Goal: Task Accomplishment & Management: Use online tool/utility

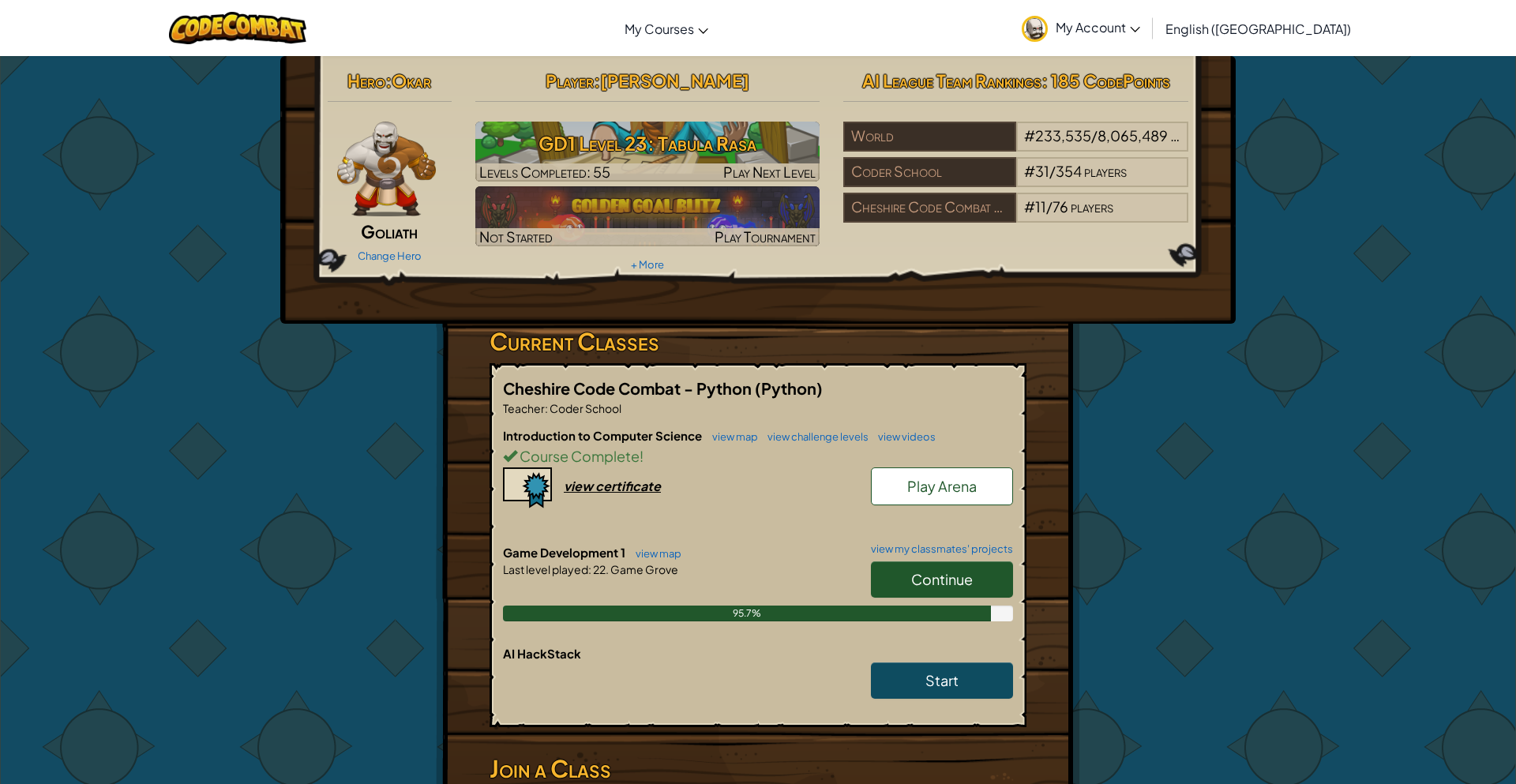
click at [924, 593] on link "Continue" at bounding box center [942, 579] width 142 height 36
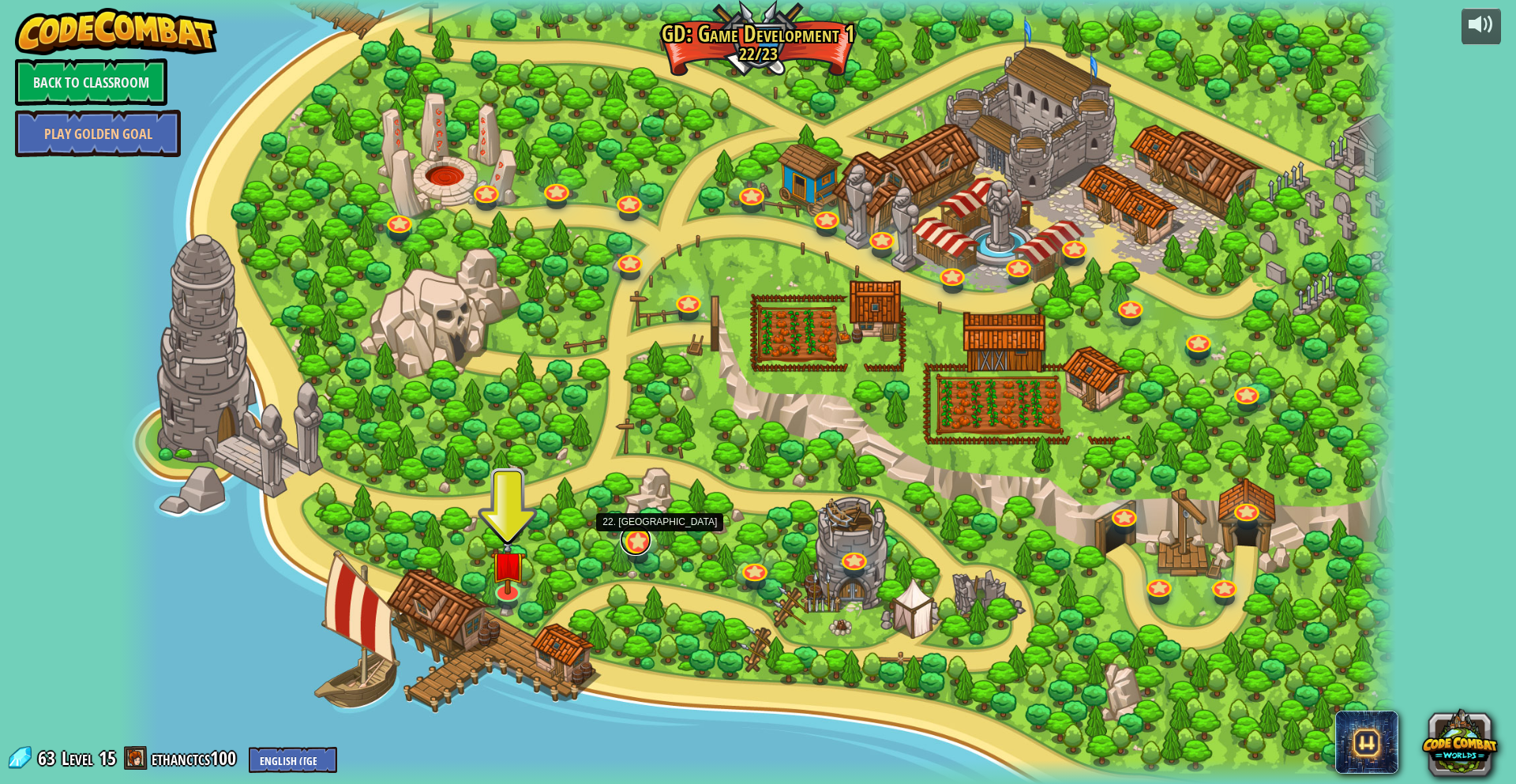
click at [635, 544] on link at bounding box center [636, 540] width 32 height 32
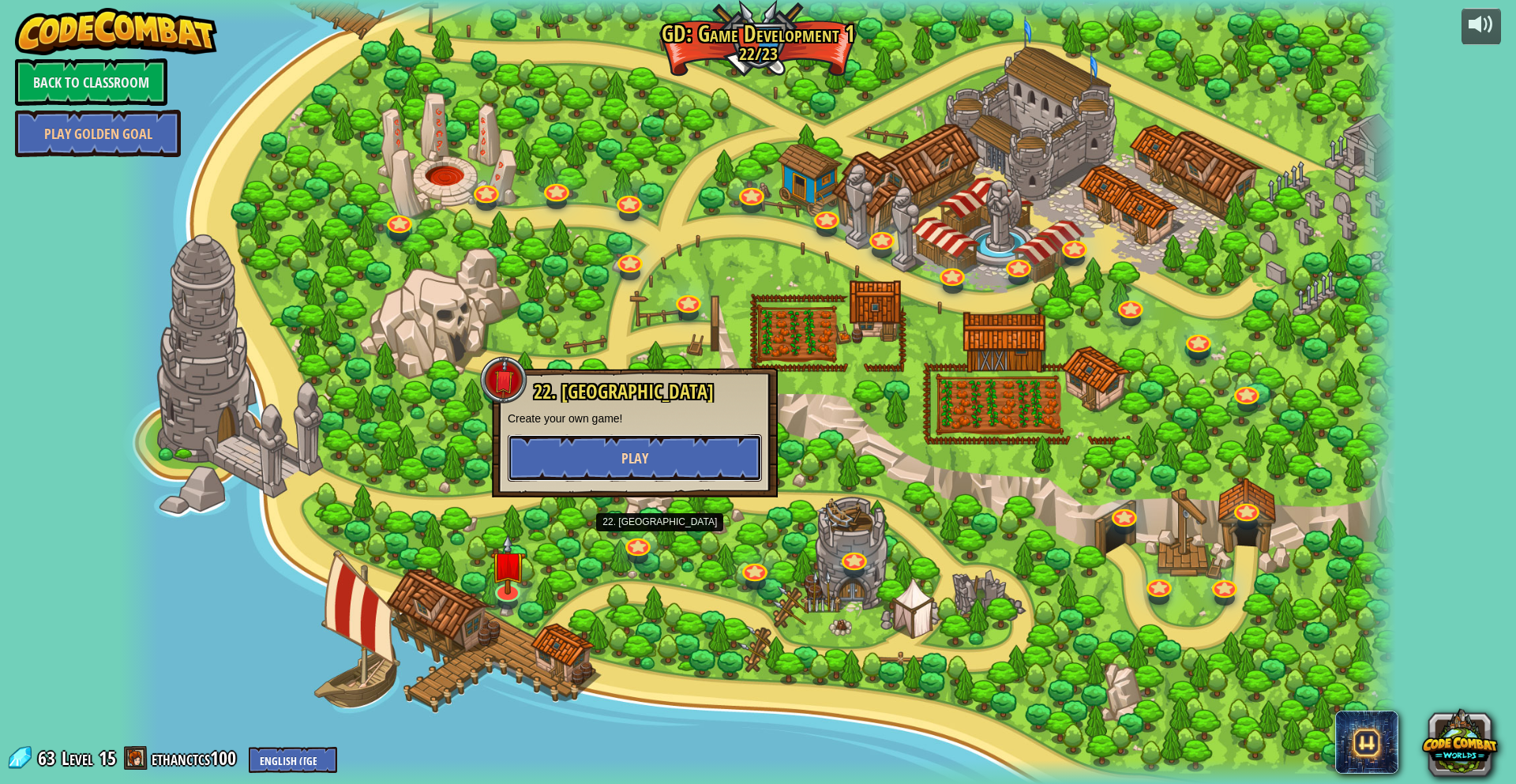
click at [601, 460] on button "Play" at bounding box center [635, 457] width 254 height 47
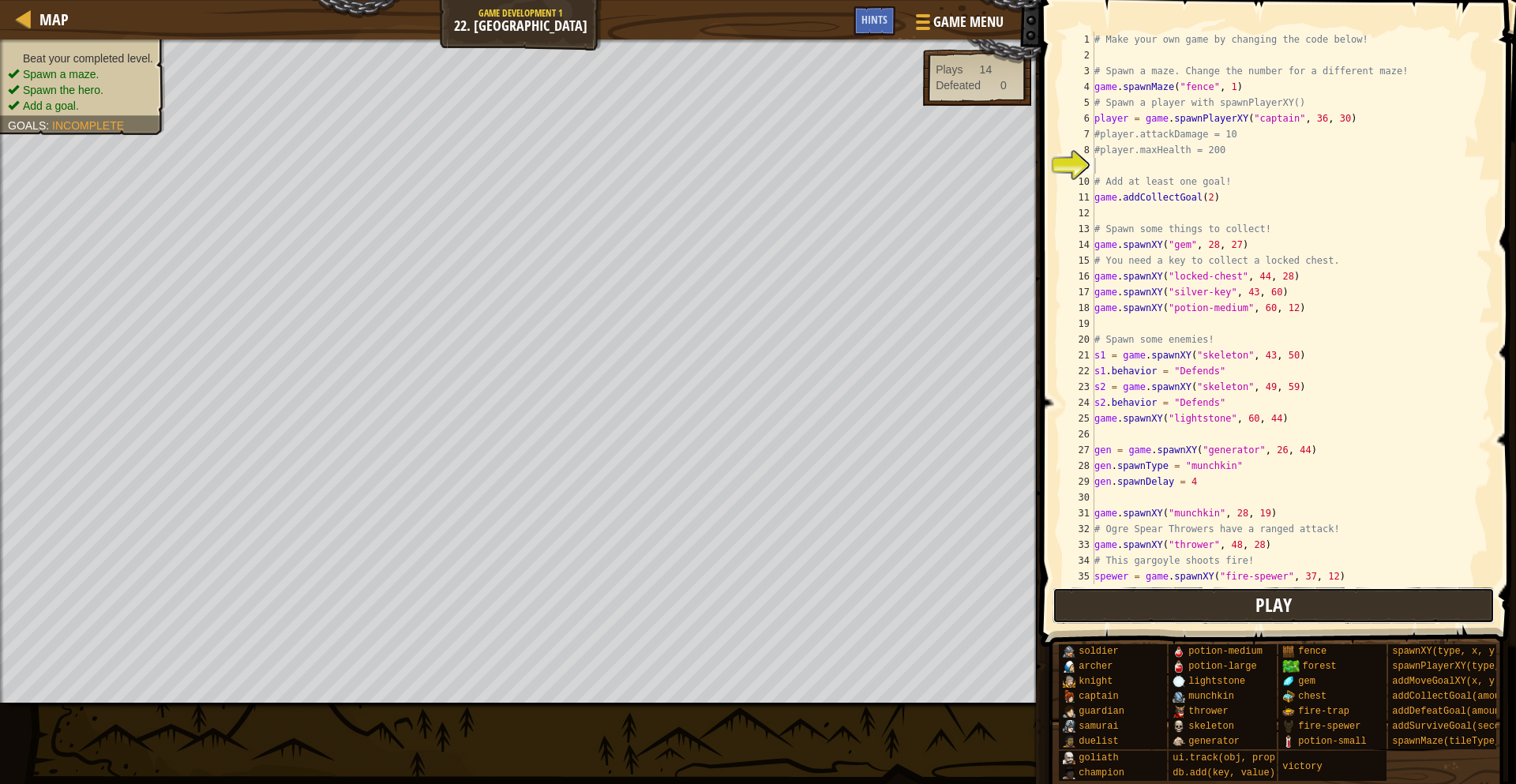
click at [1311, 604] on button "Play" at bounding box center [1274, 604] width 443 height 36
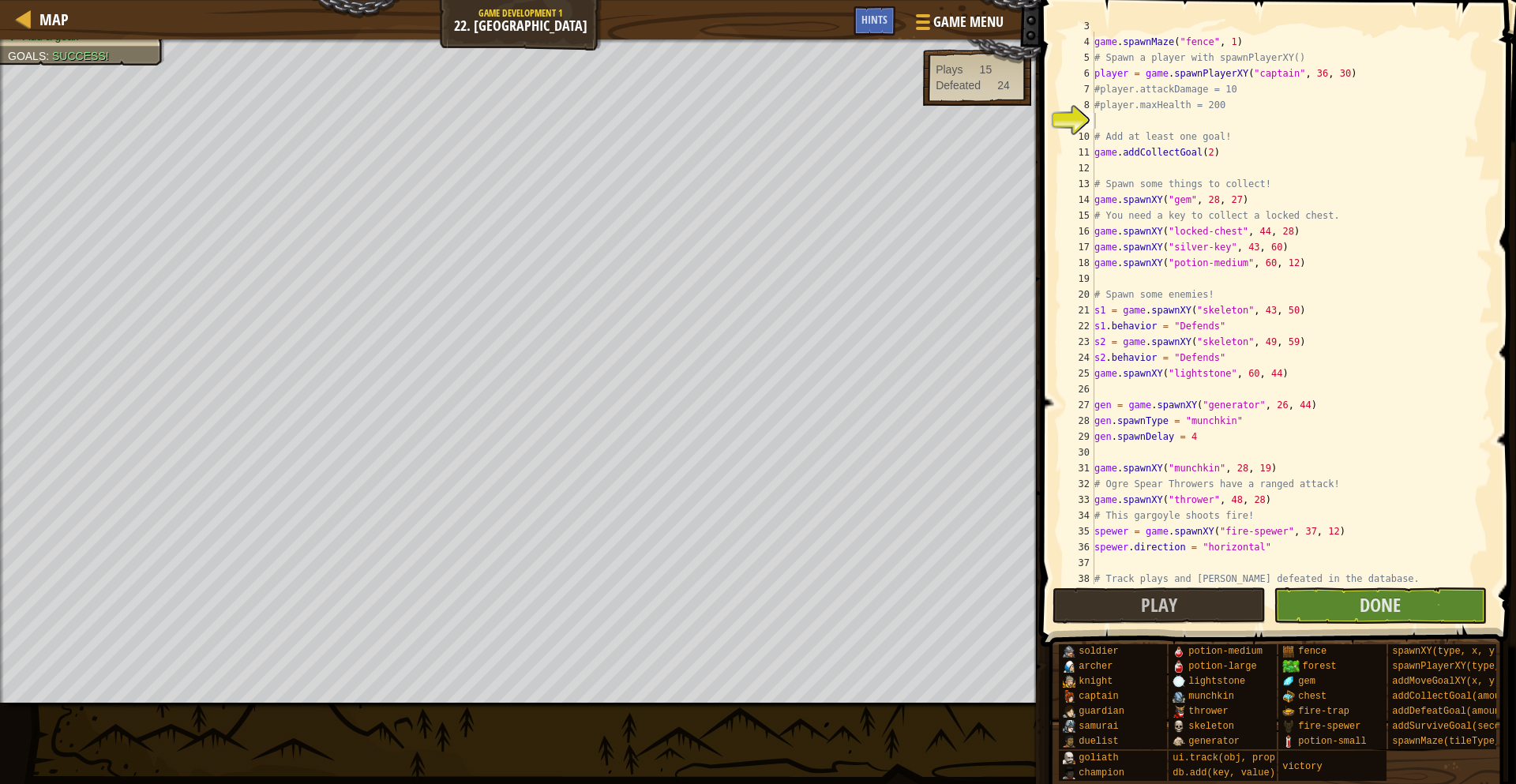
scroll to position [45, 0]
type textarea "spewer = game.spawnXY("fire-spewer", 37, 12)"
click at [1347, 532] on div "# Spawn a maze. Change the number for a different maze! game . spawnMaze ( "fen…" at bounding box center [1292, 311] width 401 height 584
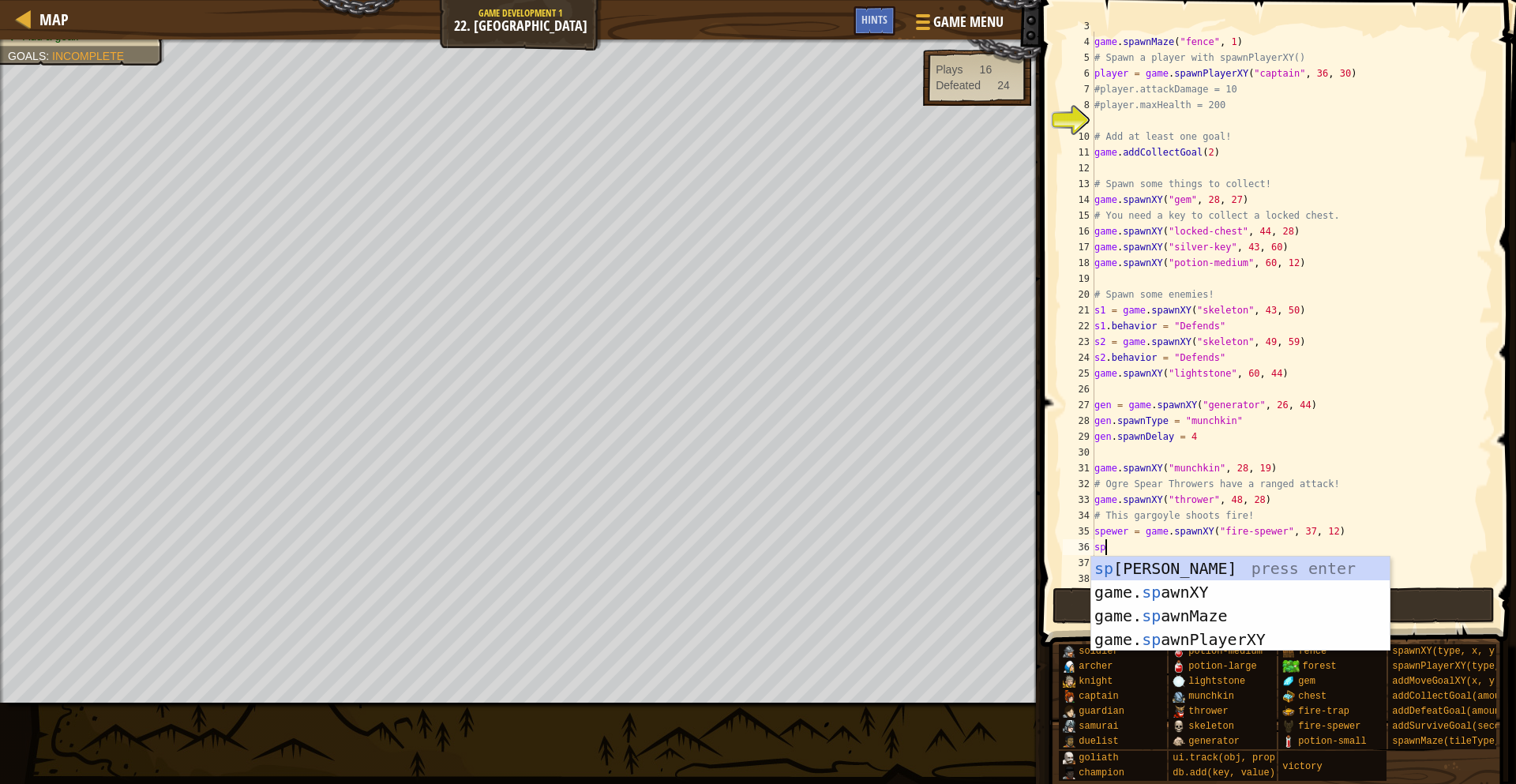
scroll to position [7, 1]
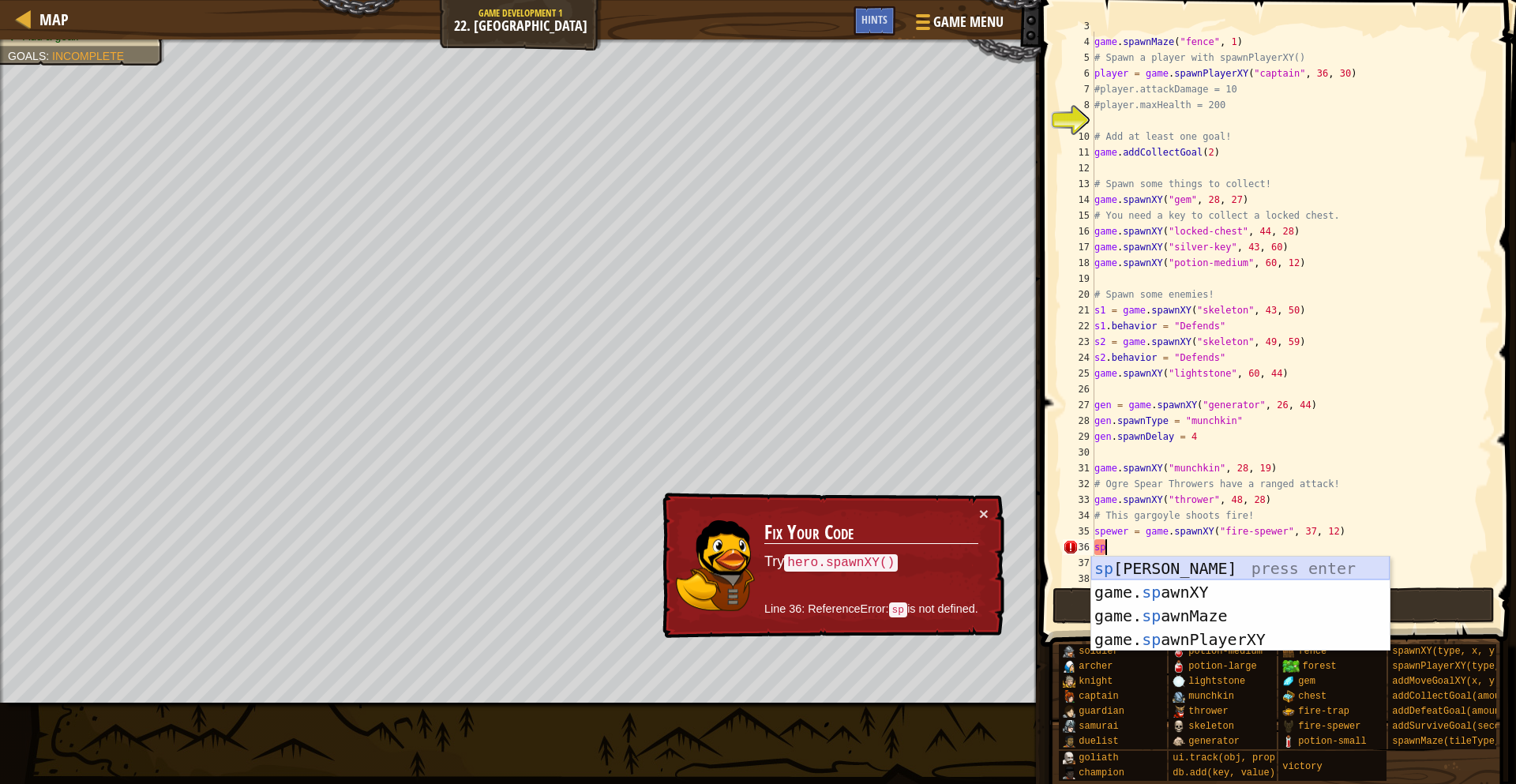
click at [1183, 570] on div "[PERSON_NAME] press enter game. sp awnXY press enter game. sp awnMaze press ent…" at bounding box center [1240, 628] width 299 height 142
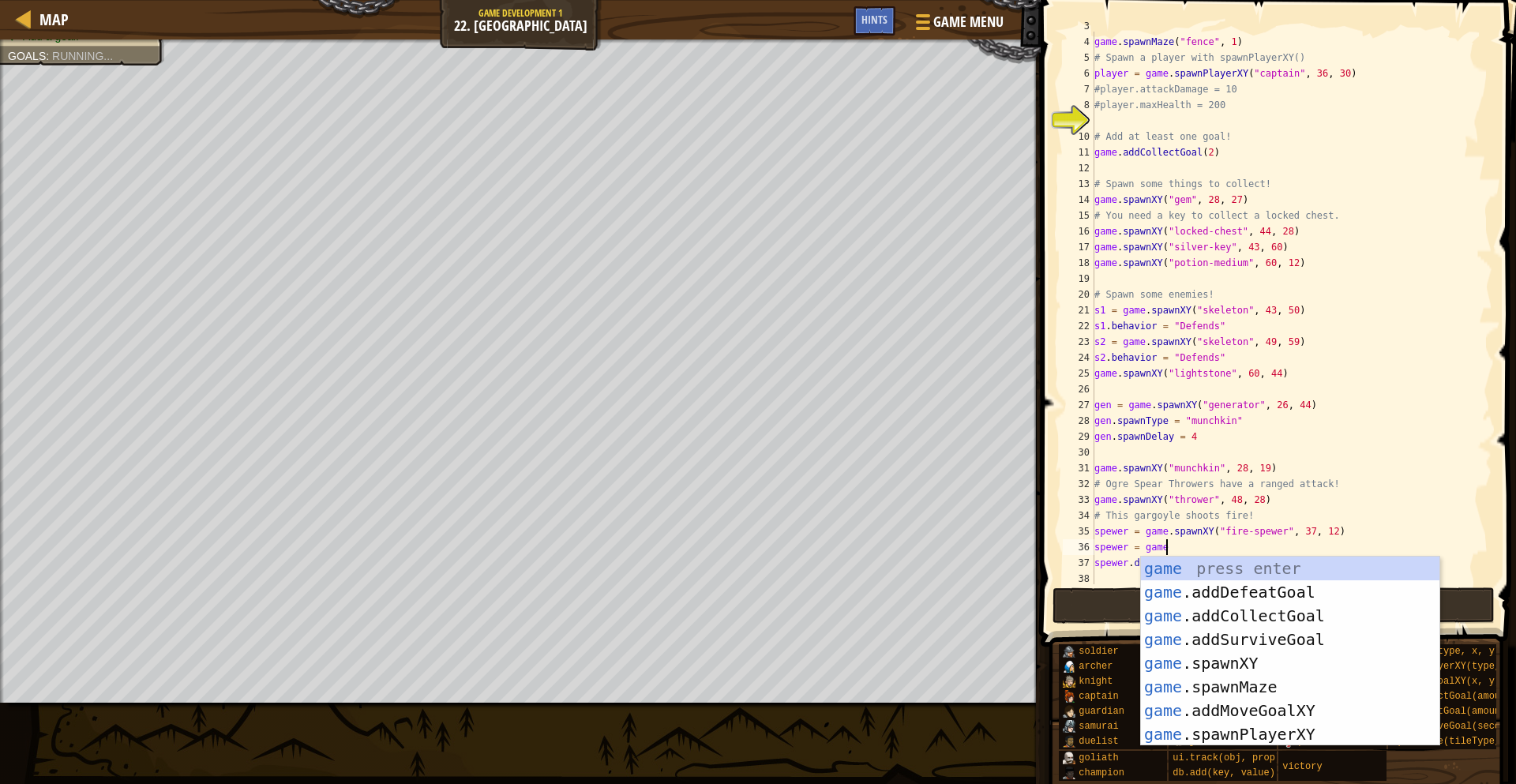
scroll to position [7, 10]
click at [1235, 659] on div "game press enter game .addDefeatGoal press enter game .addCollectGoal press ent…" at bounding box center [1290, 675] width 299 height 237
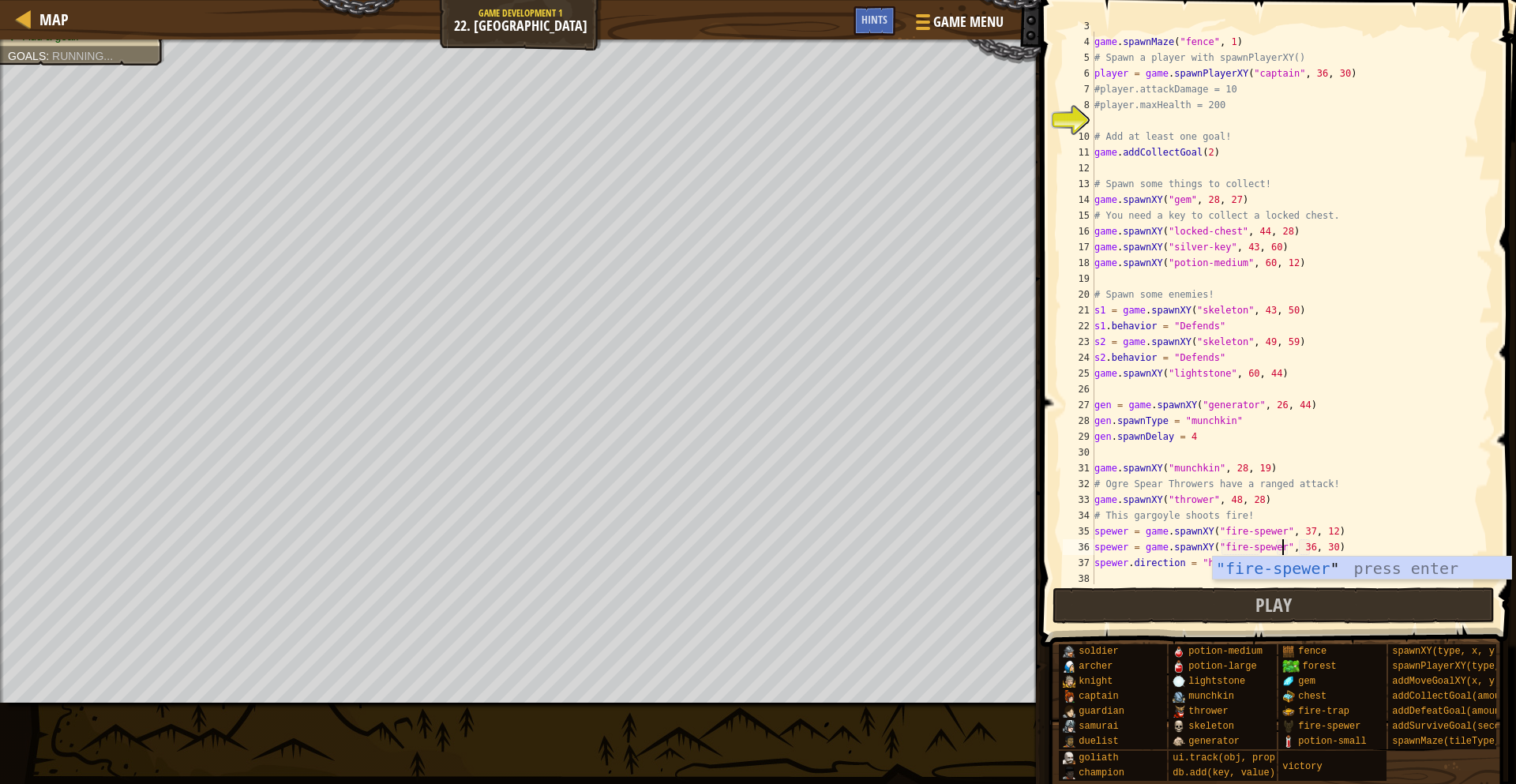
scroll to position [7, 27]
click at [1308, 549] on div "# Spawn a maze. Change the number for a different maze! game . spawnMaze ( "fen…" at bounding box center [1292, 311] width 401 height 584
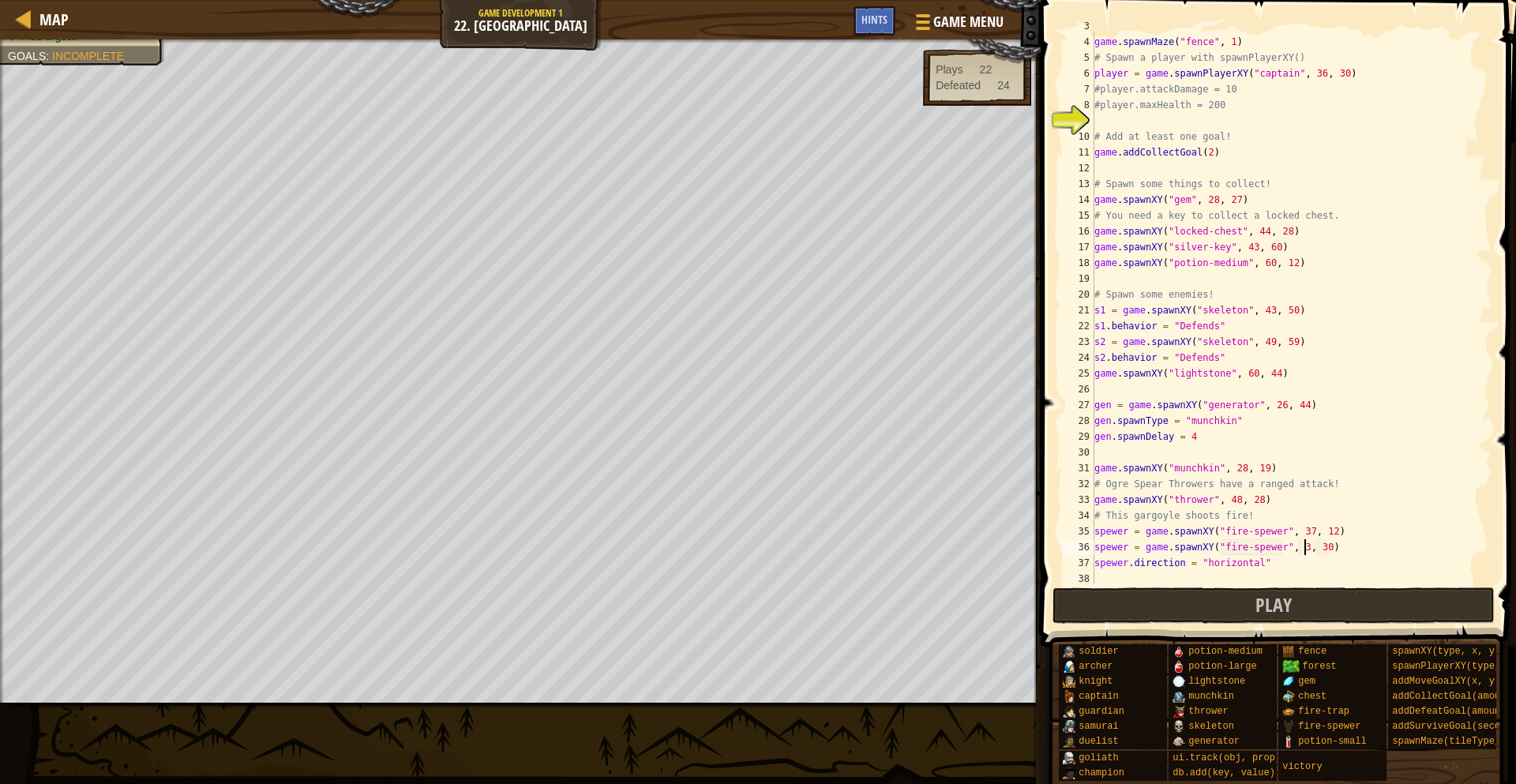
scroll to position [7, 31]
click at [1335, 552] on div "# Spawn a maze. Change the number for a different maze! game . spawnMaze ( "fen…" at bounding box center [1292, 311] width 401 height 584
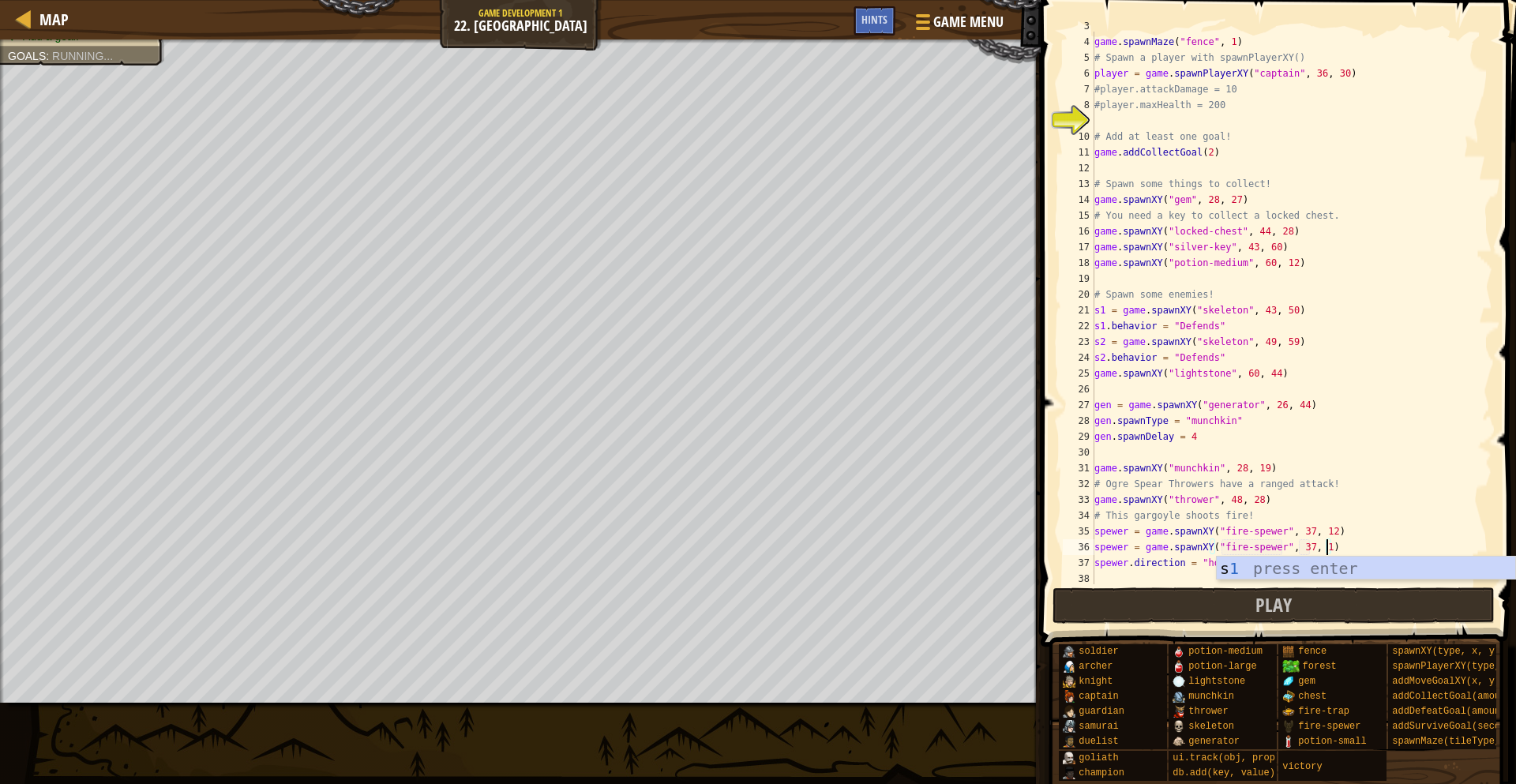
scroll to position [7, 34]
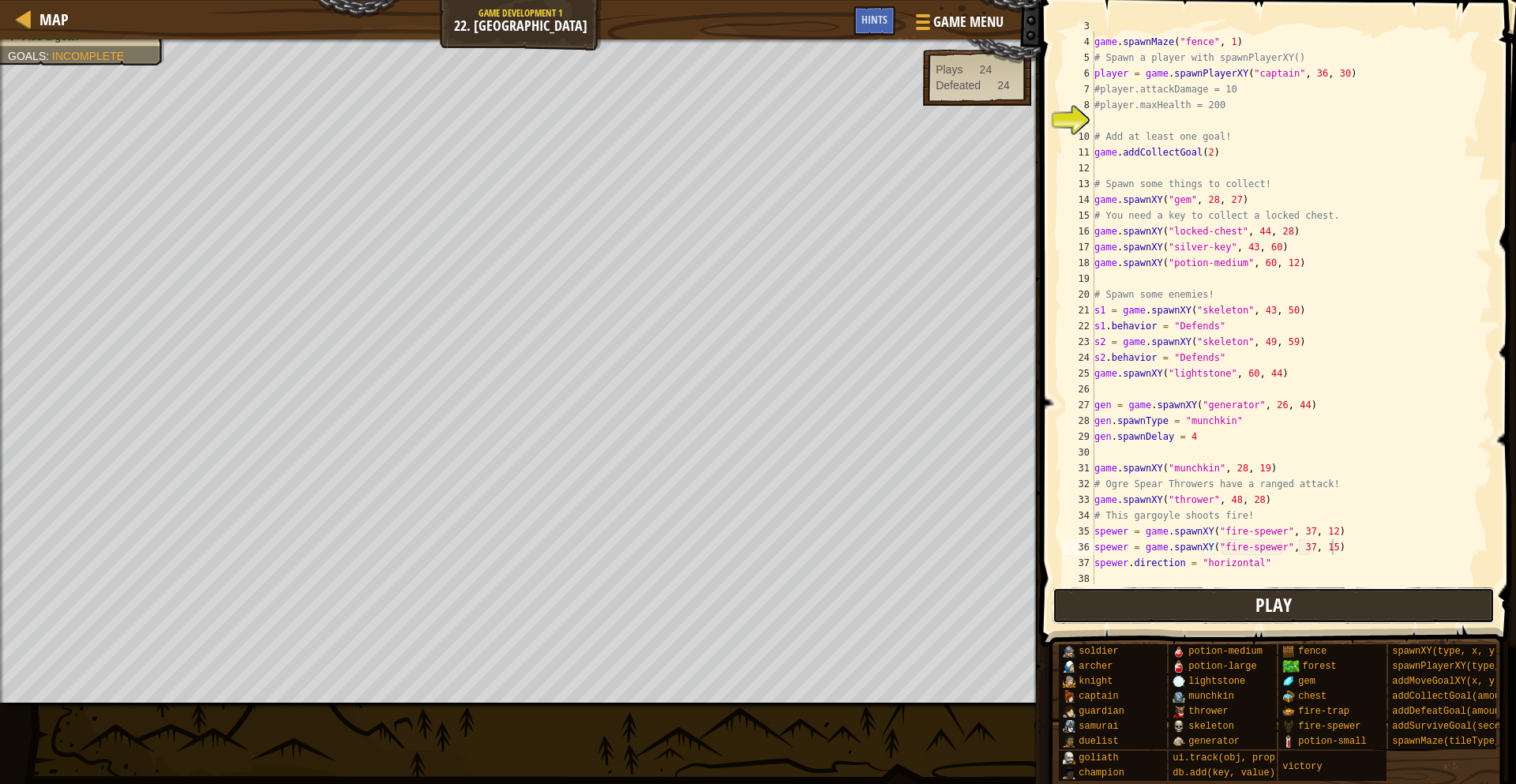
click at [1267, 604] on span "Play" at bounding box center [1273, 604] width 36 height 26
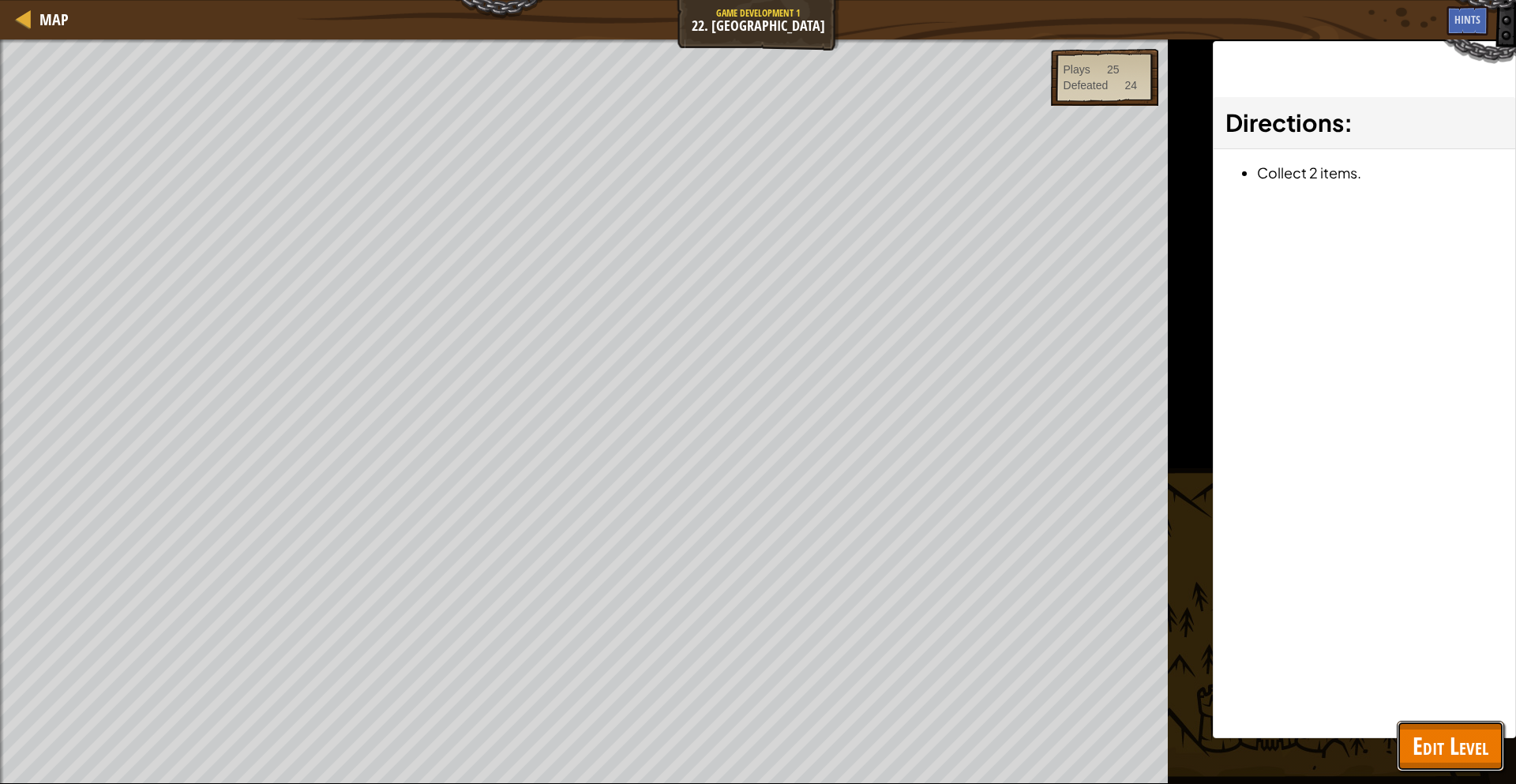
click at [1437, 743] on span "Edit Level" at bounding box center [1450, 745] width 76 height 33
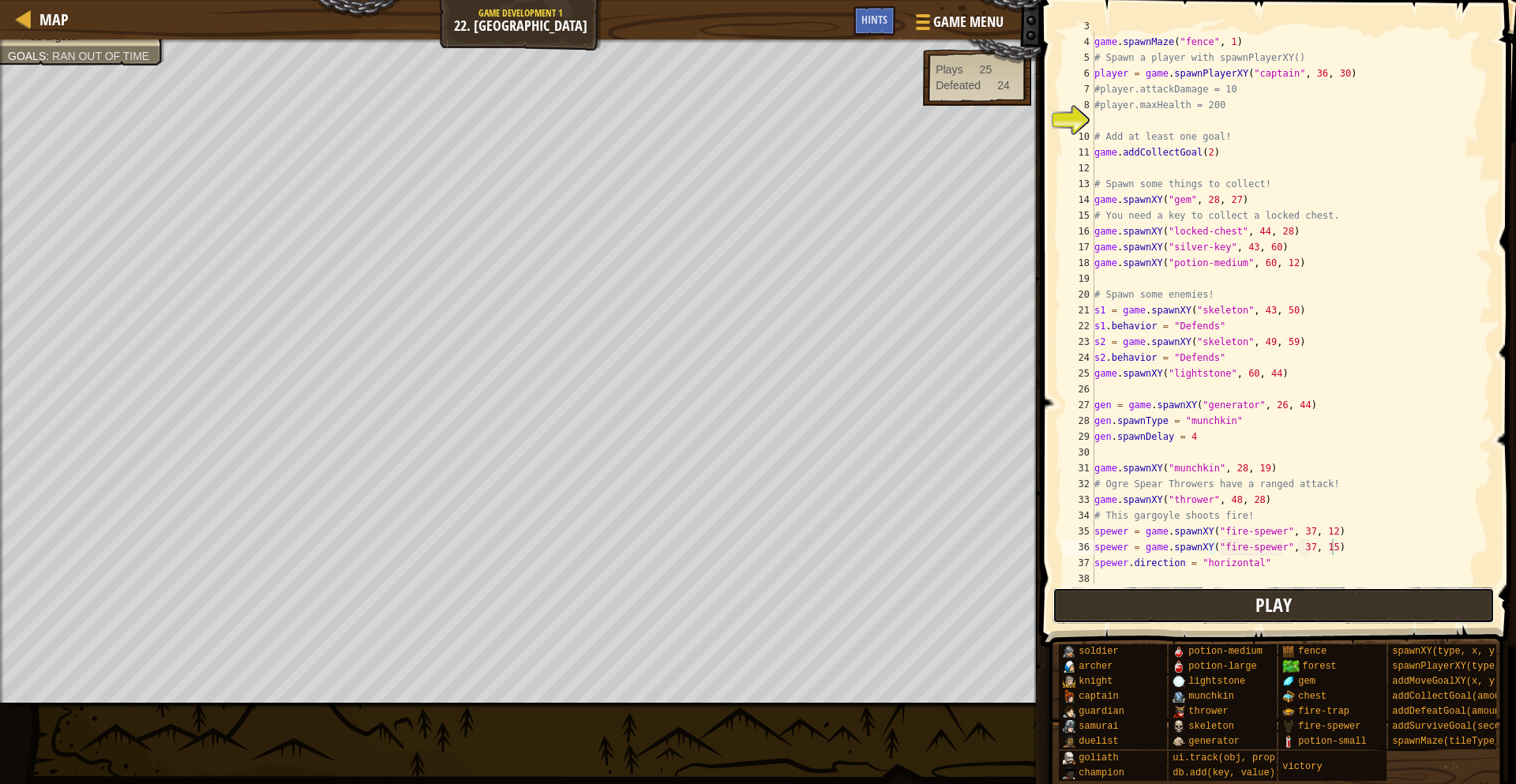
click at [1282, 618] on button "Play" at bounding box center [1274, 604] width 443 height 36
click at [1101, 609] on button "Play" at bounding box center [1159, 604] width 213 height 36
click at [1193, 622] on button "Play" at bounding box center [1159, 604] width 213 height 36
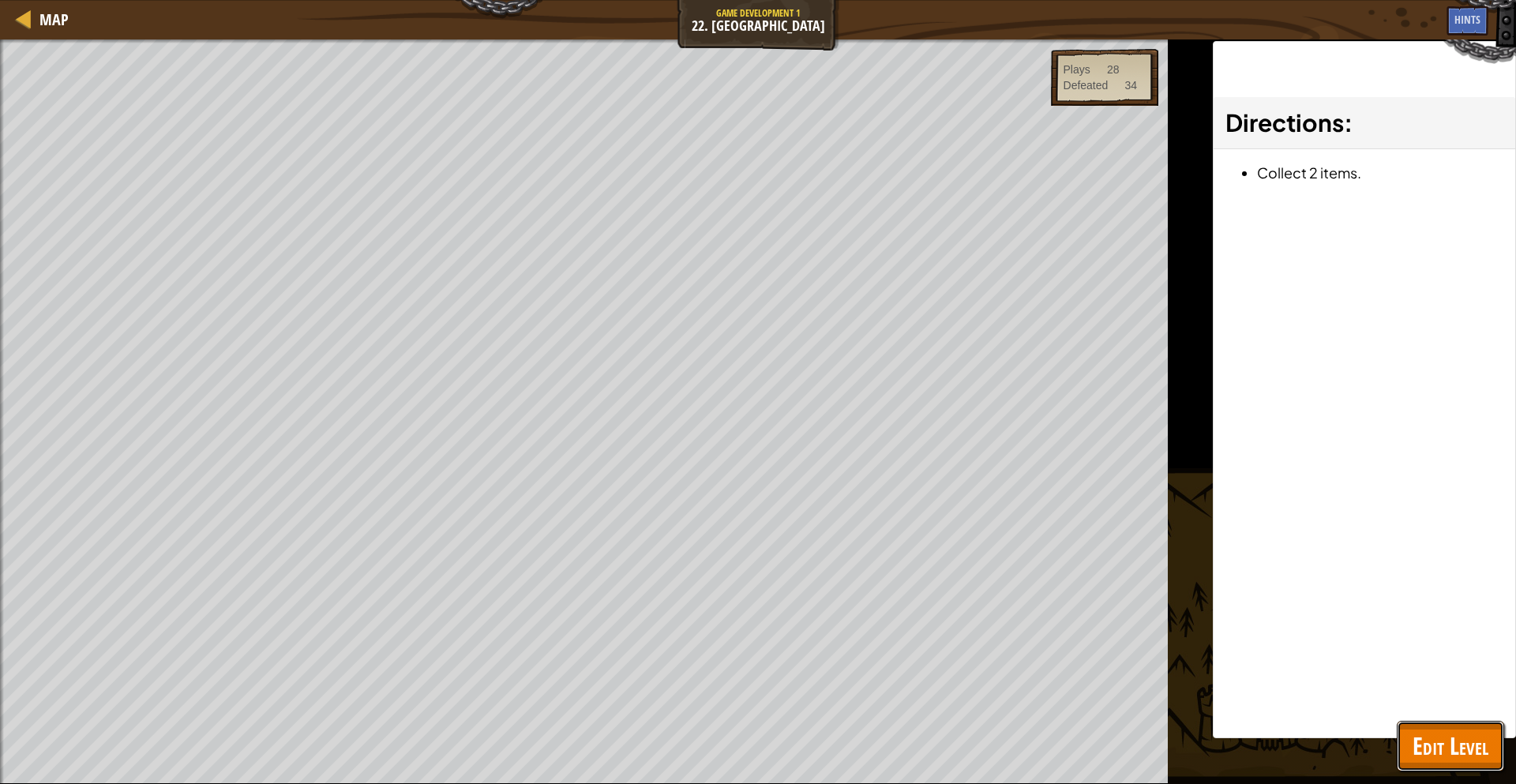
click at [1476, 743] on span "Edit Level" at bounding box center [1450, 745] width 76 height 33
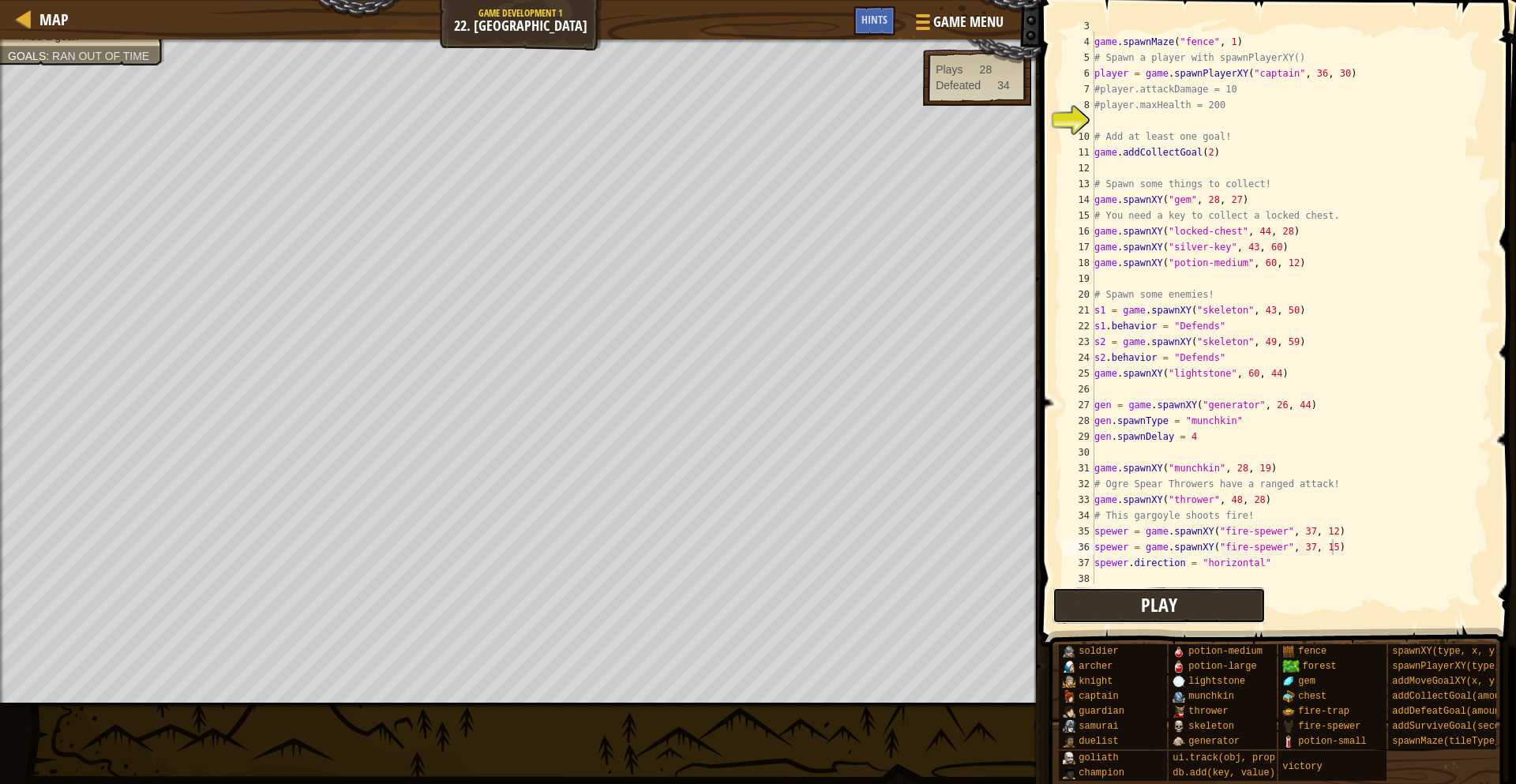
click at [1082, 602] on button "Play" at bounding box center [1159, 604] width 213 height 36
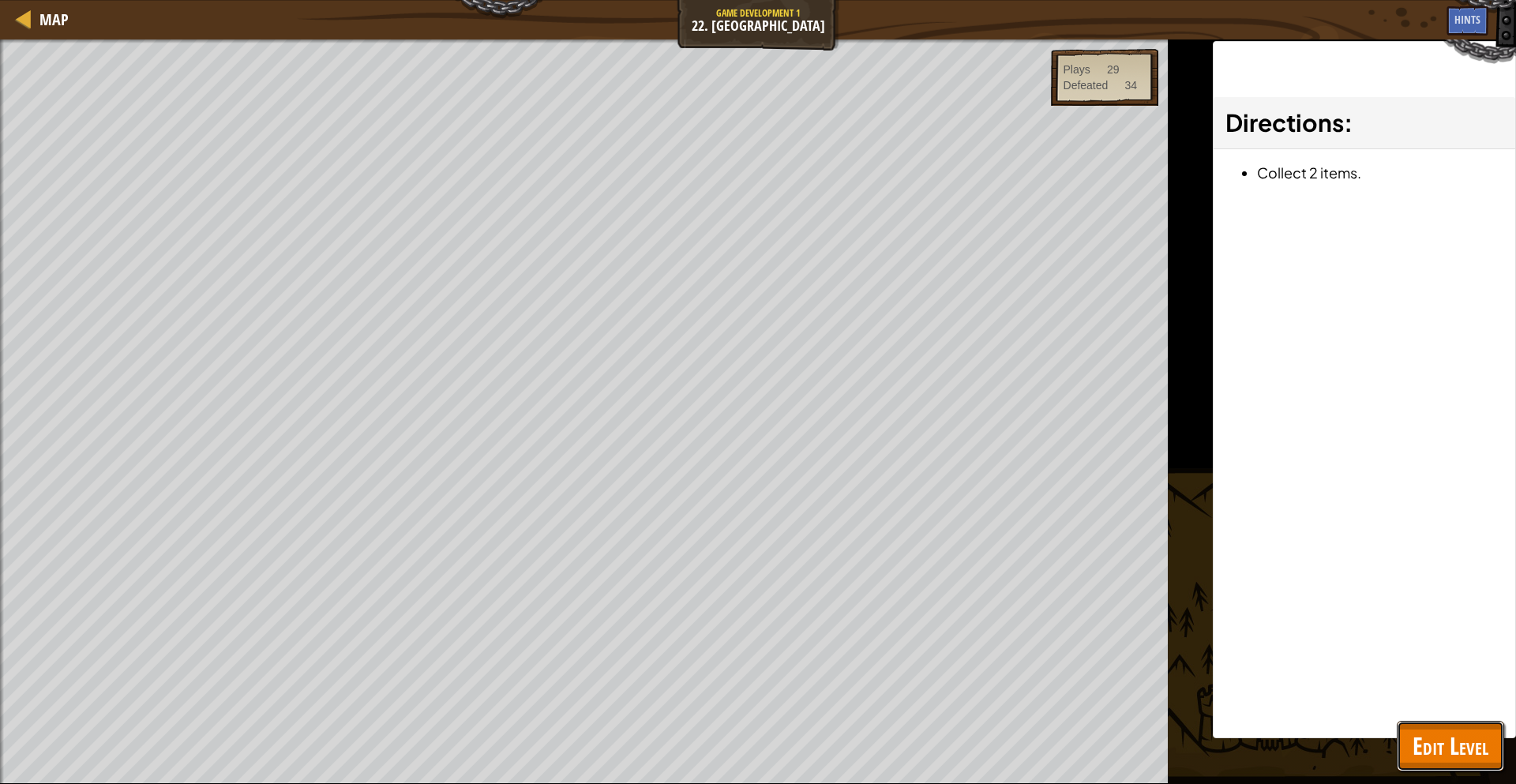
click at [1463, 740] on span "Edit Level" at bounding box center [1450, 745] width 76 height 33
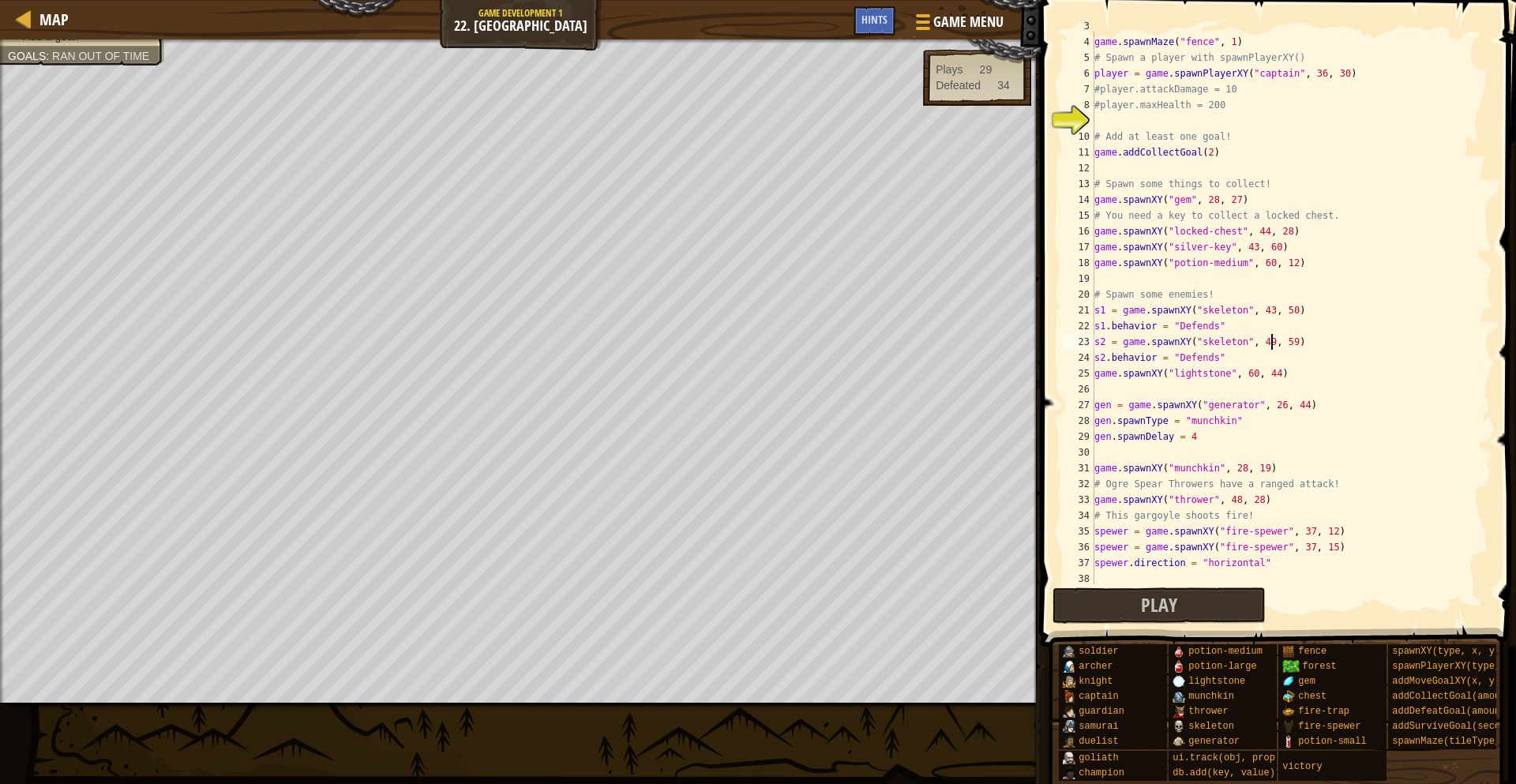
scroll to position [7, 29]
click at [1273, 345] on div "# Spawn a maze. Change the number for a different maze! game . spawnMaze ( "fen…" at bounding box center [1292, 311] width 401 height 584
click at [1300, 343] on div "# Spawn a maze. Change the number for a different maze! game . spawnMaze ( "fen…" at bounding box center [1292, 311] width 401 height 584
click at [1289, 344] on div "# Spawn a maze. Change the number for a different maze! game . spawnMaze ( "fen…" at bounding box center [1292, 311] width 401 height 584
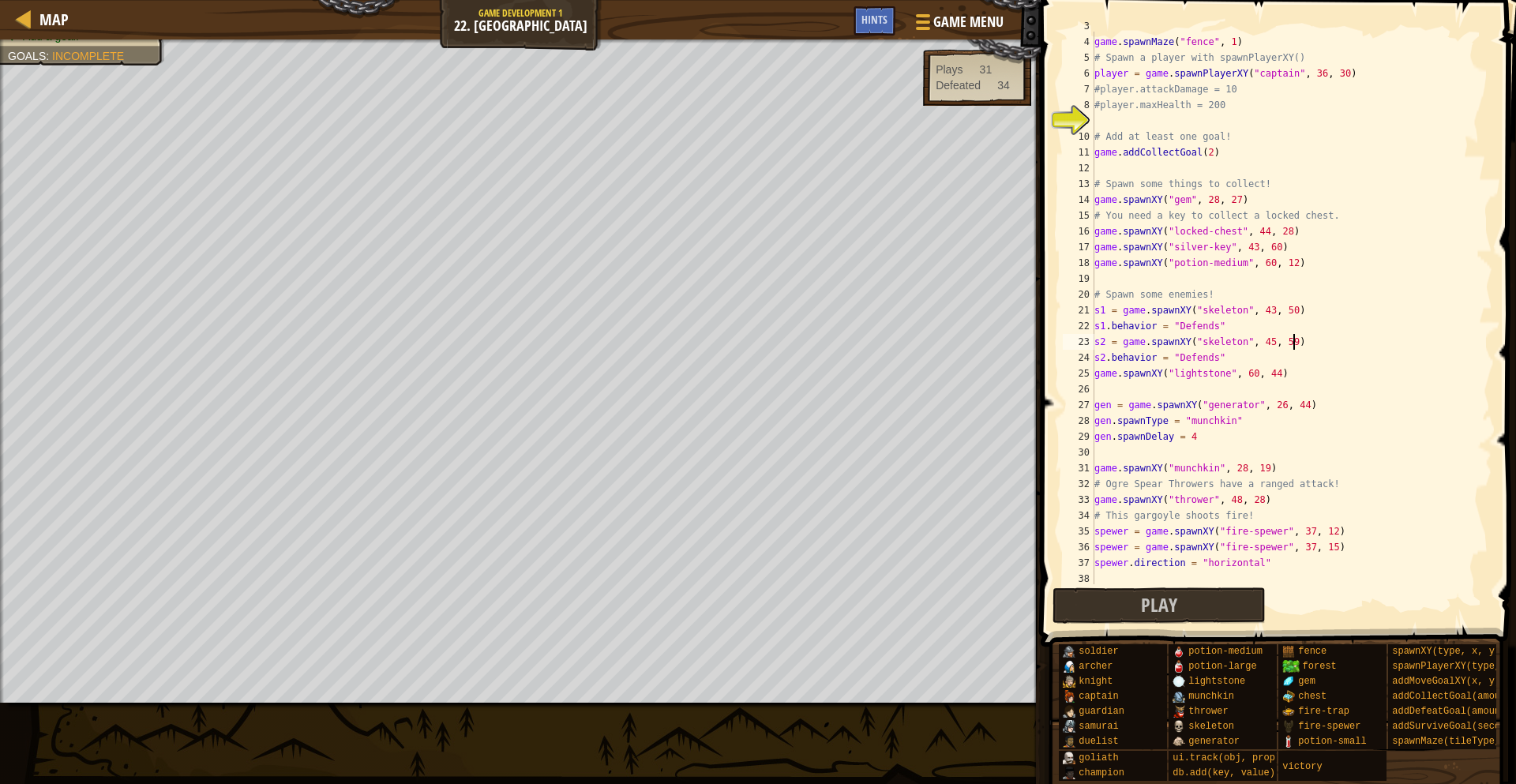
click at [1291, 343] on div "# Spawn a maze. Change the number for a different maze! game . spawnMaze ( "fen…" at bounding box center [1292, 311] width 401 height 584
click at [1335, 376] on div "# Spawn a maze. Change the number for a different maze! game . spawnMaze ( "fen…" at bounding box center [1292, 311] width 401 height 584
click at [1294, 341] on div "# Spawn a maze. Change the number for a different maze! game . spawnMaze ( "fen…" at bounding box center [1292, 311] width 401 height 584
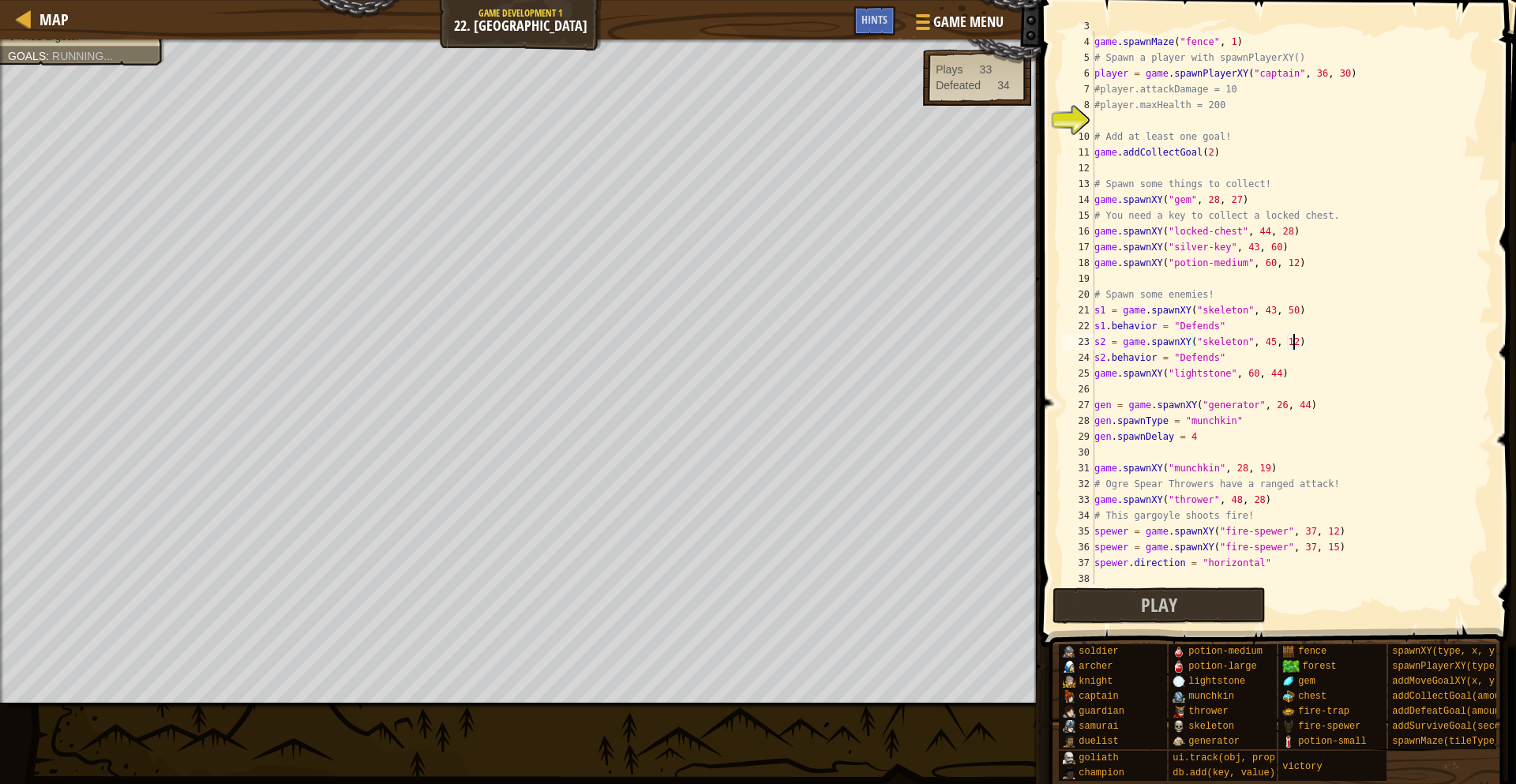
scroll to position [7, 29]
click at [1198, 610] on button "Play" at bounding box center [1159, 604] width 213 height 36
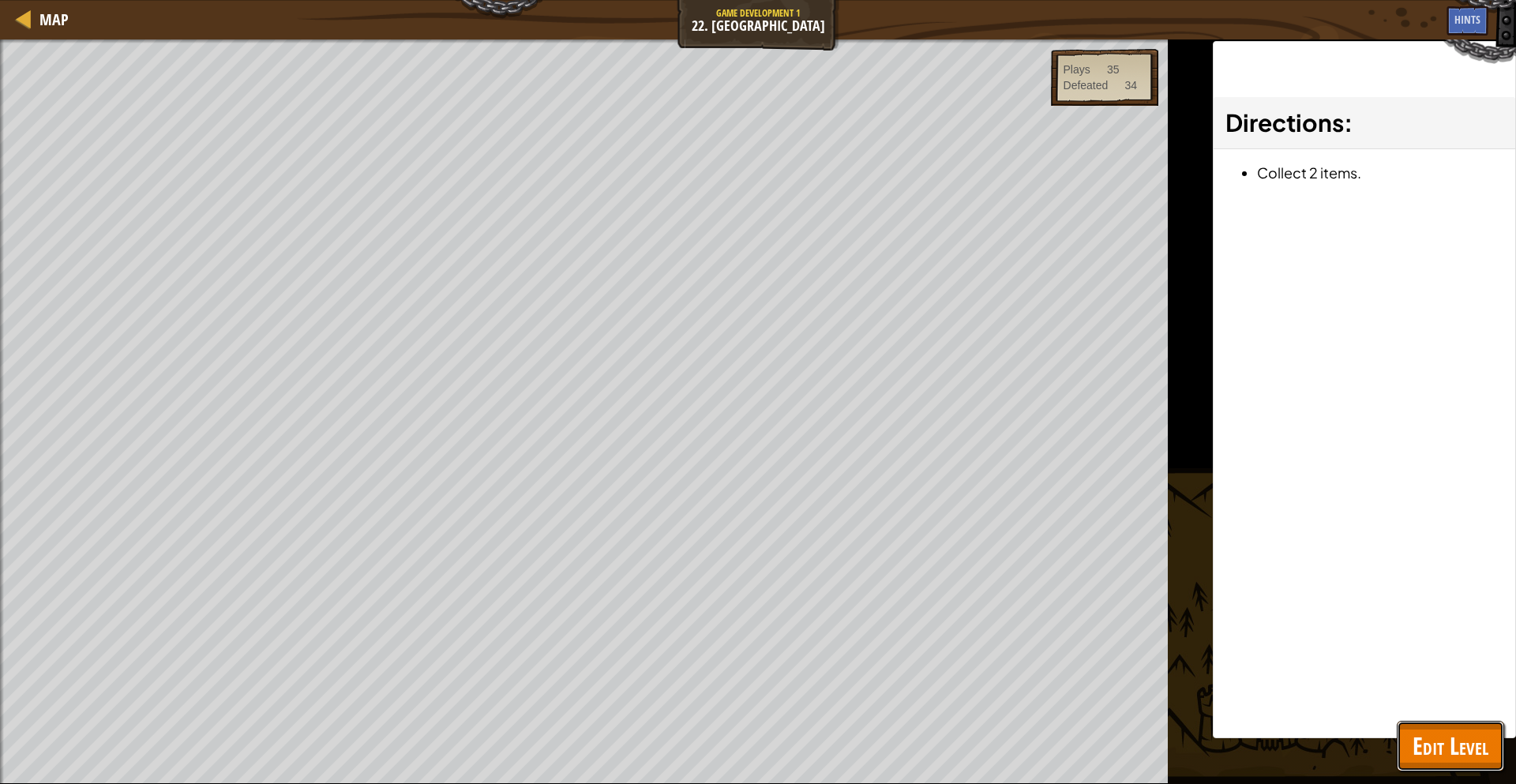
click at [1418, 732] on span "Edit Level" at bounding box center [1450, 745] width 76 height 33
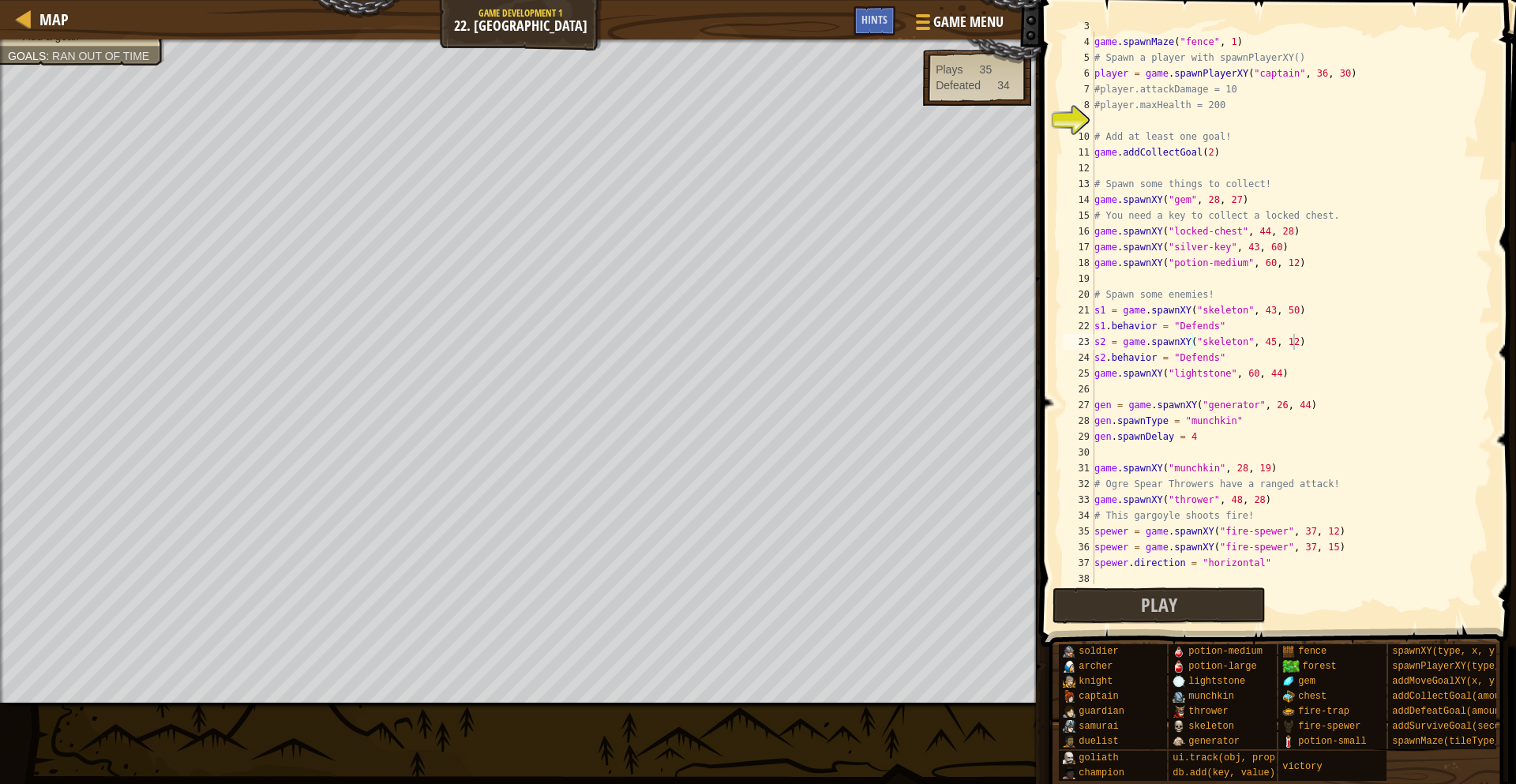
click at [1093, 89] on div "7" at bounding box center [1079, 89] width 32 height 16
drag, startPoint x: 1250, startPoint y: 93, endPoint x: 1091, endPoint y: 92, distance: 159.0
click at [1091, 92] on div "s2 = game.spawnXY("skeleton", 45, 12) 3 4 5 6 7 8 9 10 11 12 13 14 15 16 17 18 …" at bounding box center [1276, 308] width 433 height 552
type textarea "#player.attackDamage = 10"
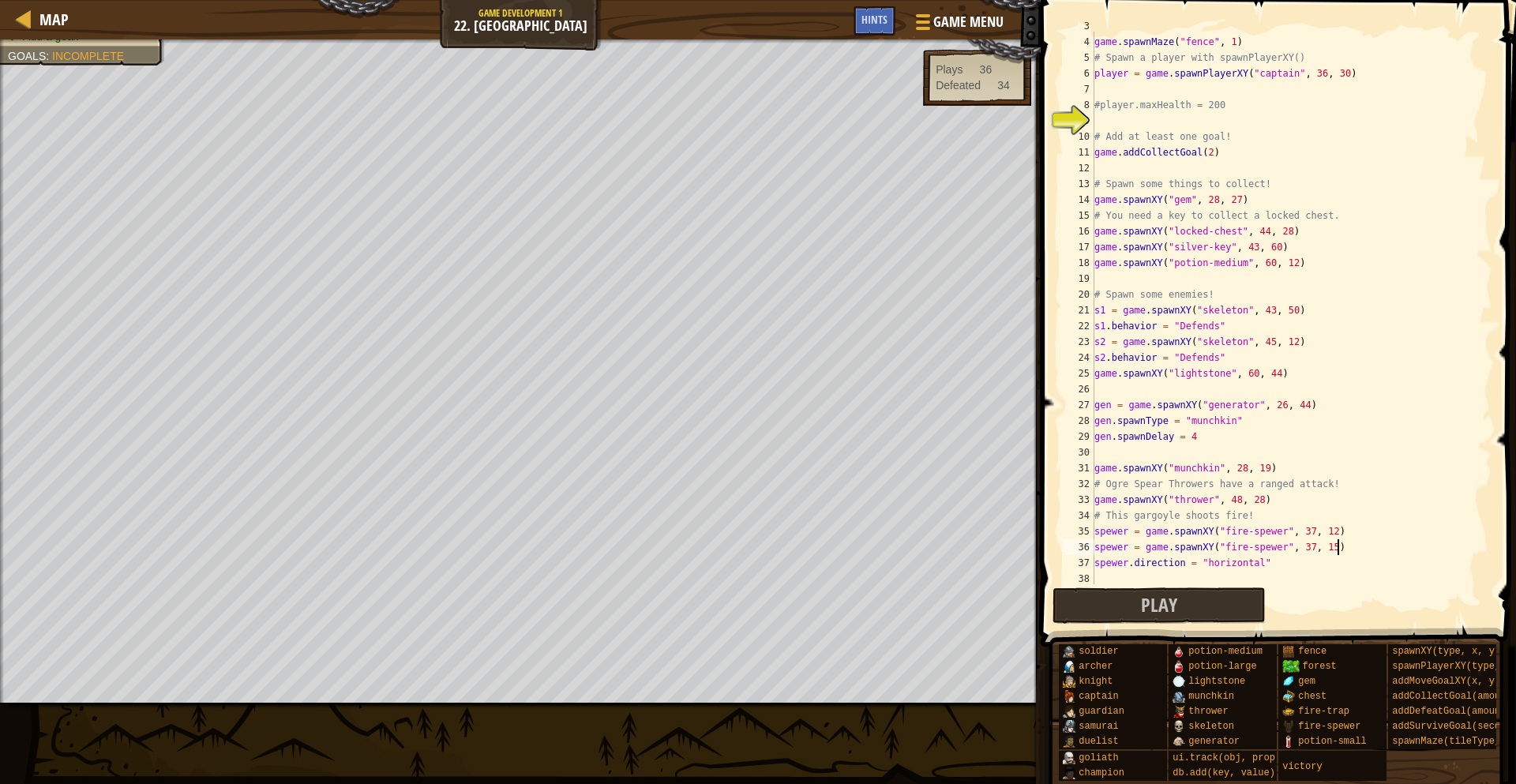
click at [1343, 545] on div "# Spawn a maze. Change the number for a different maze! game . spawnMaze ( "fen…" at bounding box center [1292, 311] width 401 height 584
type textarea "spewer = game.spawnXY("fire-spewer", 37, 15)"
drag, startPoint x: 1351, startPoint y: 547, endPoint x: 1081, endPoint y: 551, distance: 270.0
click at [1081, 551] on div "3 4 5 6 7 8 9 10 11 12 13 14 15 16 17 18 19 20 21 22 23 24 25 26 27 28 29 30 31…" at bounding box center [1276, 308] width 433 height 552
type textarea "spewer = game.spawnXY("fire-spewer", 37, 15)"
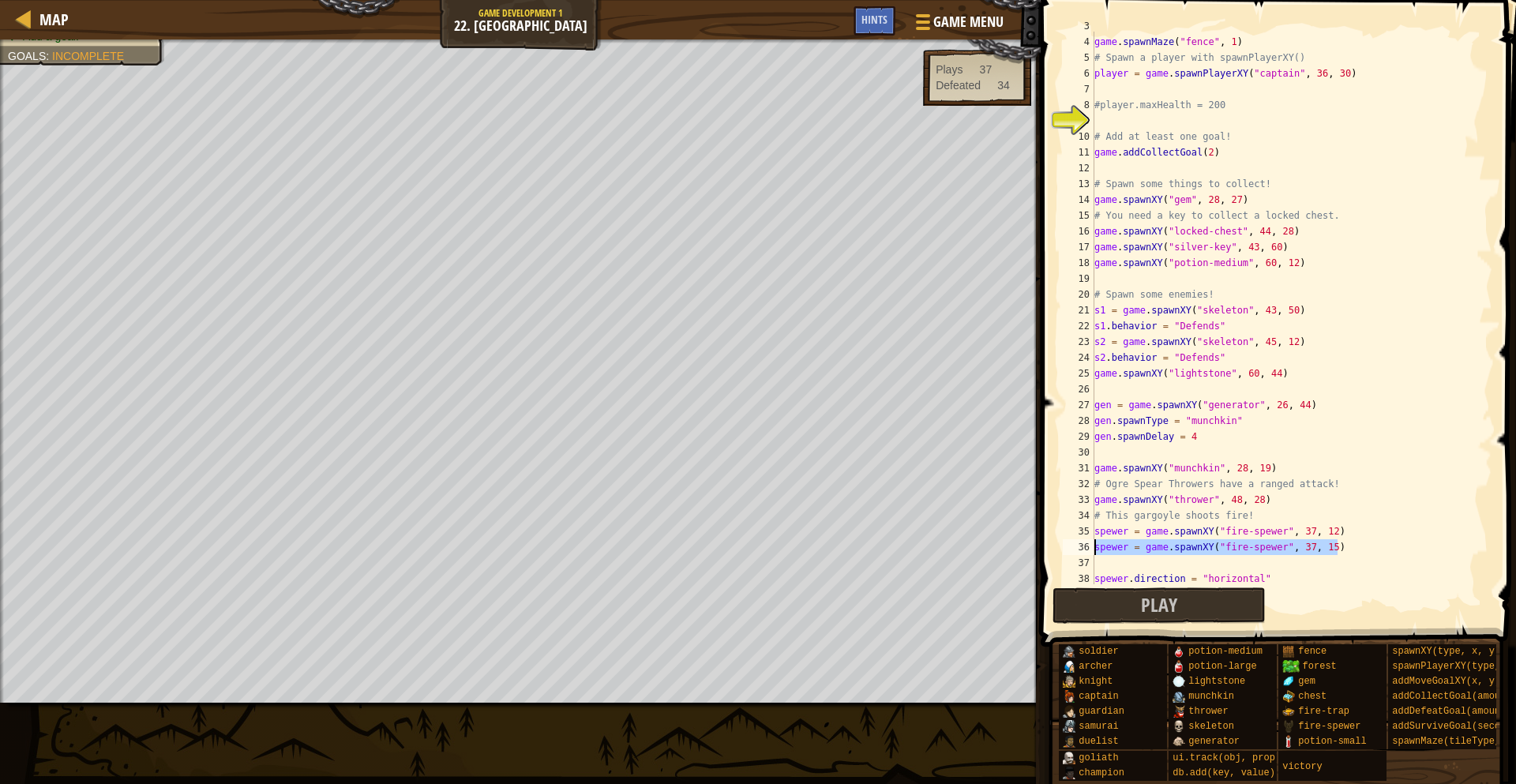
click at [1104, 565] on div "# Spawn a maze. Change the number for a different maze! game . spawnMaze ( "fen…" at bounding box center [1292, 311] width 401 height 584
paste textarea "spewer = game.spawnXY("fire-spewer", 37, 15)"
click at [1339, 562] on div "# Spawn a maze. Change the number for a different maze! game . spawnMaze ( "fen…" at bounding box center [1292, 311] width 401 height 584
click at [1336, 568] on div "# Spawn a maze. Change the number for a different maze! game . spawnMaze ( "fen…" at bounding box center [1292, 311] width 401 height 584
click at [1334, 564] on div "# Spawn a maze. Change the number for a different maze! game . spawnMaze ( "fen…" at bounding box center [1292, 311] width 401 height 584
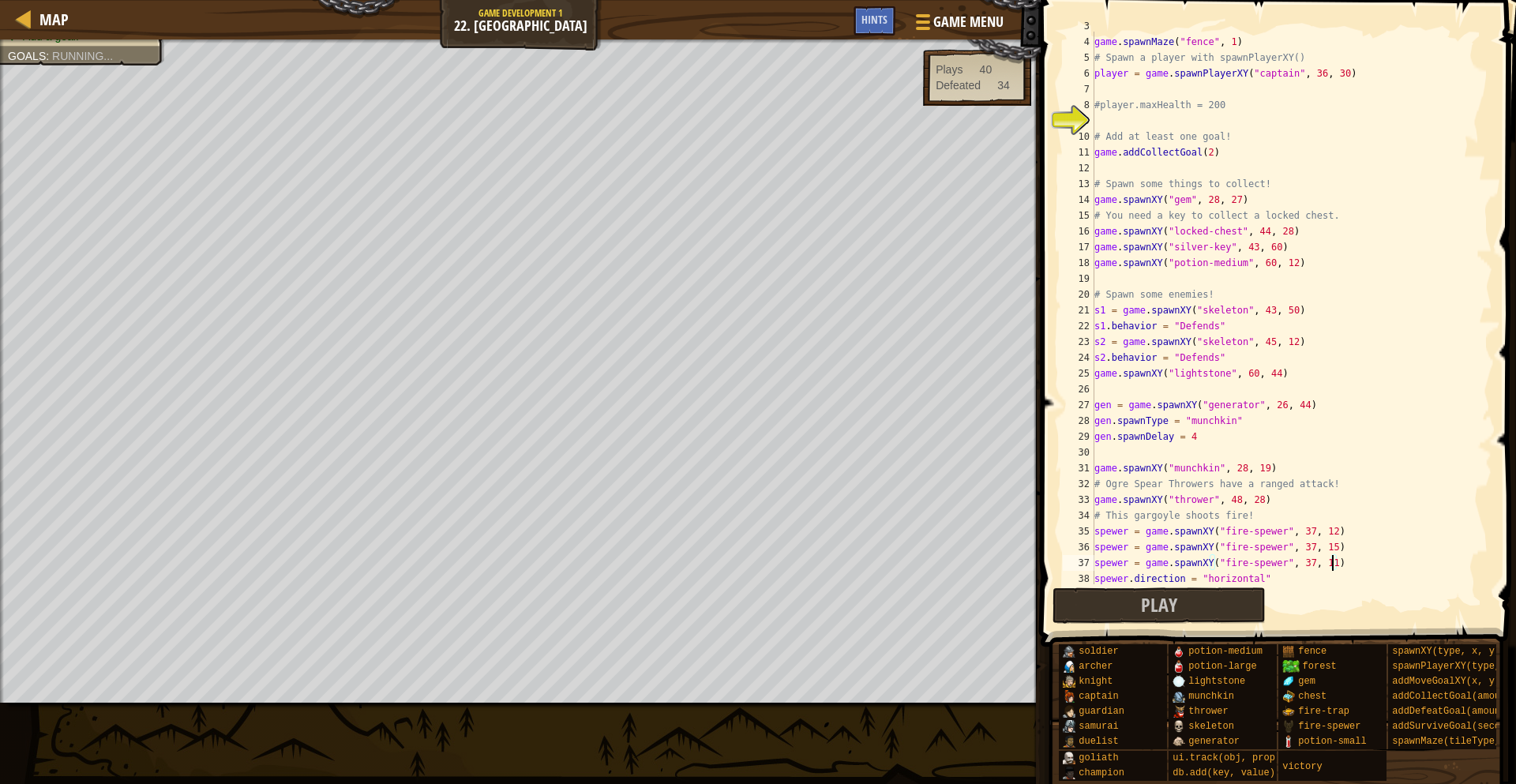
scroll to position [7, 34]
click at [1208, 609] on button "Play" at bounding box center [1159, 604] width 213 height 36
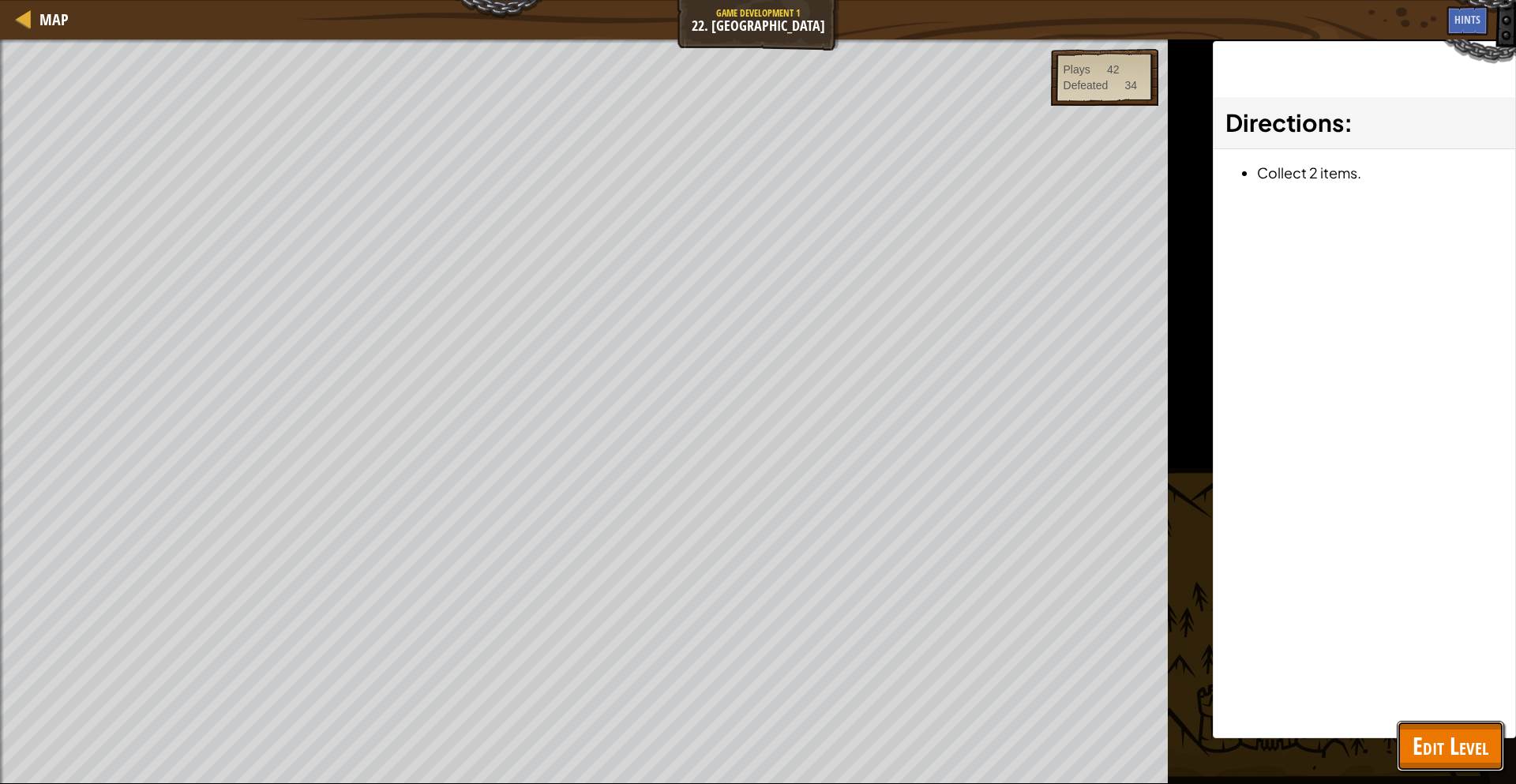
click at [1440, 746] on span "Edit Level" at bounding box center [1450, 745] width 76 height 33
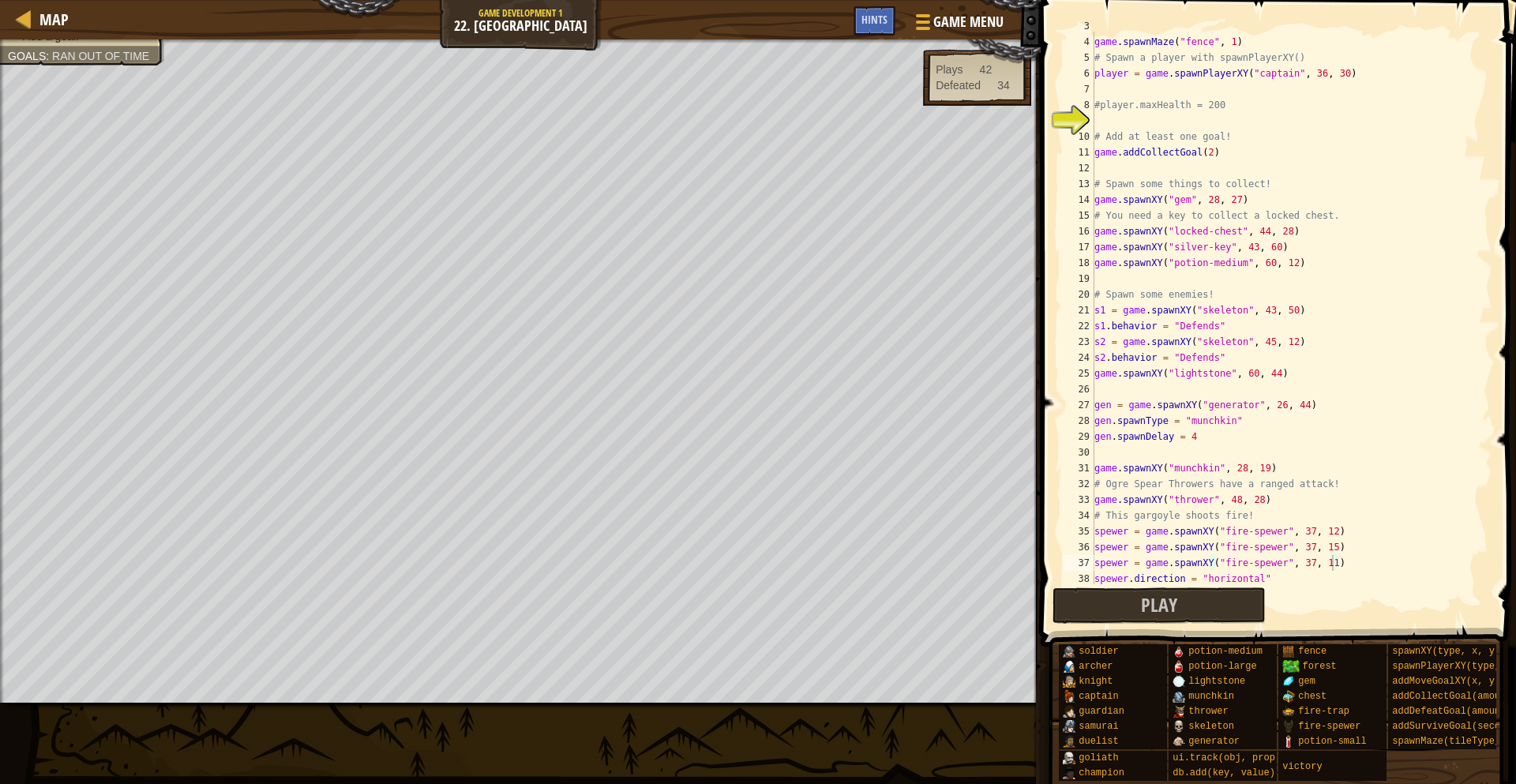
type textarea "spewer = game.spawnXY("fire-spewer", 37, 15)"
drag, startPoint x: 1340, startPoint y: 550, endPoint x: 1089, endPoint y: 548, distance: 251.0
click at [1089, 548] on div "spewer = game.spawnXY("fire-spewer", 37, 15) 3 4 5 6 7 8 9 10 11 12 13 14 15 16…" at bounding box center [1276, 308] width 433 height 552
click at [1343, 548] on div "# Spawn a maze. Change the number for a different maze! game . spawnMaze ( "fen…" at bounding box center [1292, 308] width 401 height 552
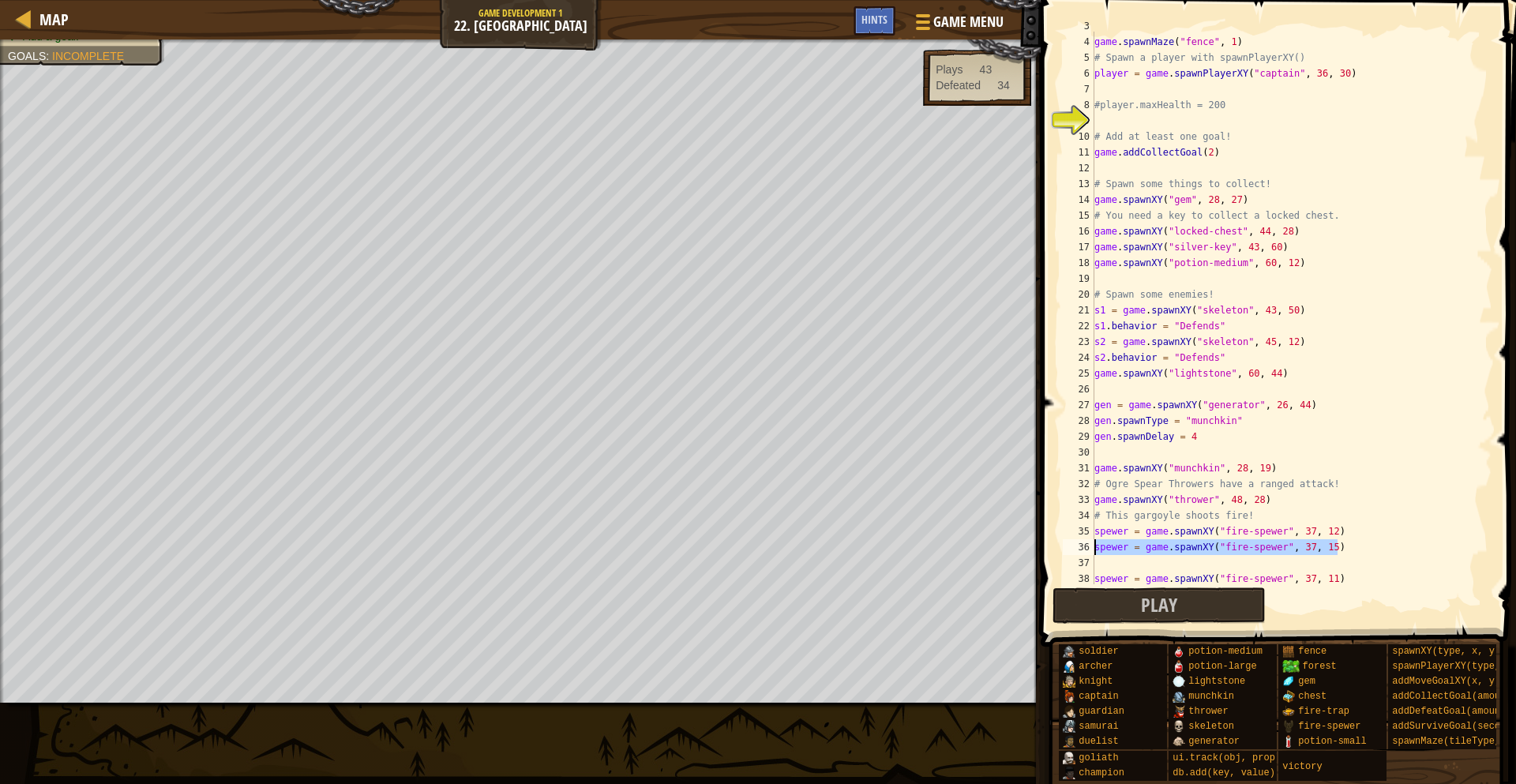
drag, startPoint x: 1353, startPoint y: 545, endPoint x: 1093, endPoint y: 548, distance: 260.0
click at [1093, 548] on div "3 4 5 6 7 8 9 10 11 12 13 14 15 16 17 18 19 20 21 22 23 24 25 26 27 28 29 30 31…" at bounding box center [1276, 308] width 433 height 552
type textarea "spewer = game.spawnXY("fire-spewer", 37, 15)"
click at [1109, 564] on div "# Spawn a maze. Change the number for a different maze! game . spawnMaze ( "fen…" at bounding box center [1292, 311] width 401 height 584
paste textarea "spewer = game.spawnXY("fire-spewer", 37, 15)"
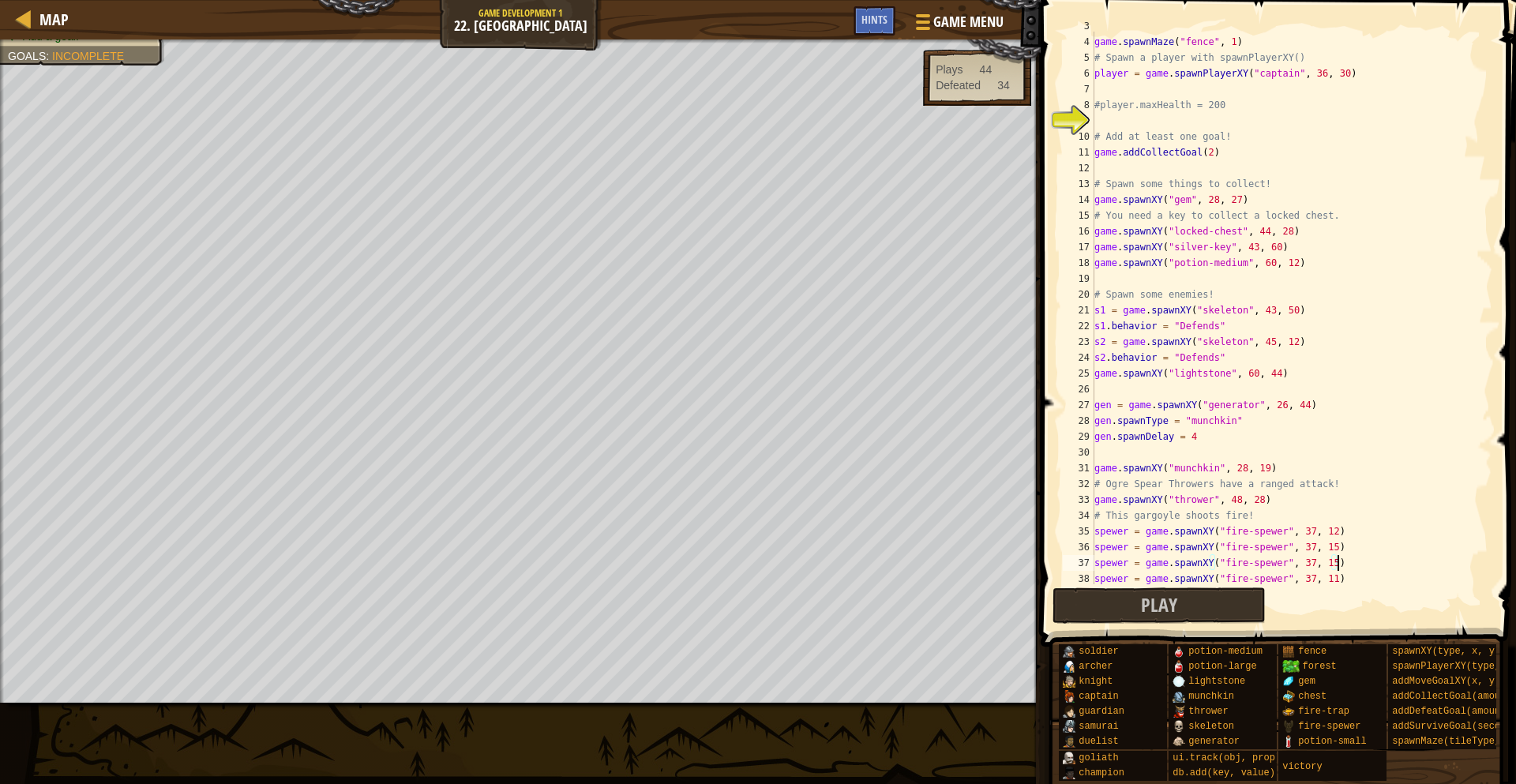
click at [1335, 564] on div "# Spawn a maze. Change the number for a different maze! game . spawnMaze ( "fen…" at bounding box center [1292, 311] width 401 height 584
click at [1339, 579] on div "# Spawn a maze. Change the number for a different maze! game . spawnMaze ( "fen…" at bounding box center [1292, 311] width 401 height 584
type textarea "spewer = game.spawnXY("fire-spewer", 37, 11)"
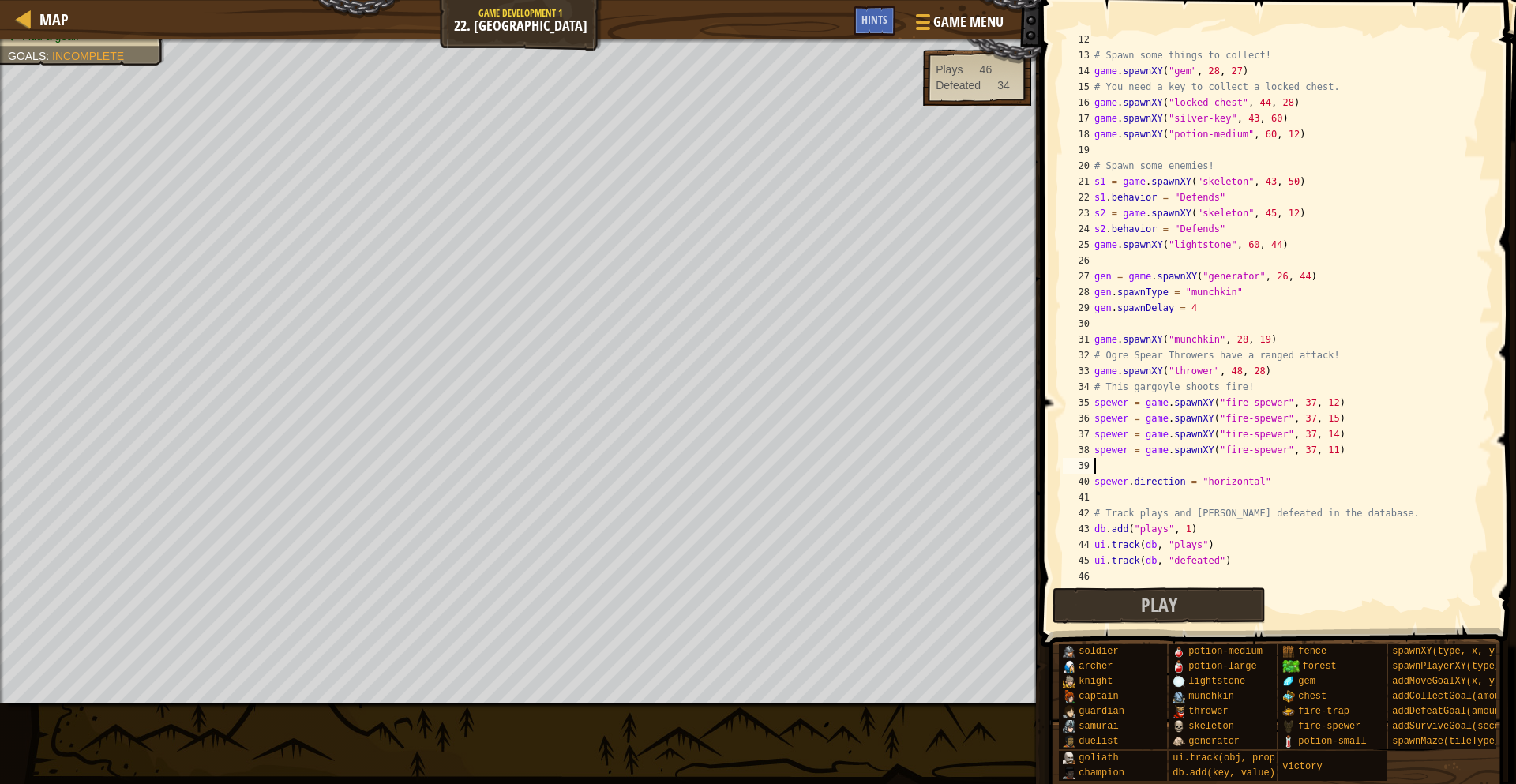
scroll to position [268, 0]
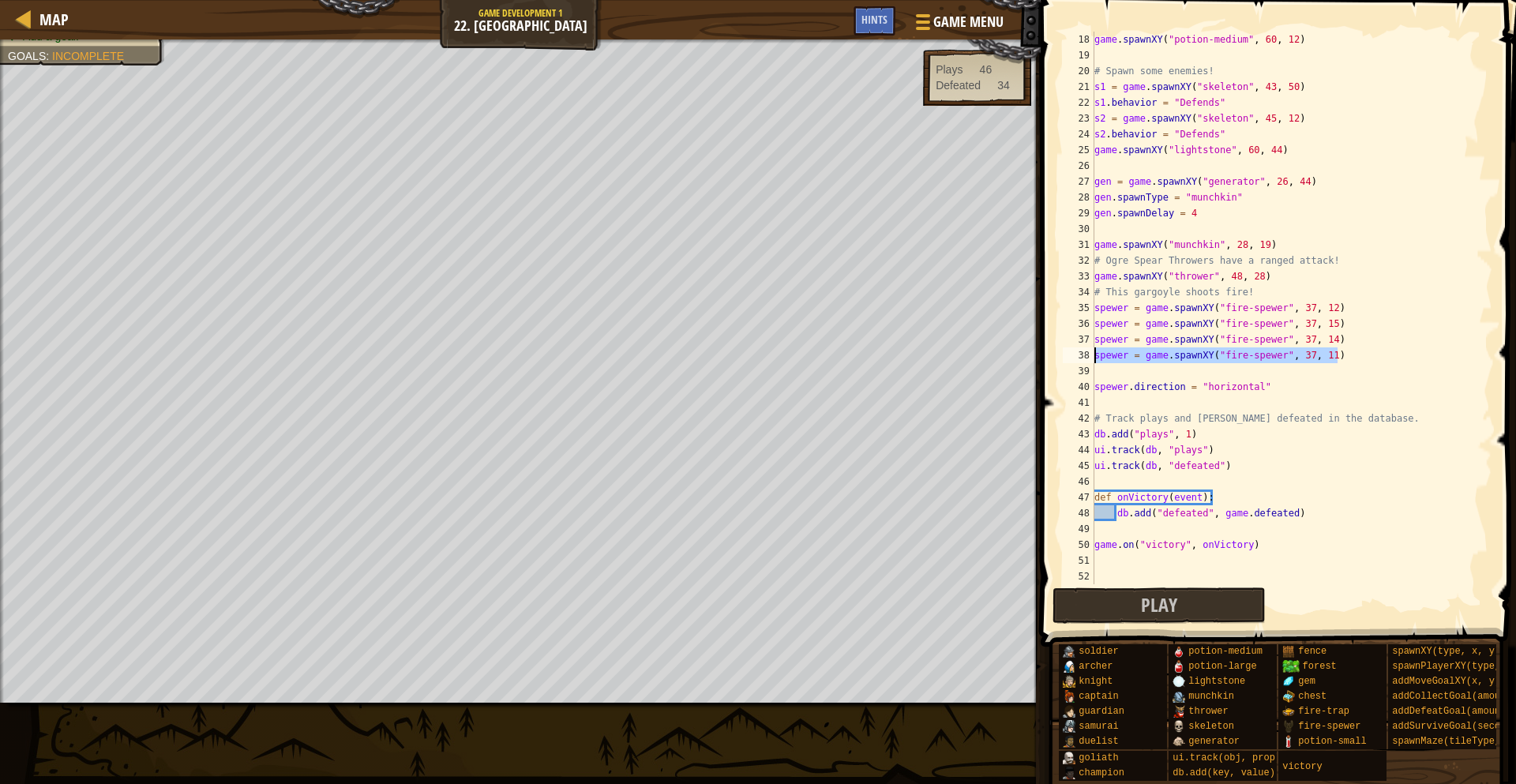
drag, startPoint x: 1360, startPoint y: 358, endPoint x: 1086, endPoint y: 358, distance: 274.0
click at [1086, 358] on div "18 19 20 21 22 23 24 25 26 27 28 29 30 31 32 33 34 35 36 37 38 39 40 41 42 43 4…" at bounding box center [1276, 308] width 433 height 552
click at [1109, 382] on div "game . spawnXY ( "potion-medium" , 60 , 12 ) # Spawn some enemies! s1 = game . …" at bounding box center [1292, 324] width 401 height 584
click at [1387, 355] on div "game . spawnXY ( "potion-medium" , 60 , 12 ) # Spawn some enemies! s1 = game . …" at bounding box center [1292, 324] width 401 height 584
type textarea "spewer = game.spawnXY("fire-spewer", 37, 11)"
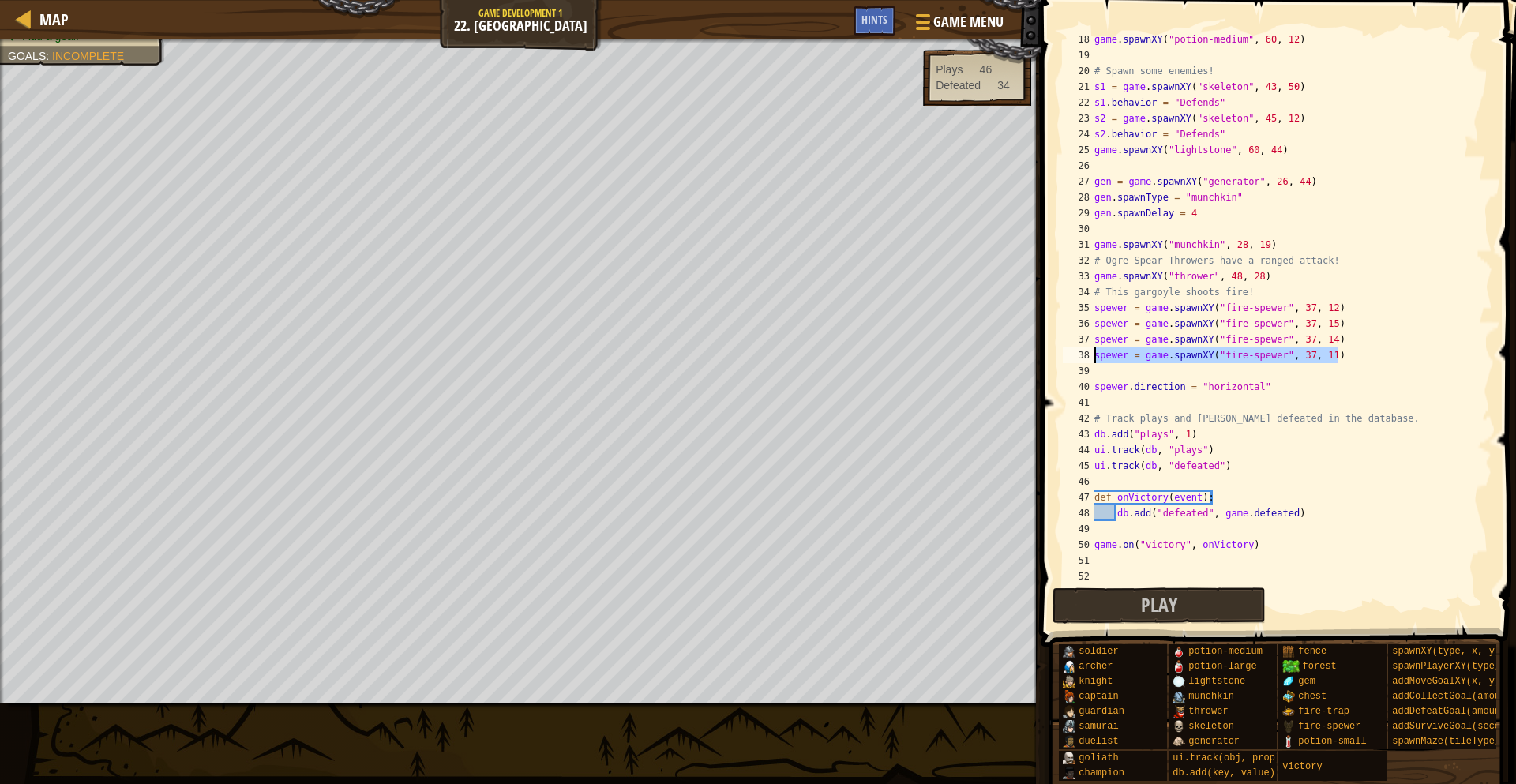
drag, startPoint x: 1358, startPoint y: 358, endPoint x: 1093, endPoint y: 358, distance: 265.0
click at [1093, 358] on div "spewer = game.spawnXY("fire-spewer", 37, 11) 18 19 20 21 22 23 24 25 26 27 28 2…" at bounding box center [1276, 308] width 433 height 552
click at [1097, 371] on div "game . spawnXY ( "potion-medium" , 60 , 12 ) # Spawn some enemies! s1 = game . …" at bounding box center [1292, 324] width 401 height 584
paste textarea "spewer = game.spawnXY("fire-spewer", 37, 11)"
click at [1335, 373] on div "game . spawnXY ( "potion-medium" , 60 , 12 ) # Spawn some enemies! s1 = game . …" at bounding box center [1292, 324] width 401 height 584
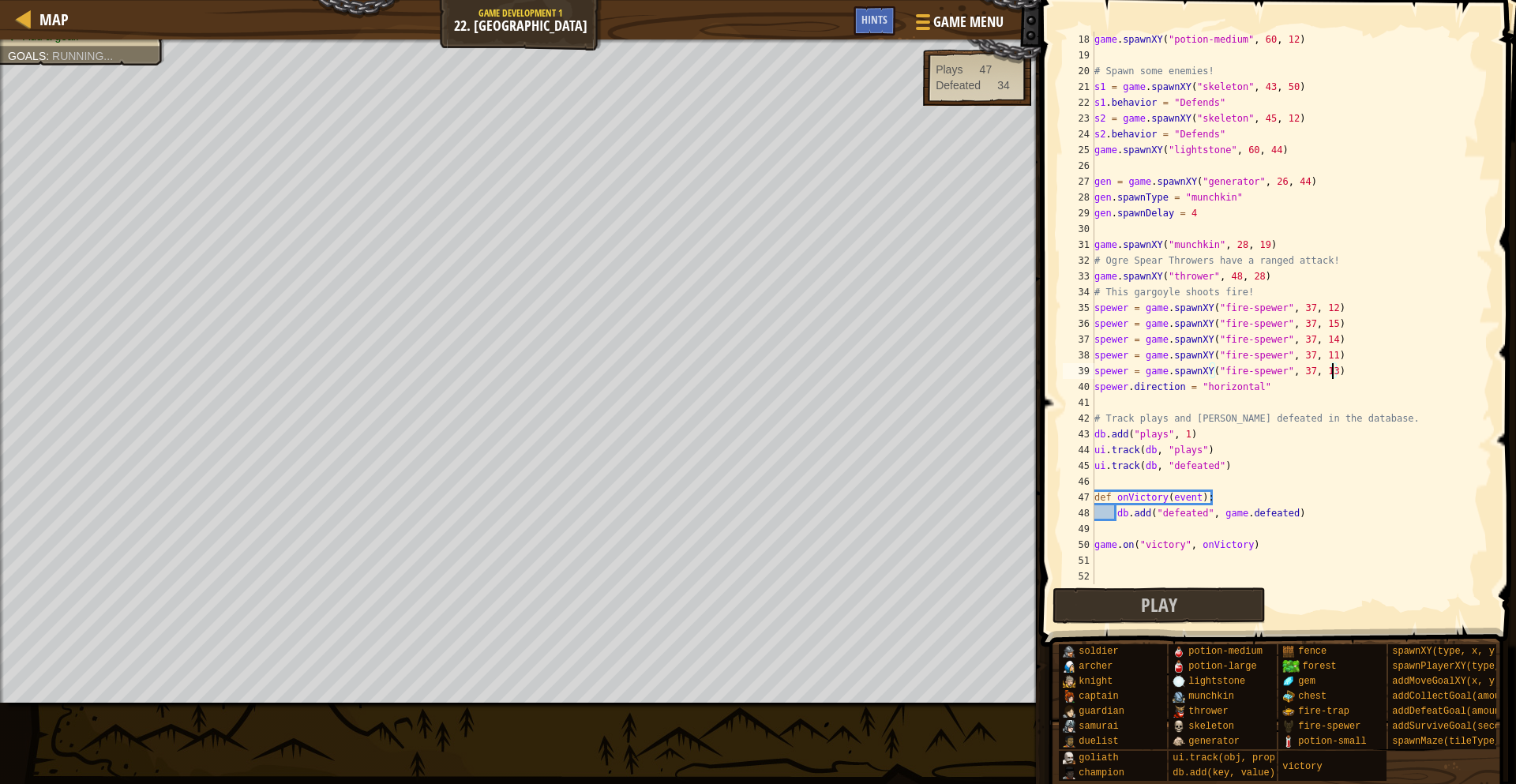
scroll to position [7, 34]
drag, startPoint x: 1346, startPoint y: 380, endPoint x: 1340, endPoint y: 363, distance: 18.0
click at [1340, 363] on div "game . spawnXY ( "potion-medium" , 60 , 12 ) # Spawn some enemies! s1 = game . …" at bounding box center [1292, 324] width 401 height 584
click at [1342, 363] on div "game . spawnXY ( "potion-medium" , 60 , 12 ) # Spawn some enemies! s1 = game . …" at bounding box center [1292, 308] width 401 height 552
drag, startPoint x: 1343, startPoint y: 365, endPoint x: 1094, endPoint y: 377, distance: 249.3
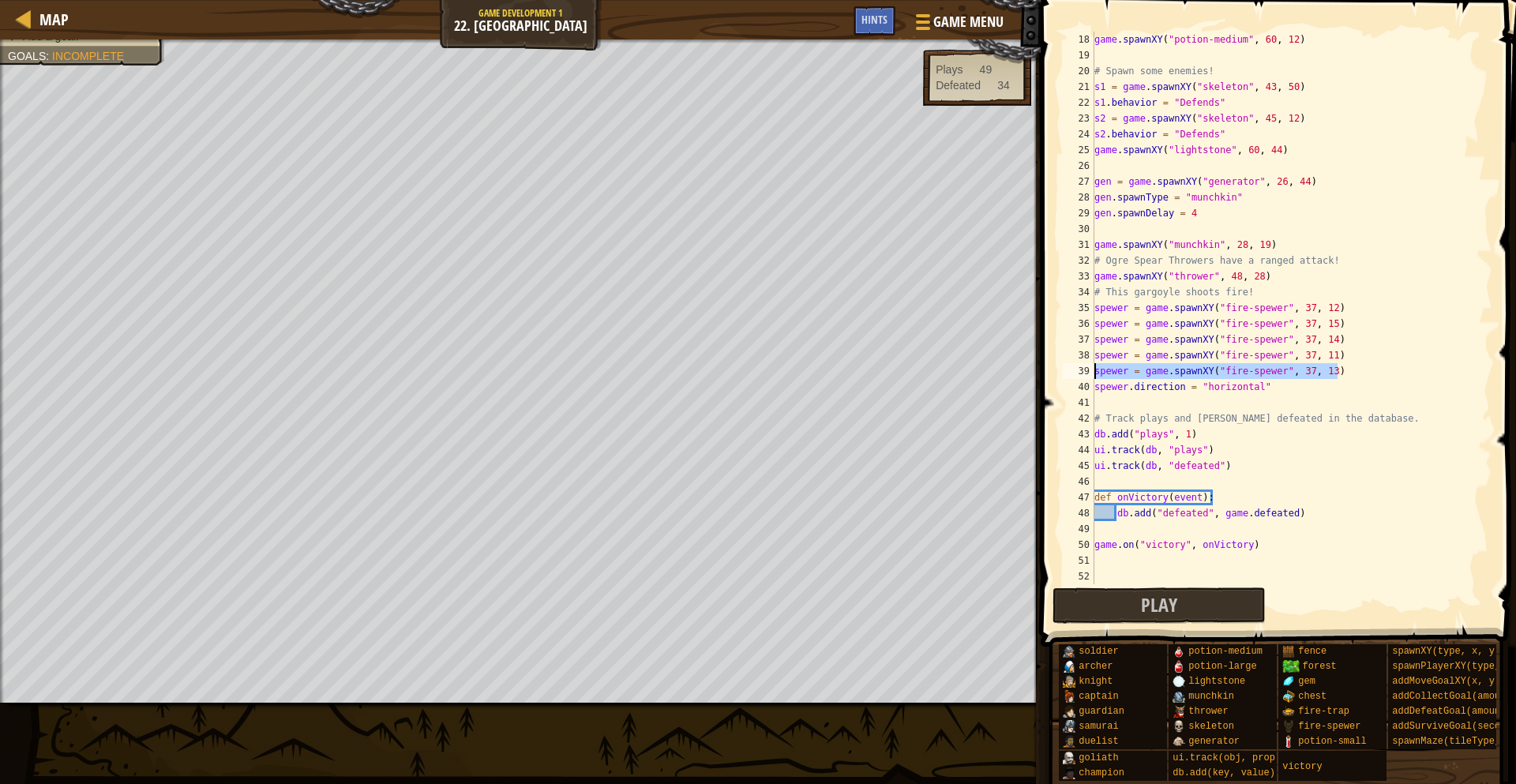
click at [1094, 377] on div "game . spawnXY ( "potion-medium" , 60 , 12 ) # Spawn some enemies! s1 = game . …" at bounding box center [1292, 324] width 401 height 584
click at [1094, 386] on div "game . spawnXY ( "potion-medium" , 60 , 12 ) # Spawn some enemies! s1 = game . …" at bounding box center [1292, 324] width 401 height 584
paste textarea "spewer = game.spawnXY("fire-spewer", 37, 13)"
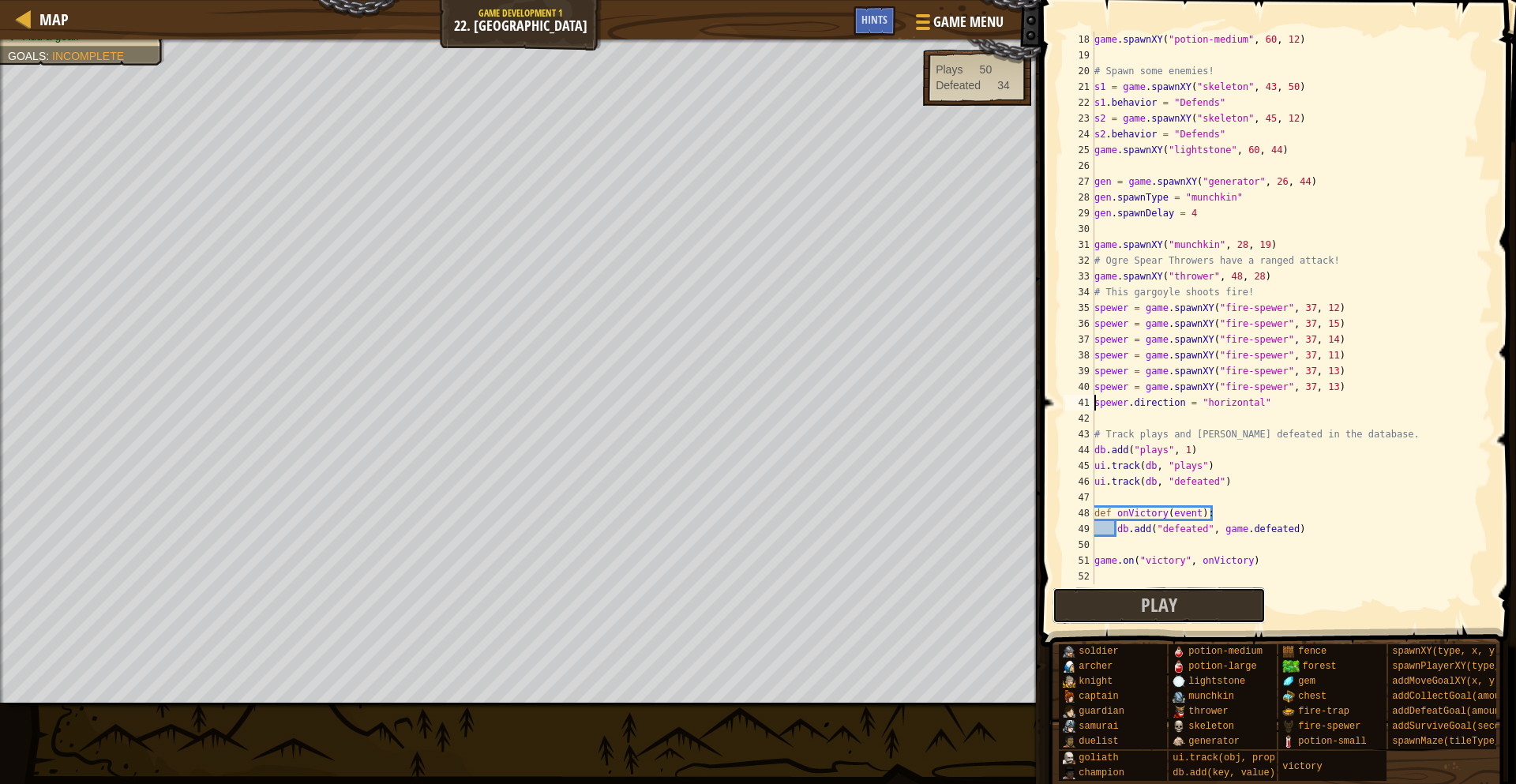
drag, startPoint x: 1159, startPoint y: 606, endPoint x: 1157, endPoint y: 589, distance: 17.1
click at [1162, 600] on span "Play" at bounding box center [1158, 604] width 36 height 26
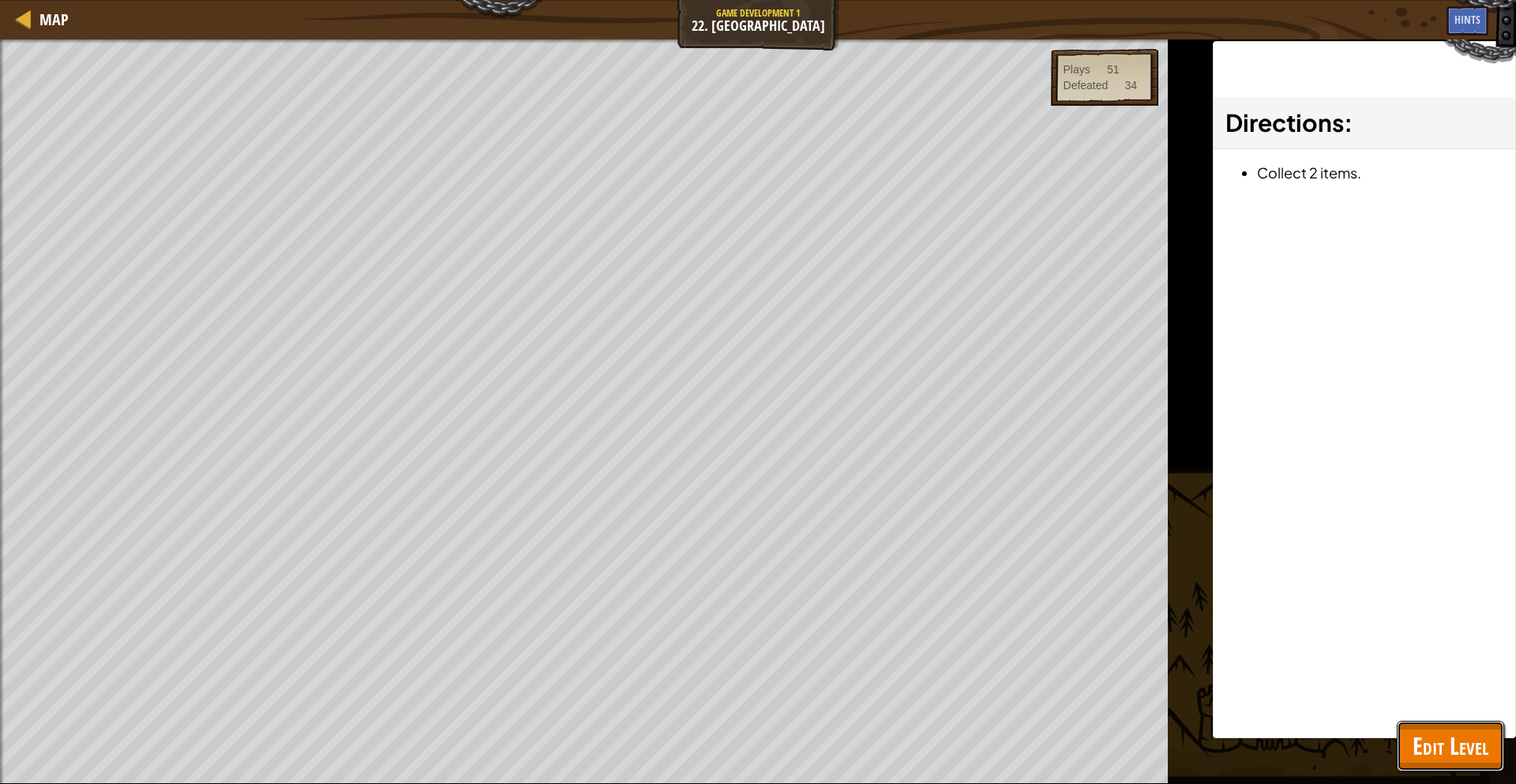
click at [1432, 729] on span "Edit Level" at bounding box center [1450, 745] width 76 height 33
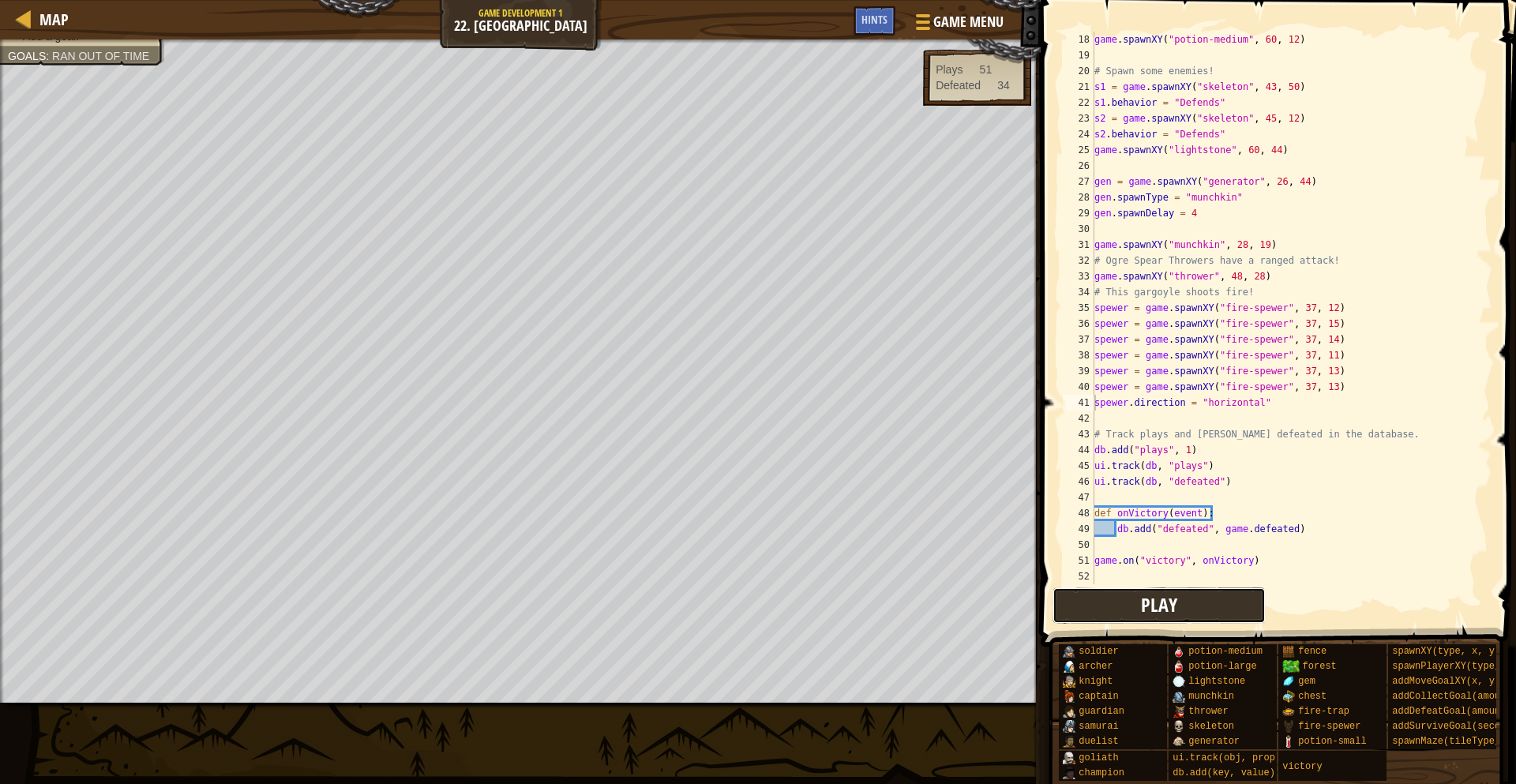
click at [1110, 608] on button "Play" at bounding box center [1159, 604] width 213 height 36
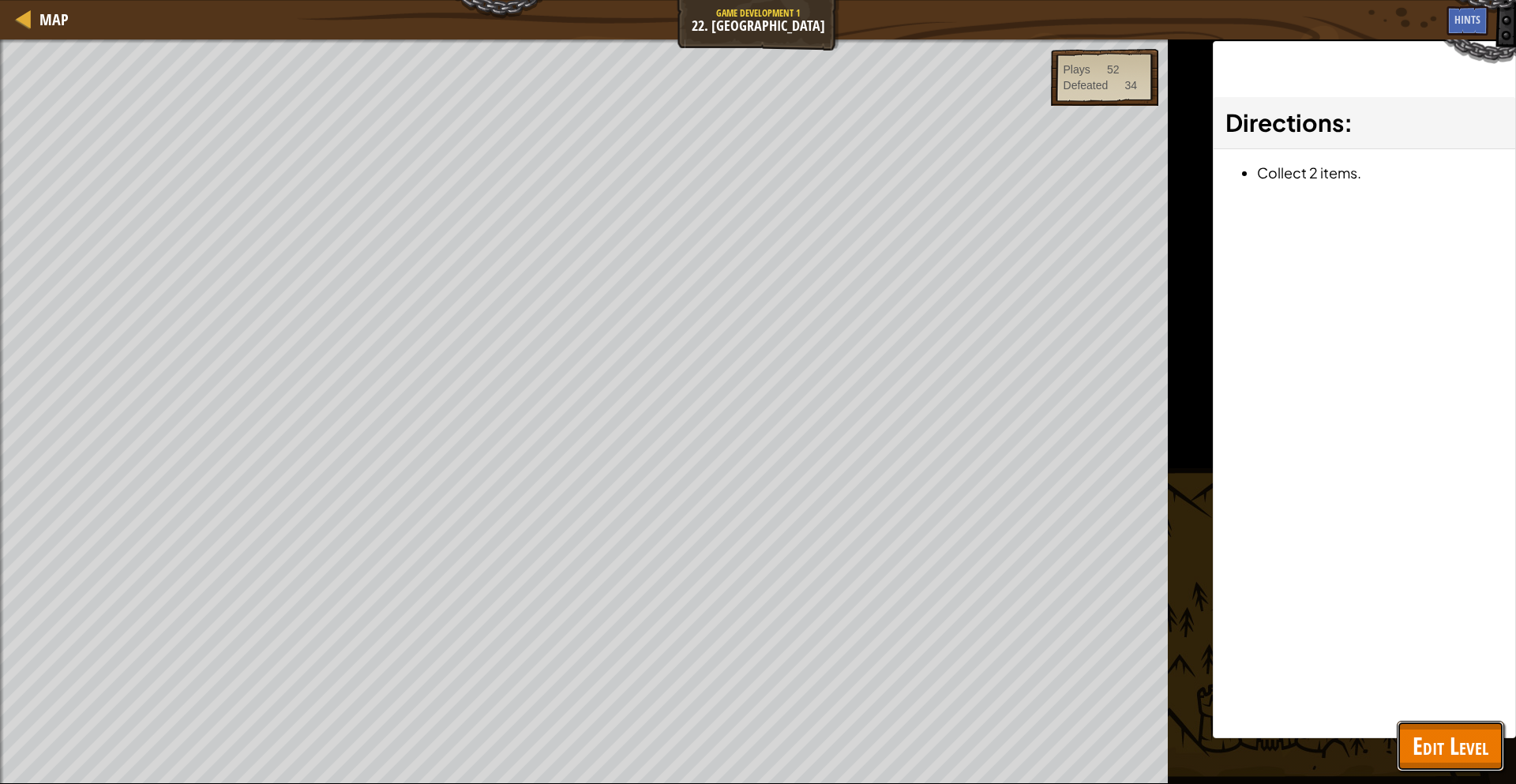
click at [1494, 750] on button "Edit Level" at bounding box center [1451, 746] width 107 height 50
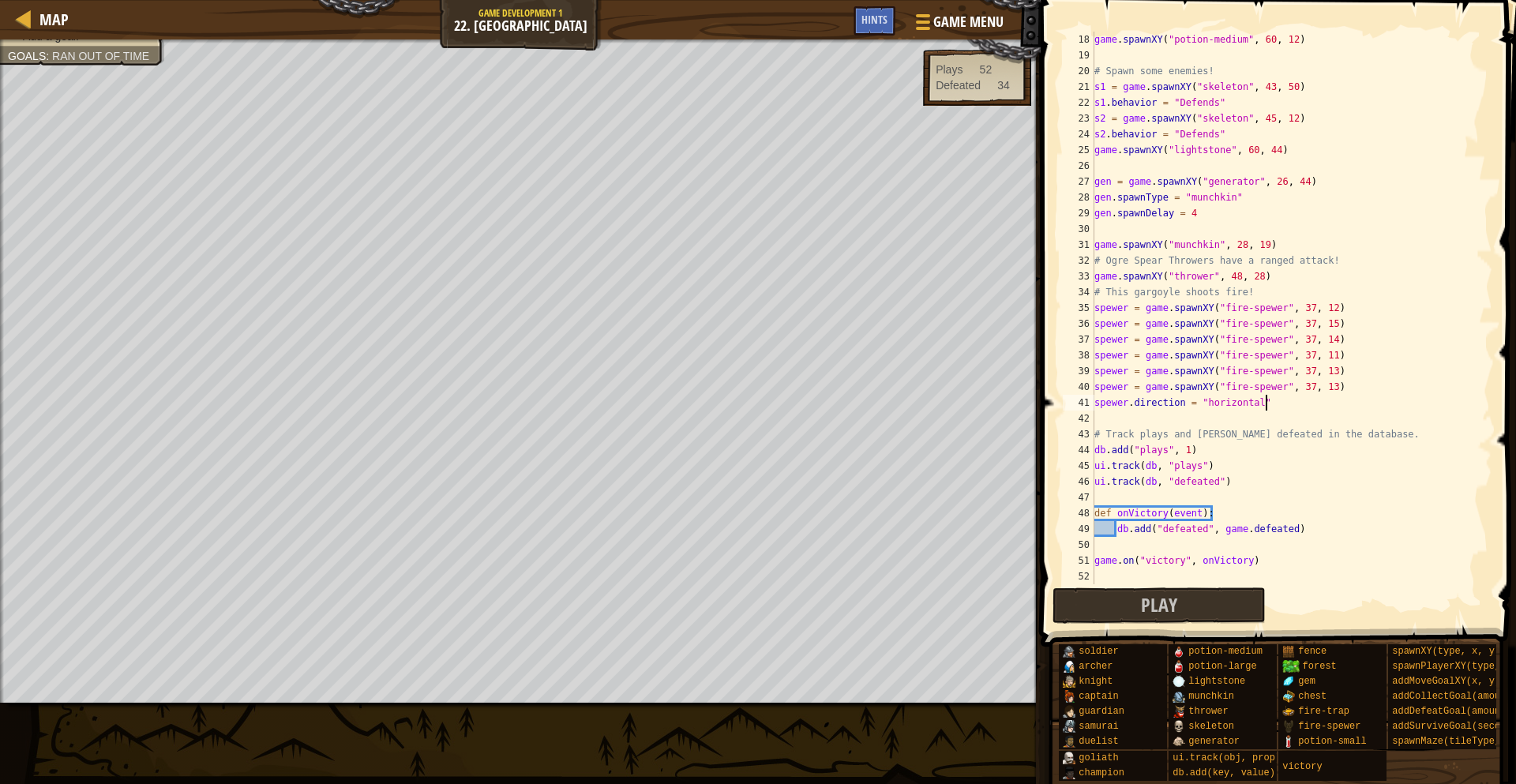
click at [1351, 394] on div "game . spawnXY ( "potion-medium" , 60 , 12 ) # Spawn some enemies! s1 = game . …" at bounding box center [1292, 324] width 401 height 584
click at [1348, 390] on div "game . spawnXY ( "potion-medium" , 60 , 12 ) # Spawn some enemies! s1 = game . …" at bounding box center [1292, 324] width 401 height 584
type textarea "spewer = game.spawnXY("fire-spewer", 37, 13)"
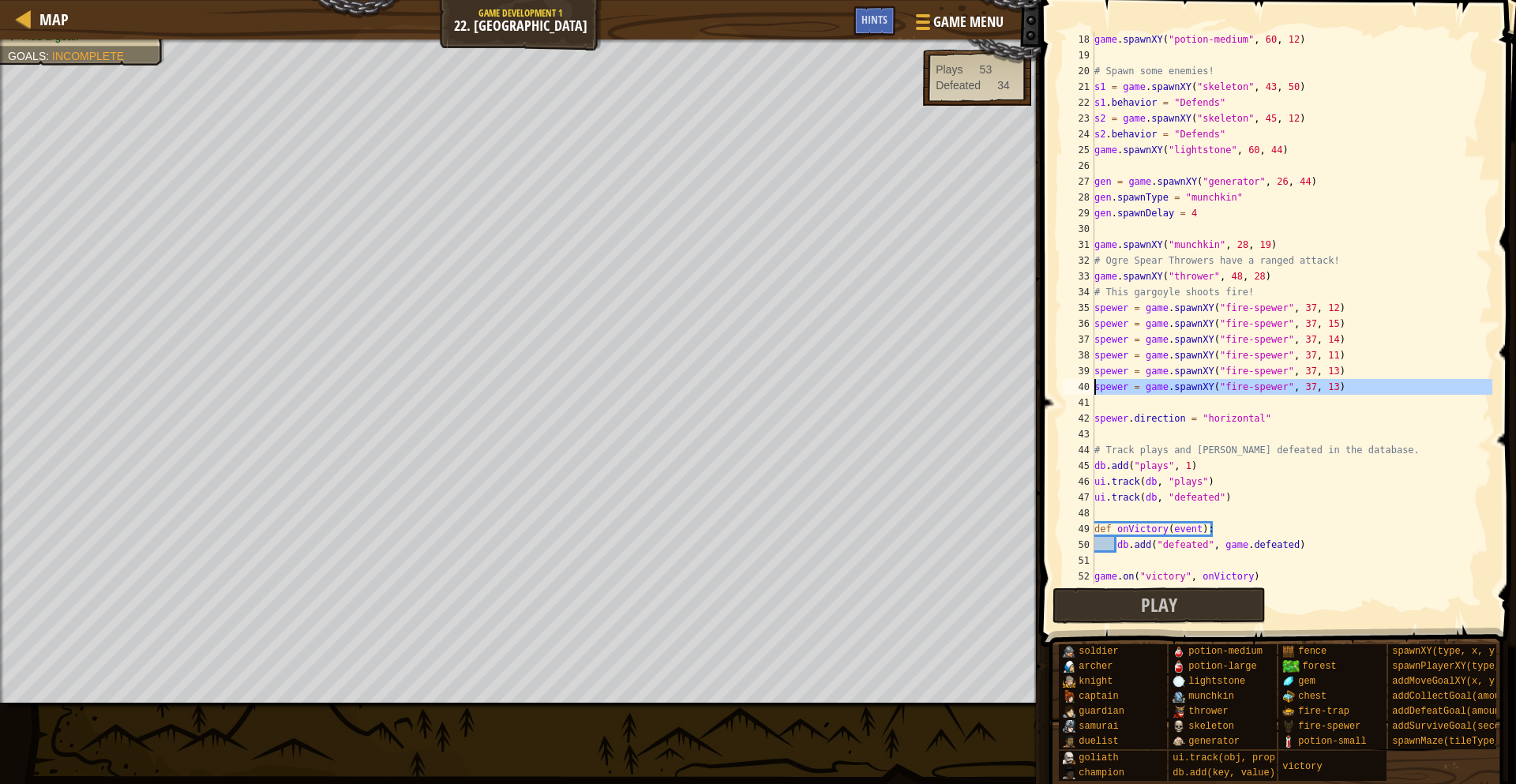
drag, startPoint x: 1352, startPoint y: 402, endPoint x: 1083, endPoint y: 374, distance: 270.5
click at [1087, 386] on div "18 19 20 21 22 23 24 25 26 27 28 29 30 31 32 33 34 35 36 37 38 39 40 41 42 43 4…" at bounding box center [1276, 308] width 433 height 552
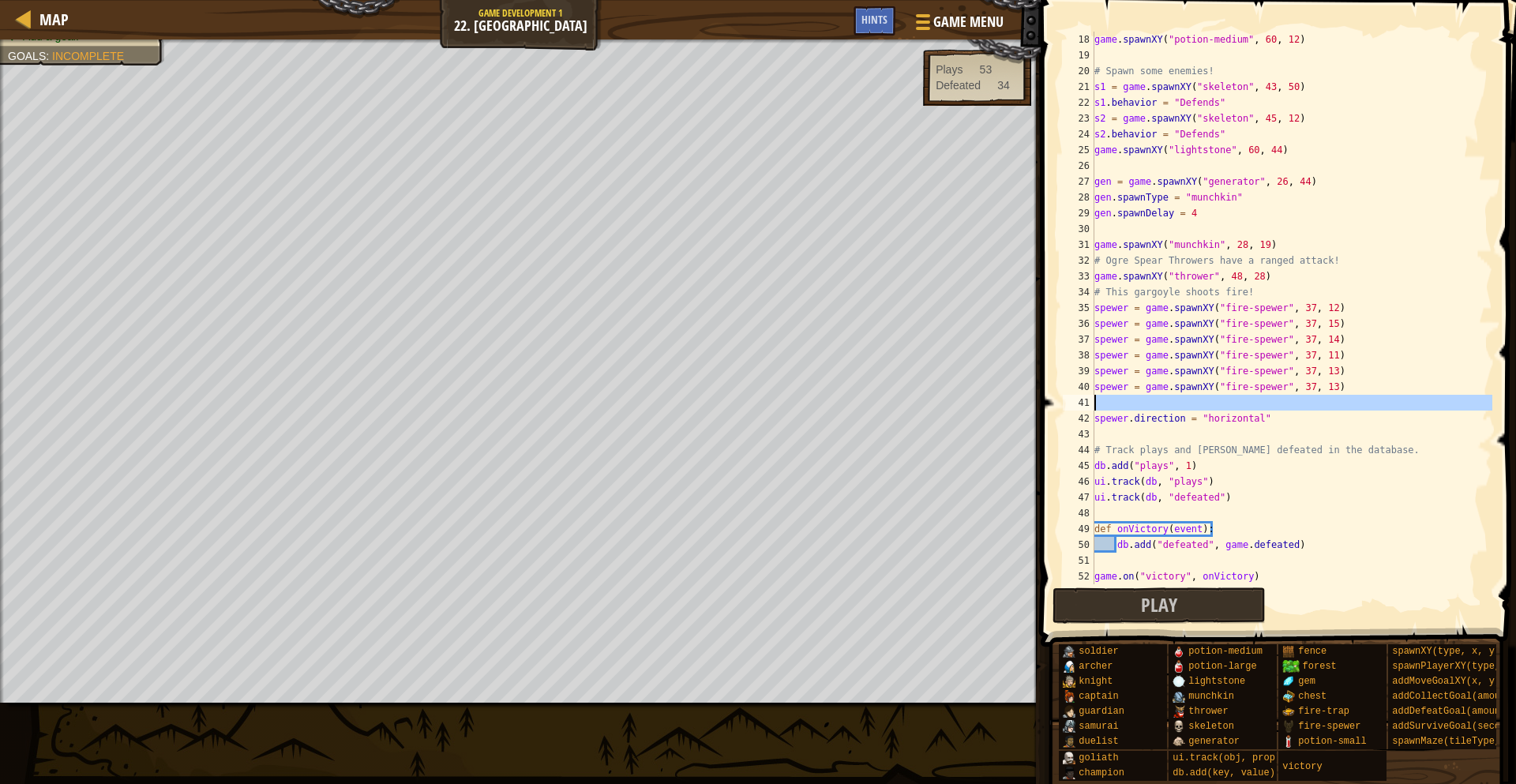
click at [1092, 399] on div "41" at bounding box center [1079, 402] width 32 height 16
type textarea "spewer.direction = "horizontal""
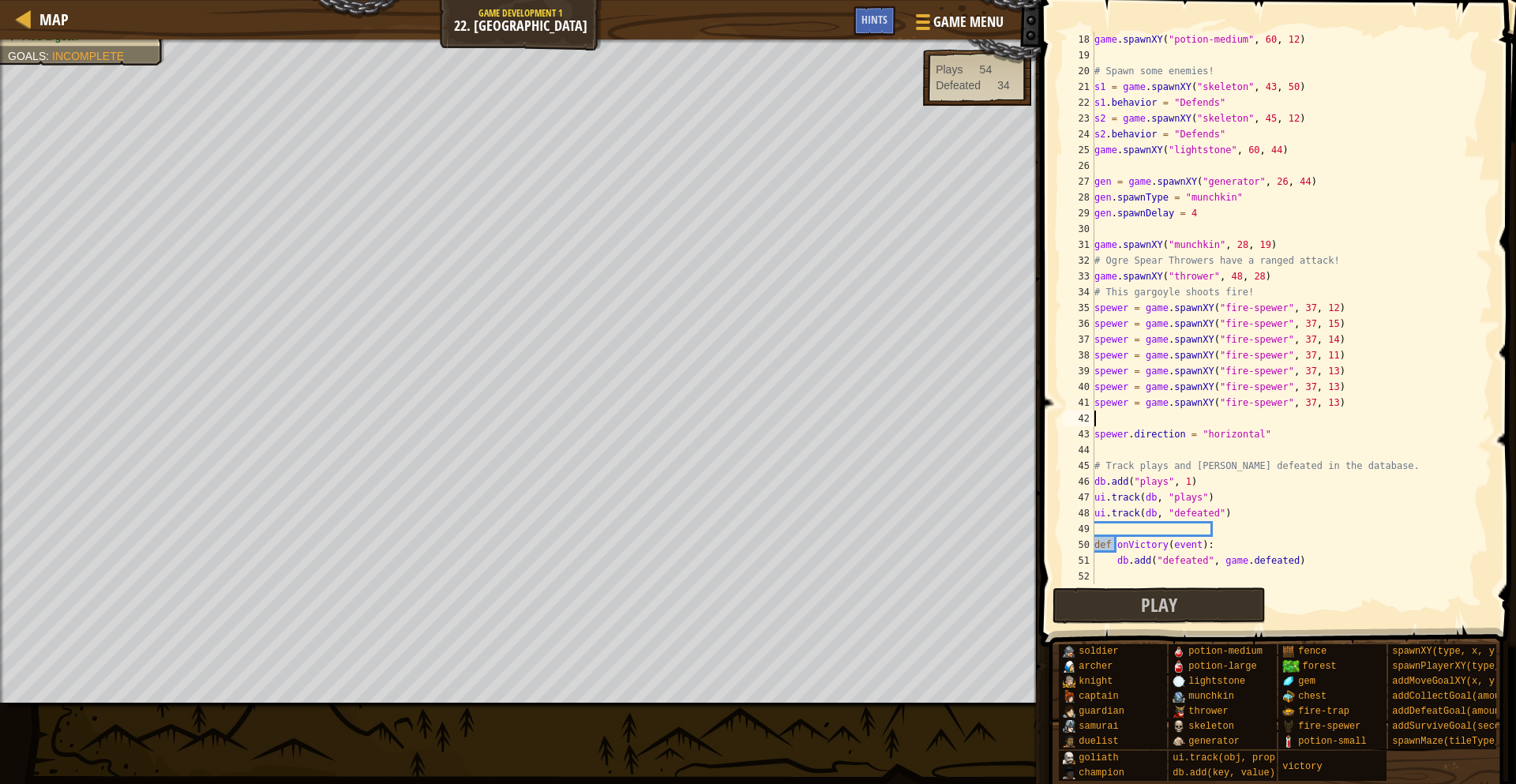
click at [1331, 398] on div "game . spawnXY ( "potion-medium" , 60 , 12 ) # Spawn some enemies! s1 = game . …" at bounding box center [1292, 324] width 401 height 584
click at [1113, 619] on button "Play" at bounding box center [1159, 604] width 213 height 36
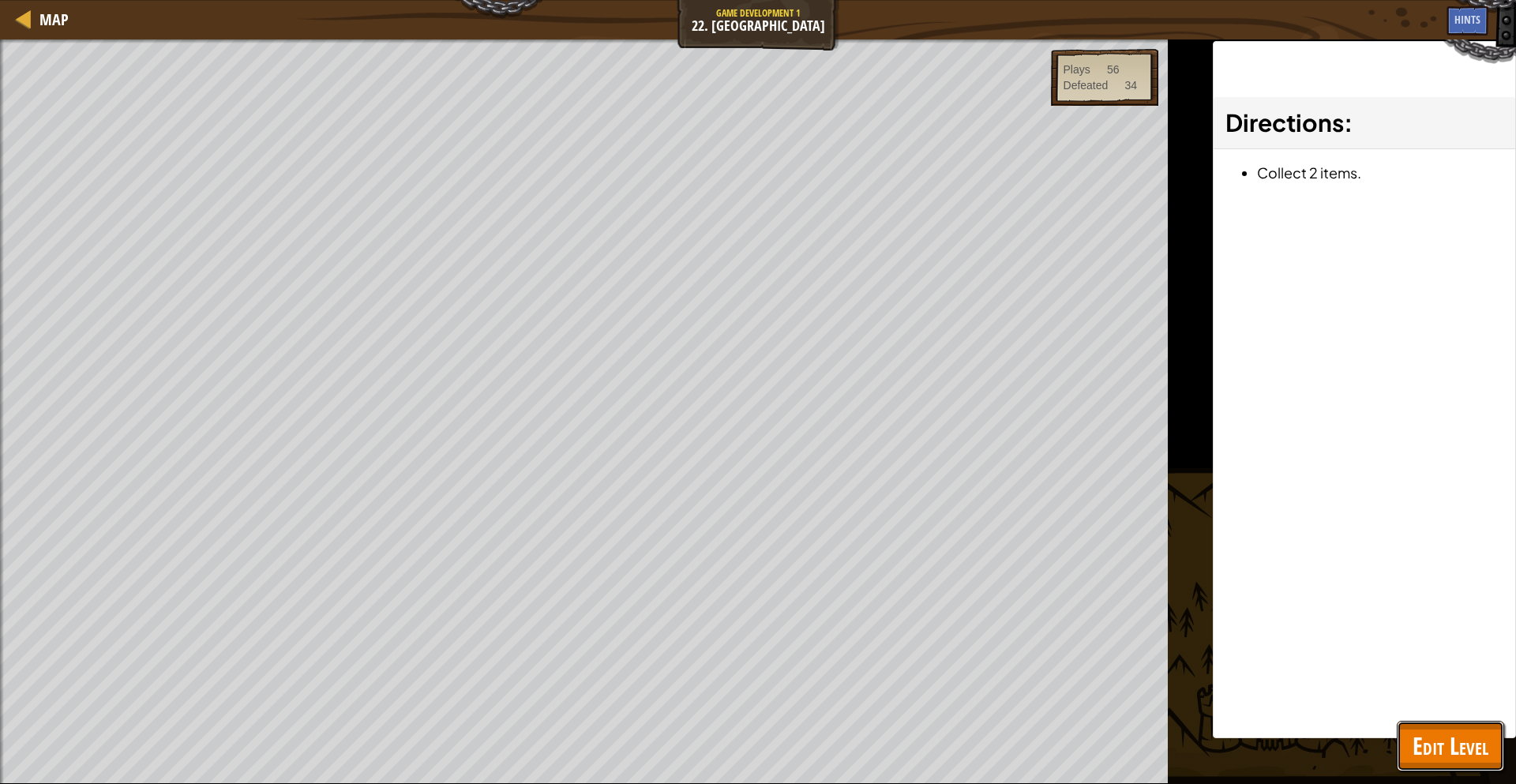
click at [1426, 735] on span "Edit Level" at bounding box center [1450, 745] width 76 height 33
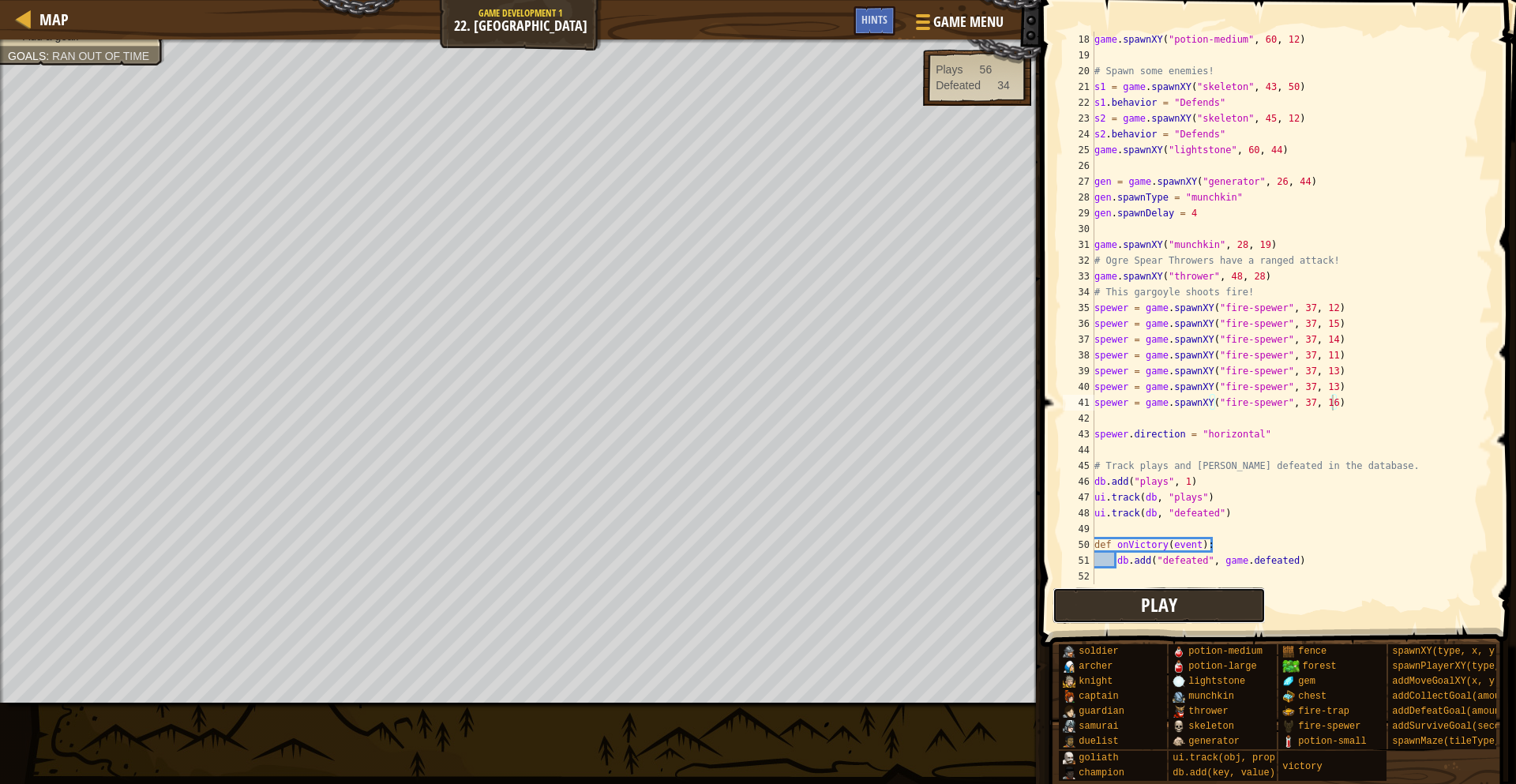
click at [1168, 615] on span "Play" at bounding box center [1158, 604] width 36 height 26
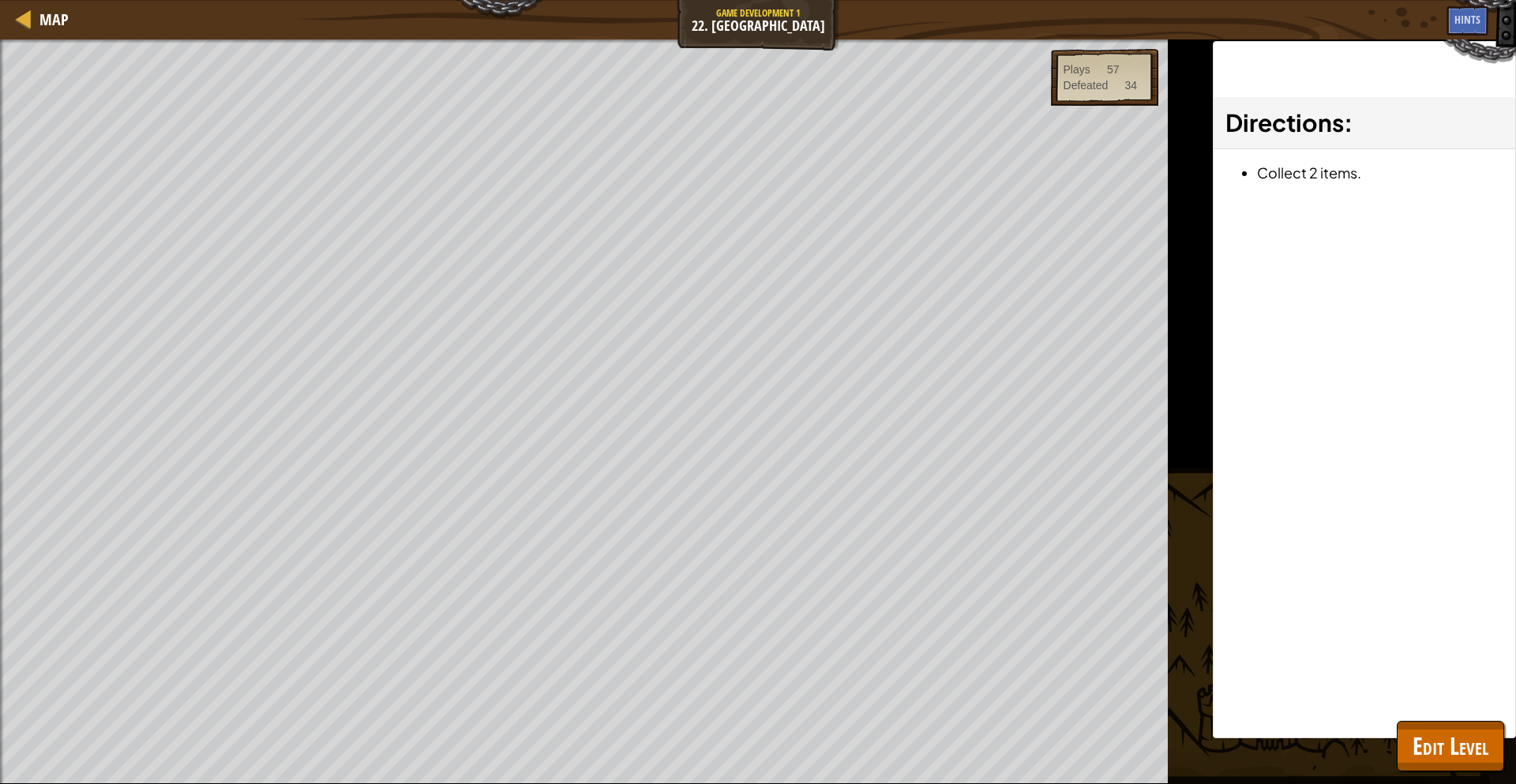
click at [286, 0] on html "Map Game Development 1 22. Game Grove Game Menu Done Hints 1 הההההההההההההההההה…" at bounding box center [758, 0] width 1516 height 0
click at [1176, 624] on div "Beat your completed level. Spawn a maze. Spawn the hero. Add a goal. Goals : Ra…" at bounding box center [758, 411] width 1516 height 744
click at [1179, 631] on div "Beat your completed level. Spawn a maze. Spawn the hero. Add a goal. Goals : Ra…" at bounding box center [758, 411] width 1516 height 744
click at [1411, 745] on button "Edit Level" at bounding box center [1451, 746] width 107 height 50
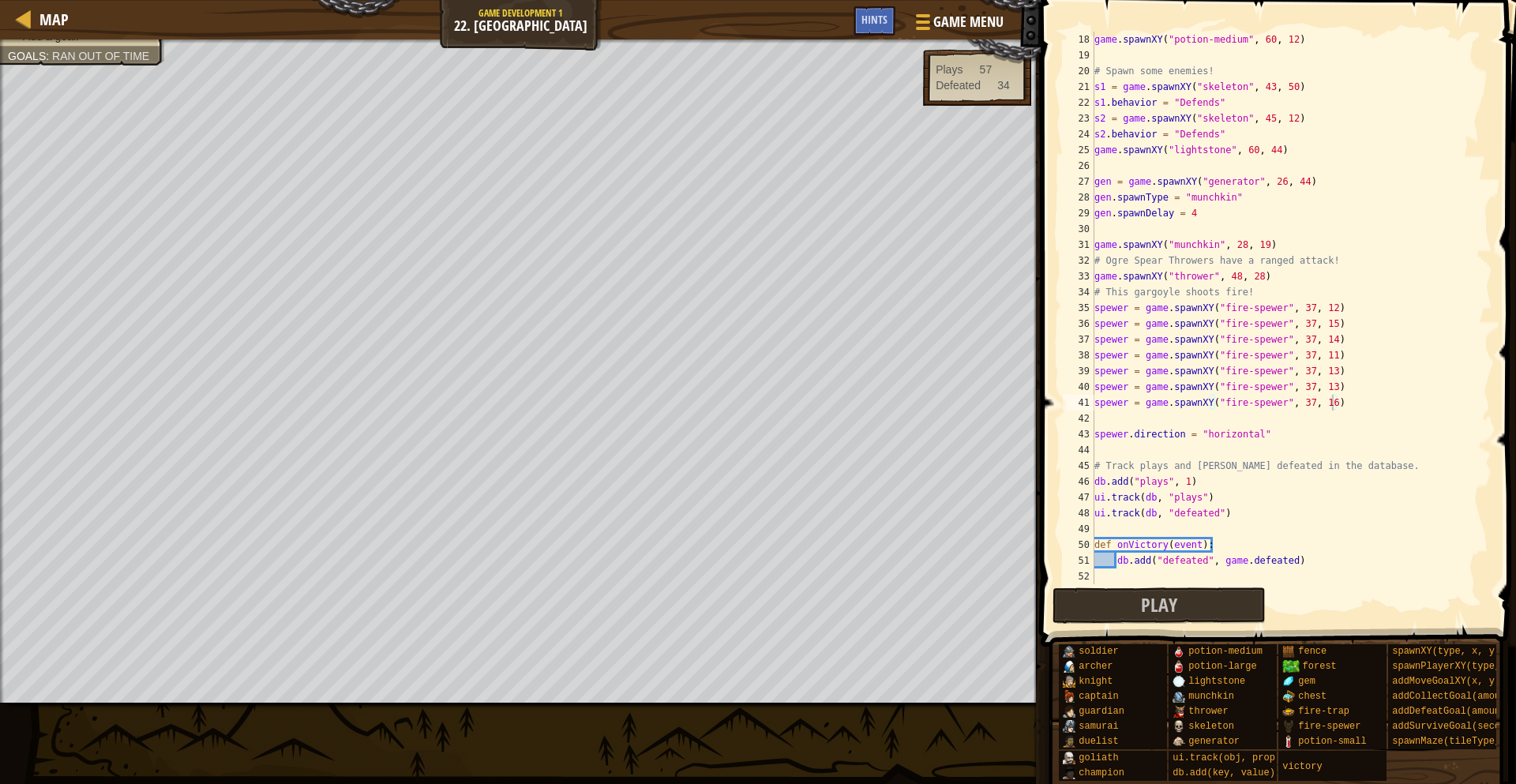
type textarea "game.spawnXY("potion-medium", 60, 12)"
drag, startPoint x: 1325, startPoint y: 46, endPoint x: 1089, endPoint y: 38, distance: 236.1
click at [1089, 38] on div "game.spawnXY("potion-medium", 60, 12) 18 19 20 21 22 23 24 25 26 27 28 29 30 31…" at bounding box center [1276, 308] width 433 height 552
click at [1100, 54] on div "game . spawnXY ( "potion-medium" , 60 , 12 ) # Spawn some enemies! s1 = game . …" at bounding box center [1292, 324] width 401 height 584
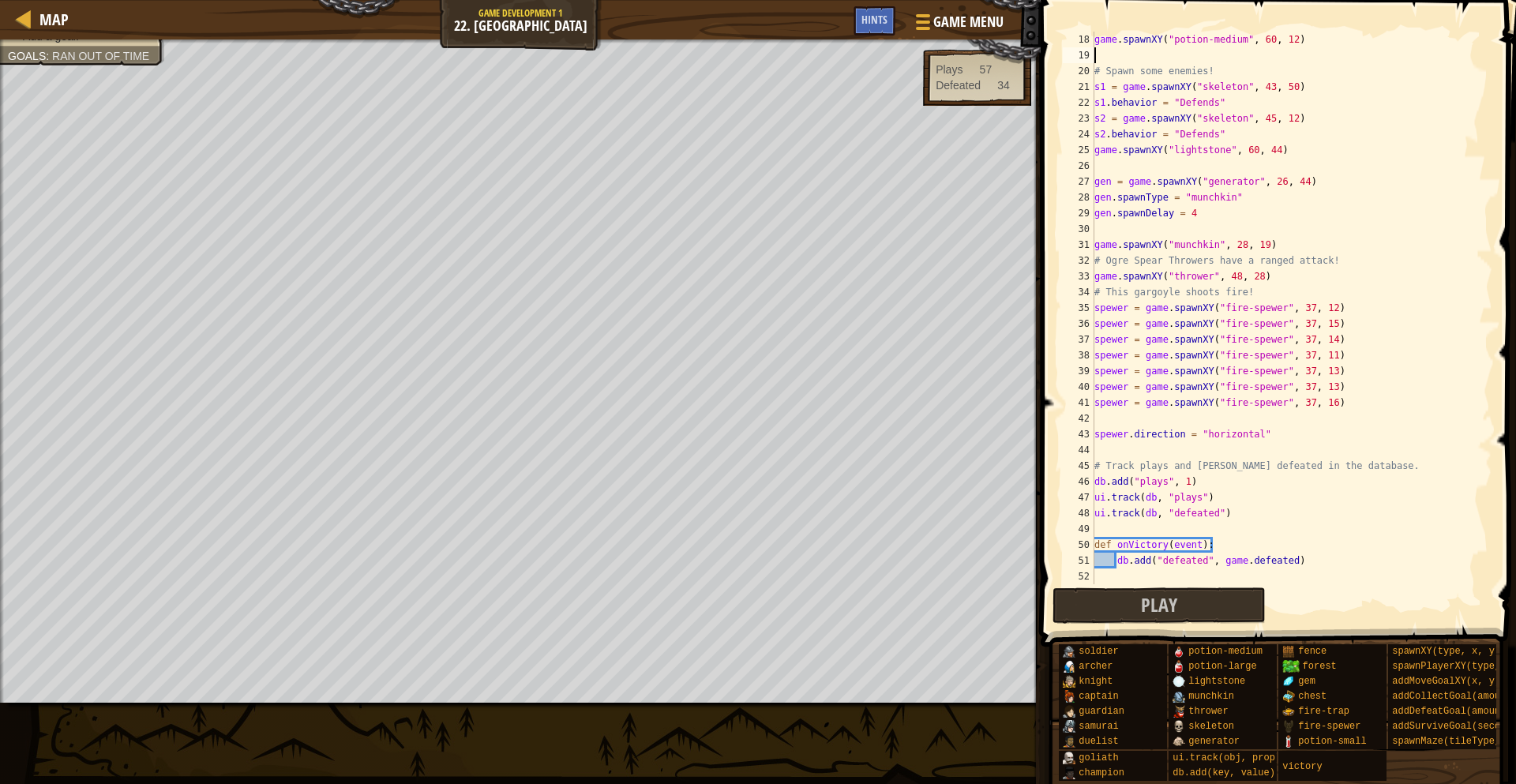
scroll to position [7, 0]
paste textarea "game.spawnXY("potion-medium", 60, 12)"
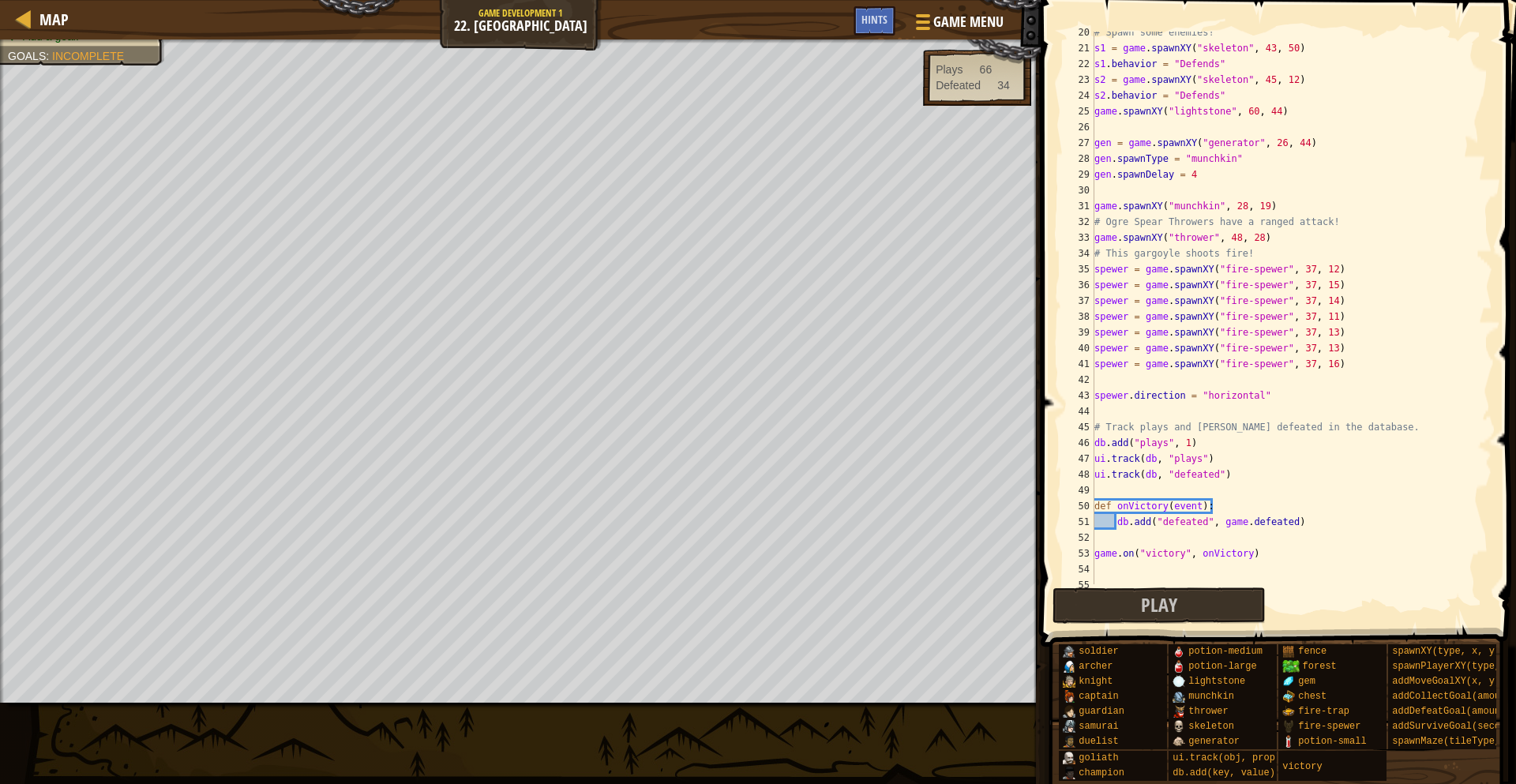
scroll to position [315, 0]
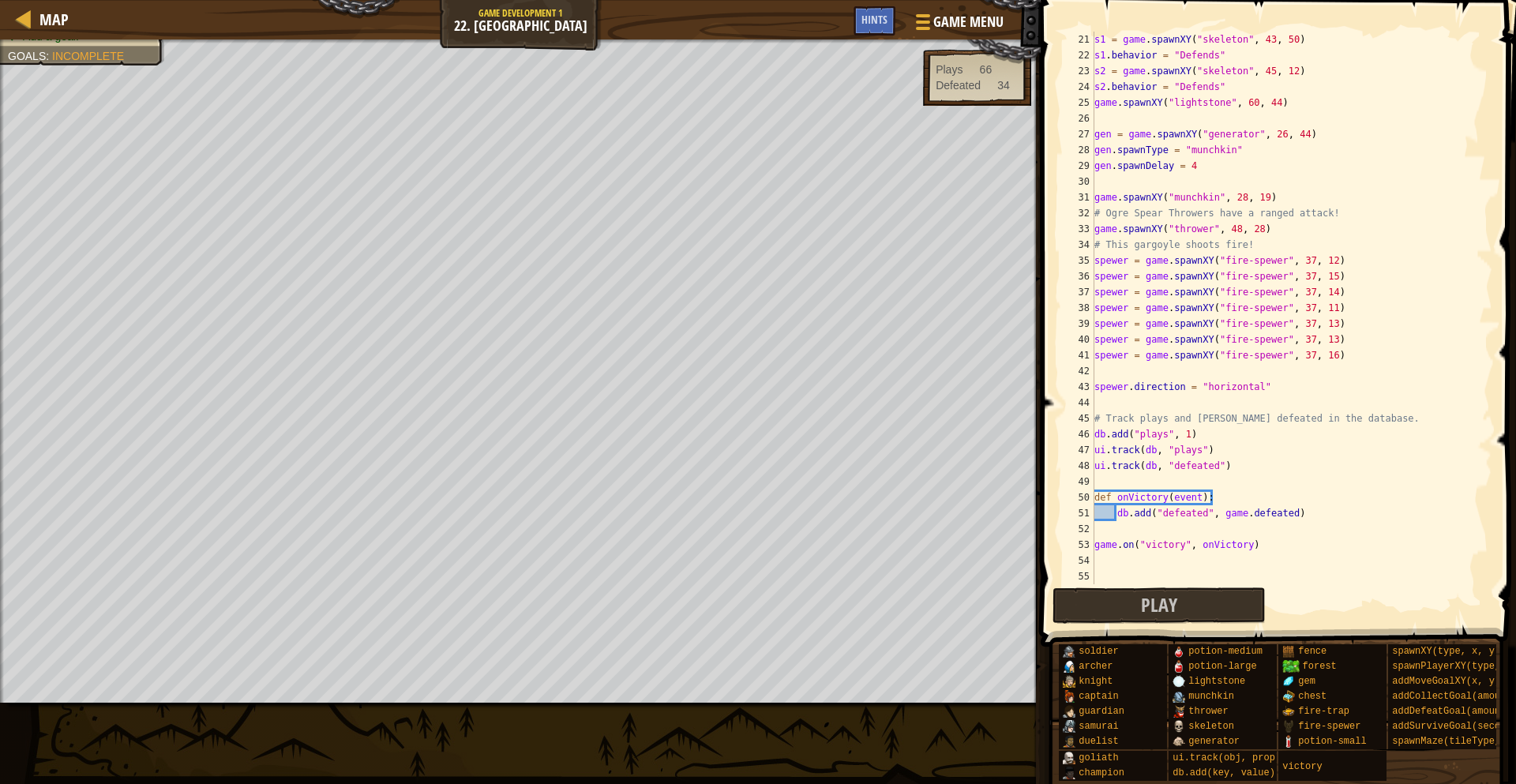
click at [1257, 104] on div "s1 = game . spawnXY ( "skeleton" , 43 , 50 ) s1 . behavior = "Defends" s2 = gam…" at bounding box center [1292, 324] width 401 height 584
click at [1267, 102] on div "s1 = game . spawnXY ( "skeleton" , 43 , 50 ) s1 . behavior = "Defends" s2 = gam…" at bounding box center [1292, 324] width 401 height 584
click at [1259, 101] on div "s1 = game . spawnXY ( "skeleton" , 43 , 50 ) s1 . behavior = "Defends" s2 = gam…" at bounding box center [1292, 324] width 401 height 584
click at [1254, 103] on div "s1 = game . spawnXY ( "skeleton" , 43 , 50 ) s1 . behavior = "Defends" s2 = gam…" at bounding box center [1292, 324] width 401 height 584
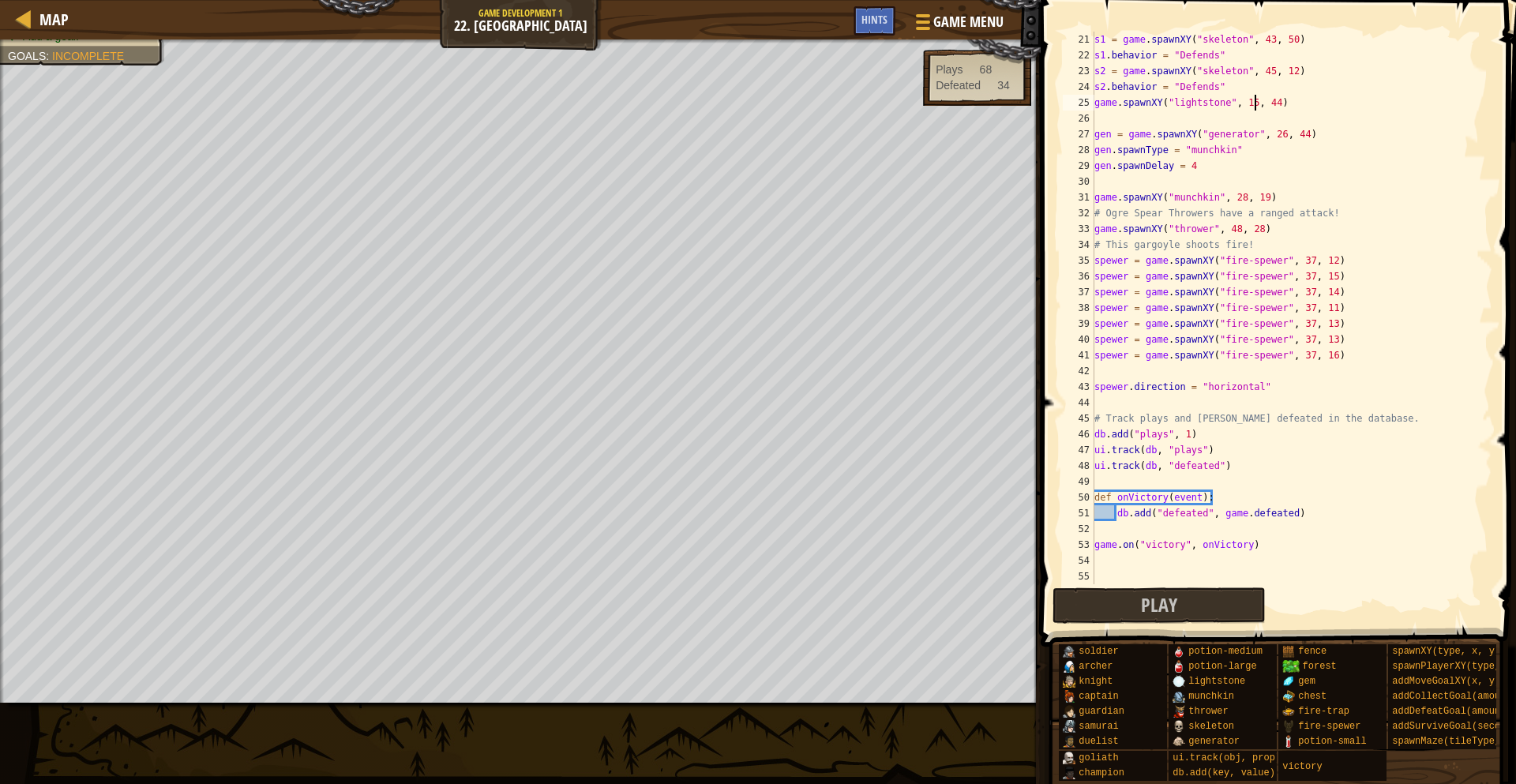
click at [1276, 105] on div "s1 = game . spawnXY ( "skeleton" , 43 , 50 ) s1 . behavior = "Defends" s2 = gam…" at bounding box center [1292, 324] width 401 height 584
type textarea "game.spawnXY("lightstone", 15, 15)"
click at [1112, 613] on button "Play" at bounding box center [1159, 604] width 213 height 36
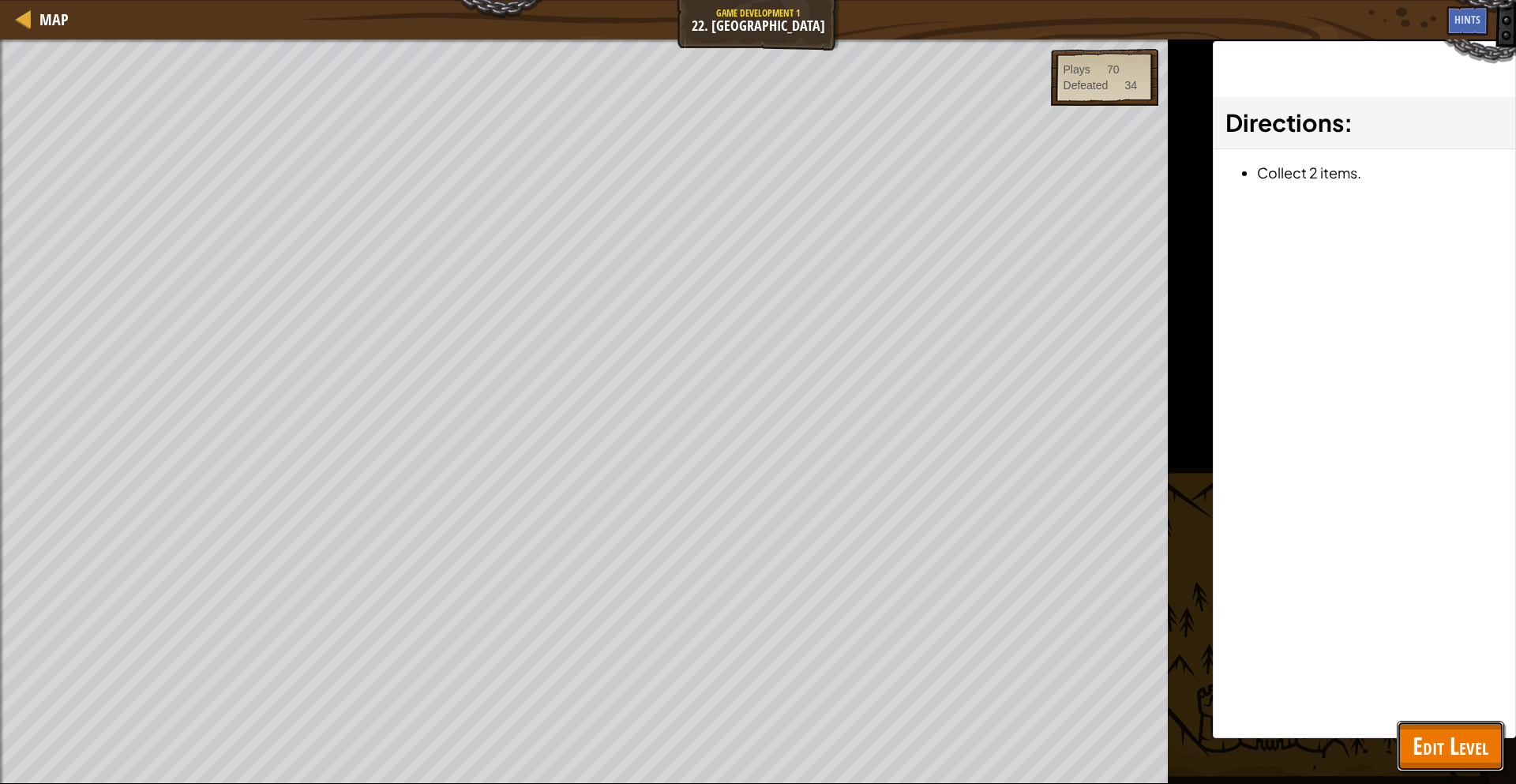
click at [1407, 766] on button "Edit Level" at bounding box center [1451, 746] width 107 height 50
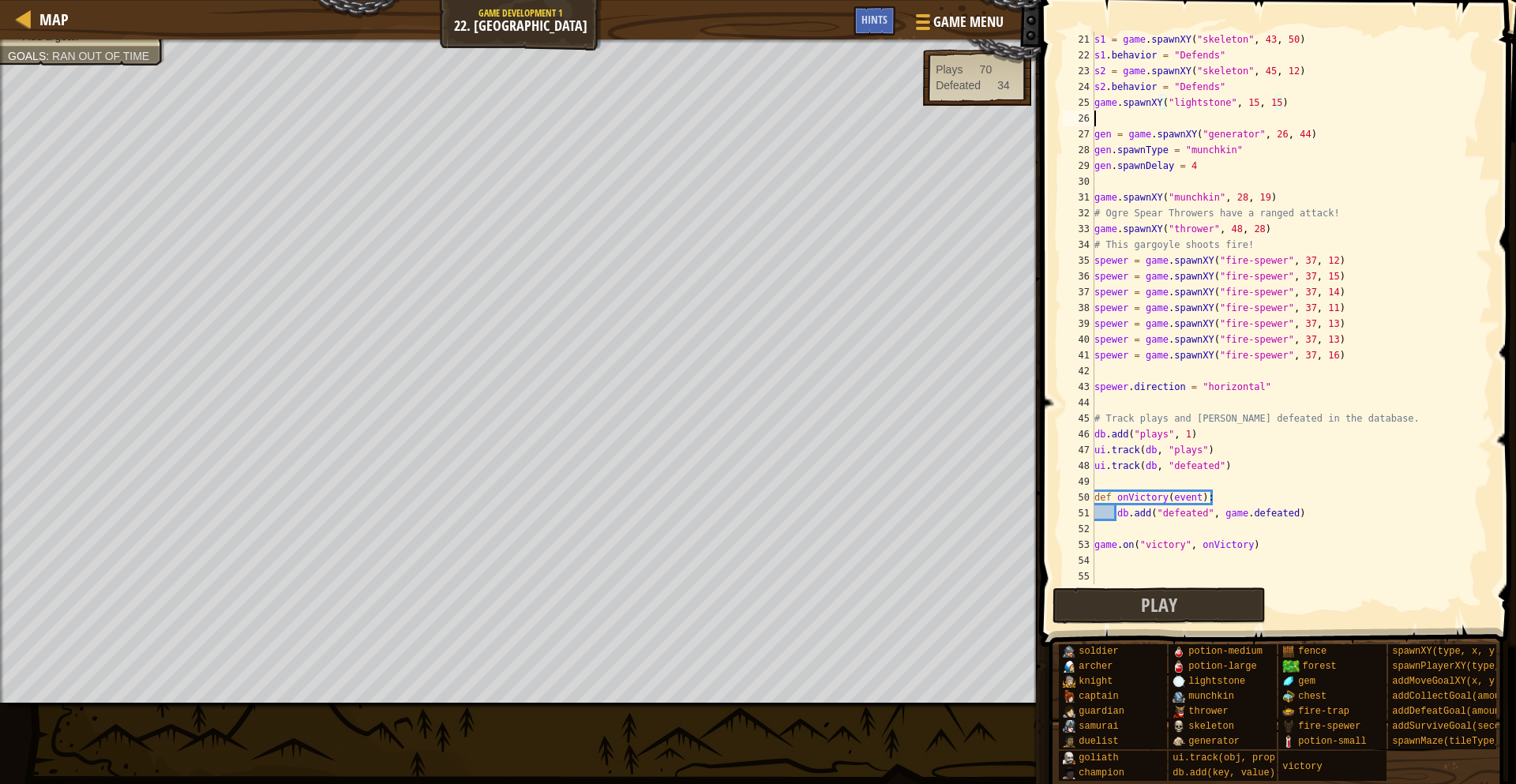
scroll to position [7, 0]
drag, startPoint x: 1327, startPoint y: 115, endPoint x: 1090, endPoint y: 108, distance: 237.1
click at [1090, 108] on div "21 22 23 24 25 26 27 28 29 30 31 32 33 34 35 36 37 38 39 40 41 42 43 44 45 46 4…" at bounding box center [1276, 308] width 433 height 552
type textarea "game.spawnXY("lightstone", 15, 15)"
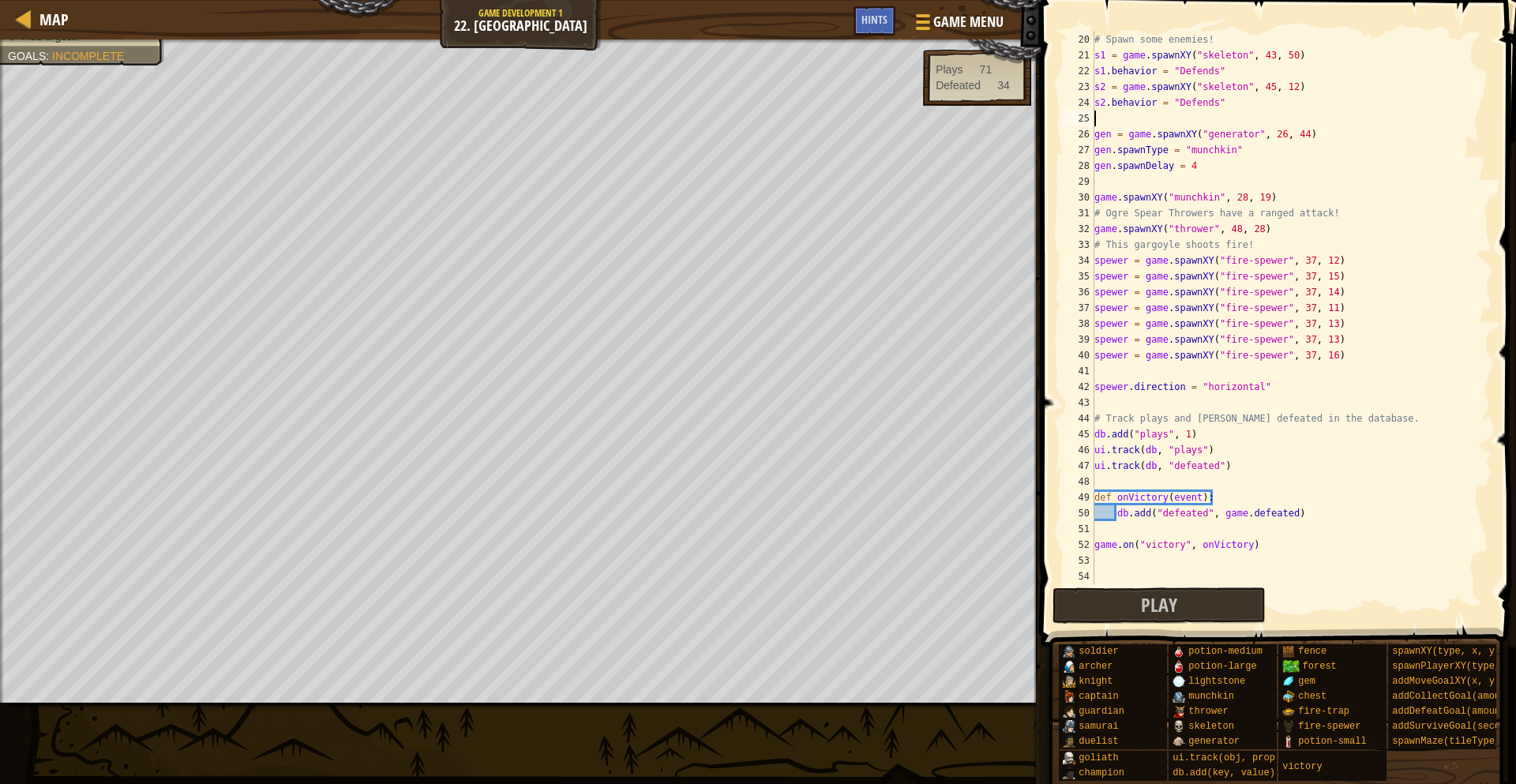
type textarea "s2.behavior = "Defends""
click at [1181, 182] on div "game . spawnXY ( "potion-medium" , 57 , 12 ) # Spawn some enemies! s1 = game . …" at bounding box center [1292, 324] width 401 height 584
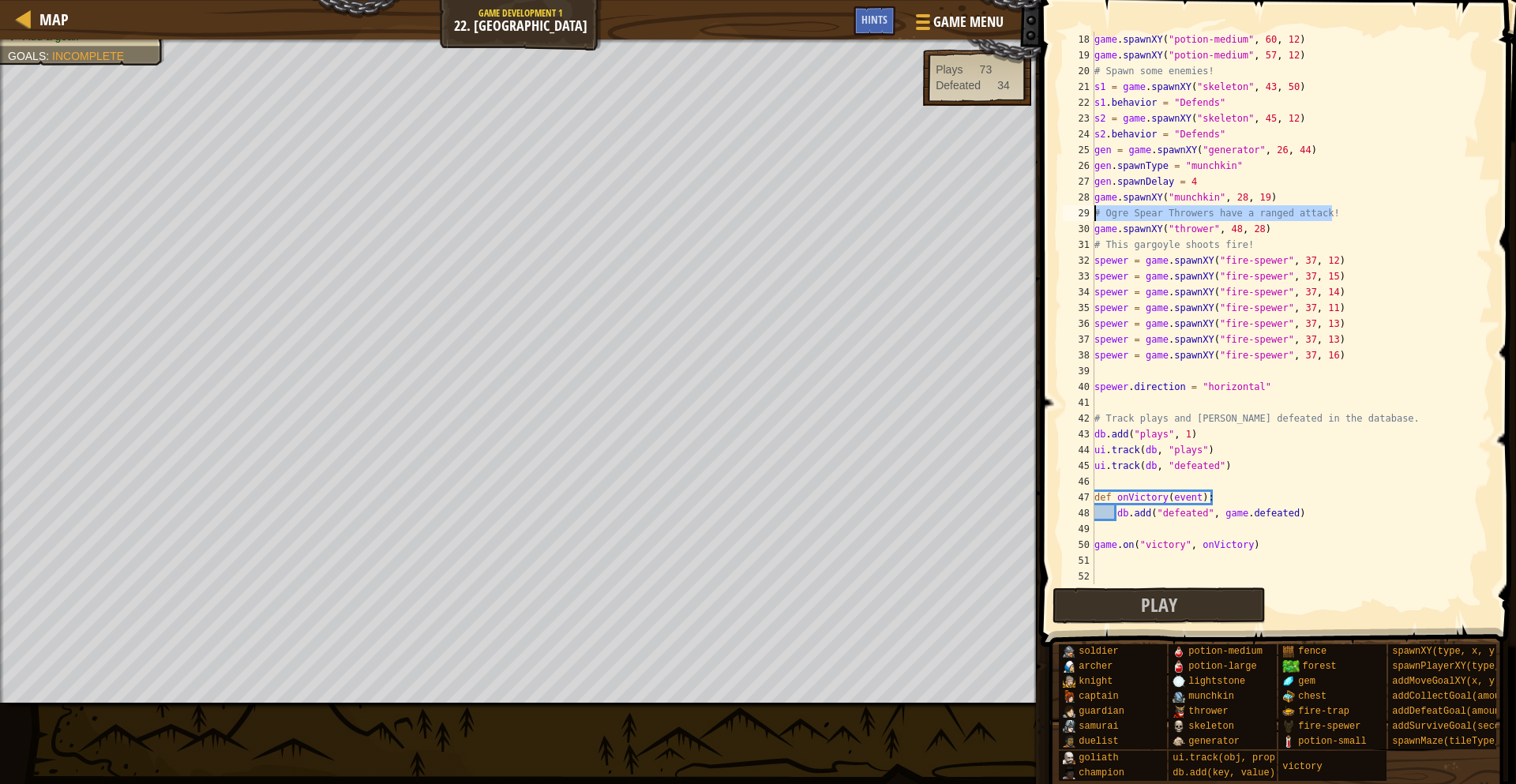
drag, startPoint x: 1347, startPoint y: 216, endPoint x: 1093, endPoint y: 211, distance: 254.0
click at [1093, 211] on div "gen.spawnDelay = 4 18 19 20 21 22 23 24 25 26 27 28 29 30 31 32 33 34 35 36 37 …" at bounding box center [1276, 308] width 433 height 552
type textarea "# Ogre Spear Throwers have a ranged attack!"
drag, startPoint x: 1260, startPoint y: 251, endPoint x: 1096, endPoint y: 251, distance: 164.0
click at [1096, 251] on div "game . spawnXY ( "potion-medium" , 60 , 12 ) game . spawnXY ( "potion-medium" ,…" at bounding box center [1292, 324] width 401 height 584
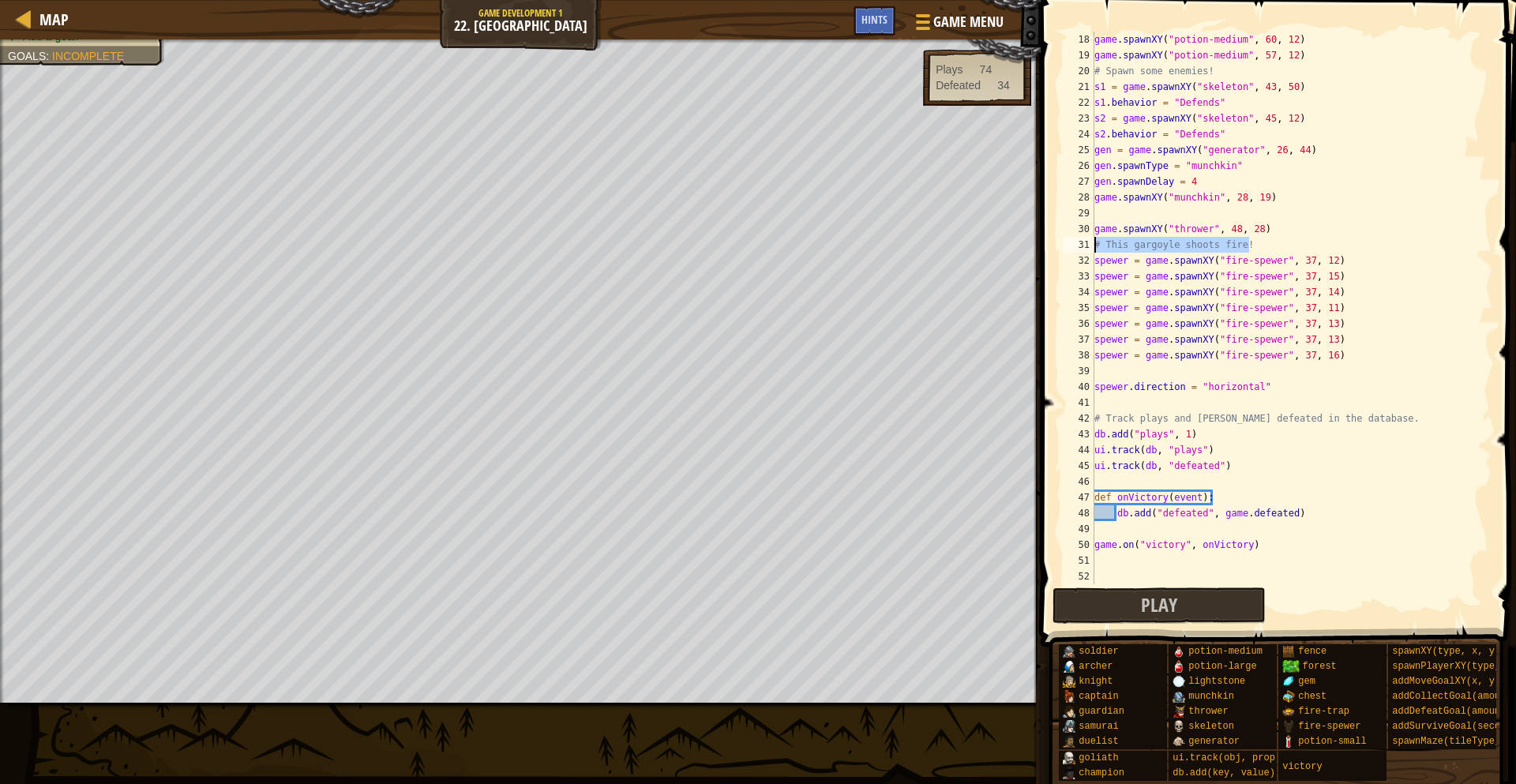
type textarea "# This gargoyle shoots fire!"
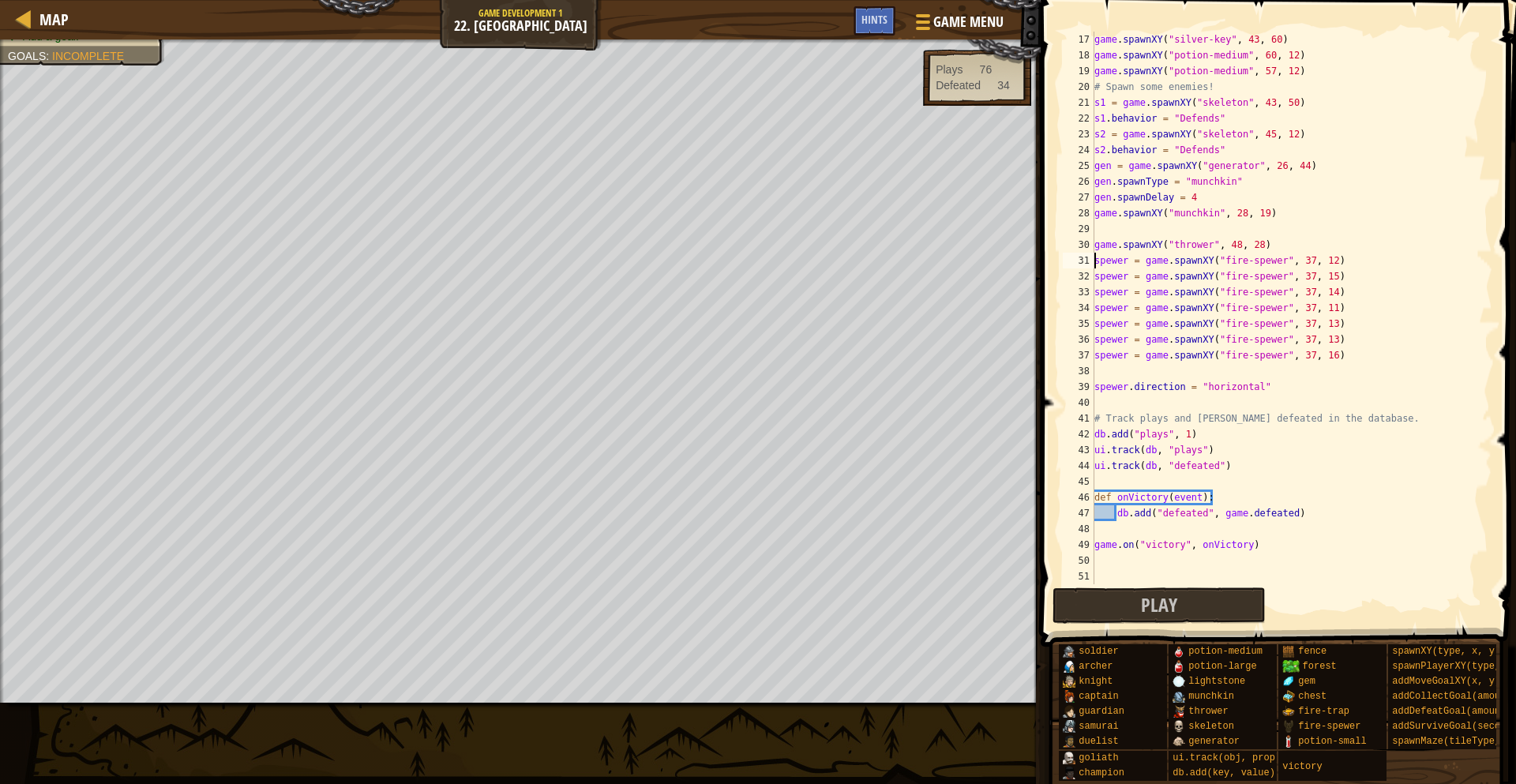
type textarea "game.spawnXY("thrower", 48, 28)"
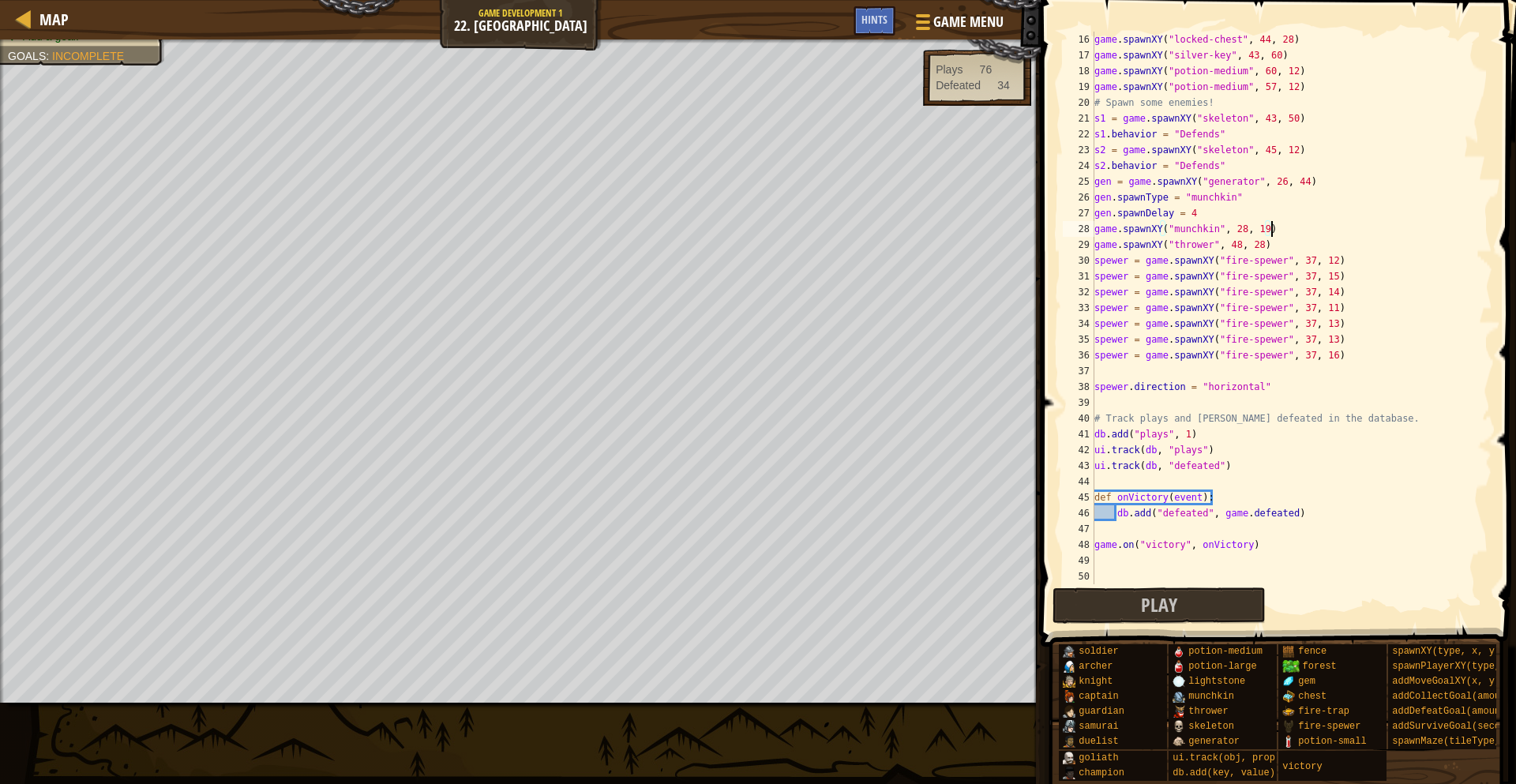
scroll to position [237, 0]
click at [1331, 188] on div "game . spawnXY ( "locked-chest" , 44 , 28 ) game . spawnXY ( "silver-key" , 43 …" at bounding box center [1292, 324] width 401 height 584
type textarea "gen = game.spawnXY("generator", 26, 44)"
click at [1280, 180] on div "game . spawnXY ( "locked-chest" , 44 , 28 ) game . spawnXY ( "silver-key" , 43 …" at bounding box center [1292, 324] width 401 height 584
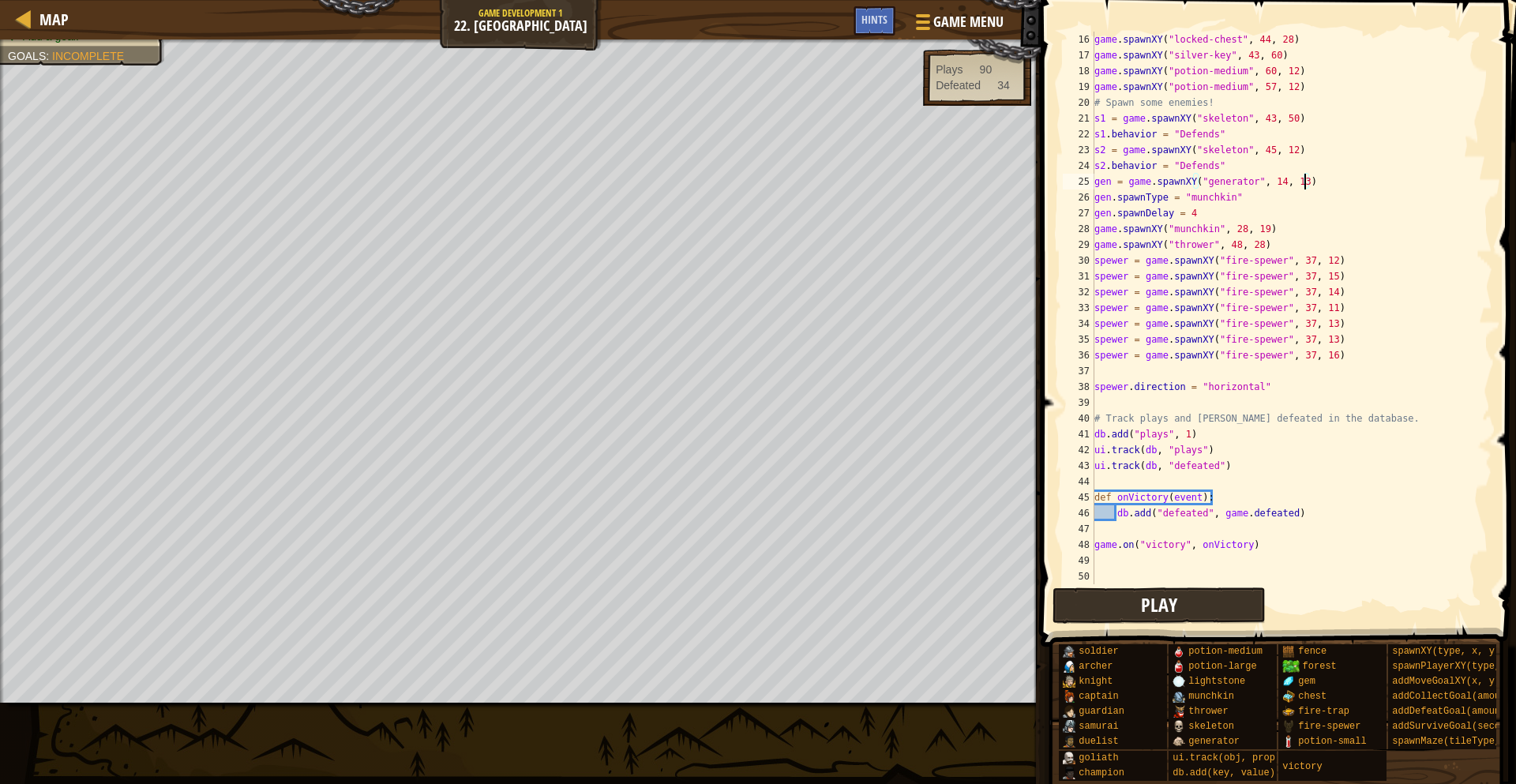
type textarea "gen = game.spawnXY("generator", 14, 13)"
click at [1102, 601] on button "Play" at bounding box center [1159, 604] width 213 height 36
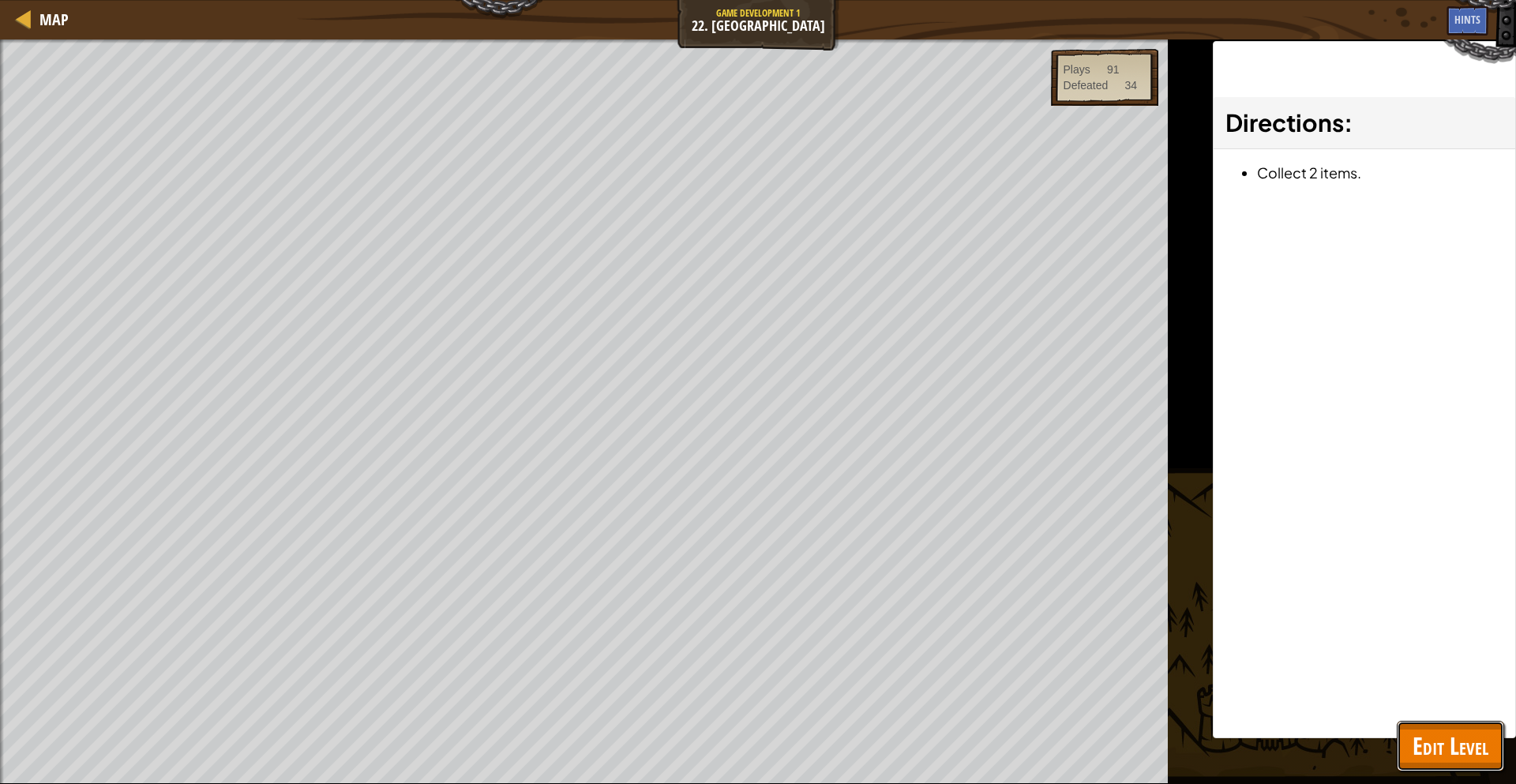
drag, startPoint x: 1462, startPoint y: 764, endPoint x: 1407, endPoint y: 725, distance: 67.4
click at [1462, 762] on button "Edit Level" at bounding box center [1451, 746] width 107 height 50
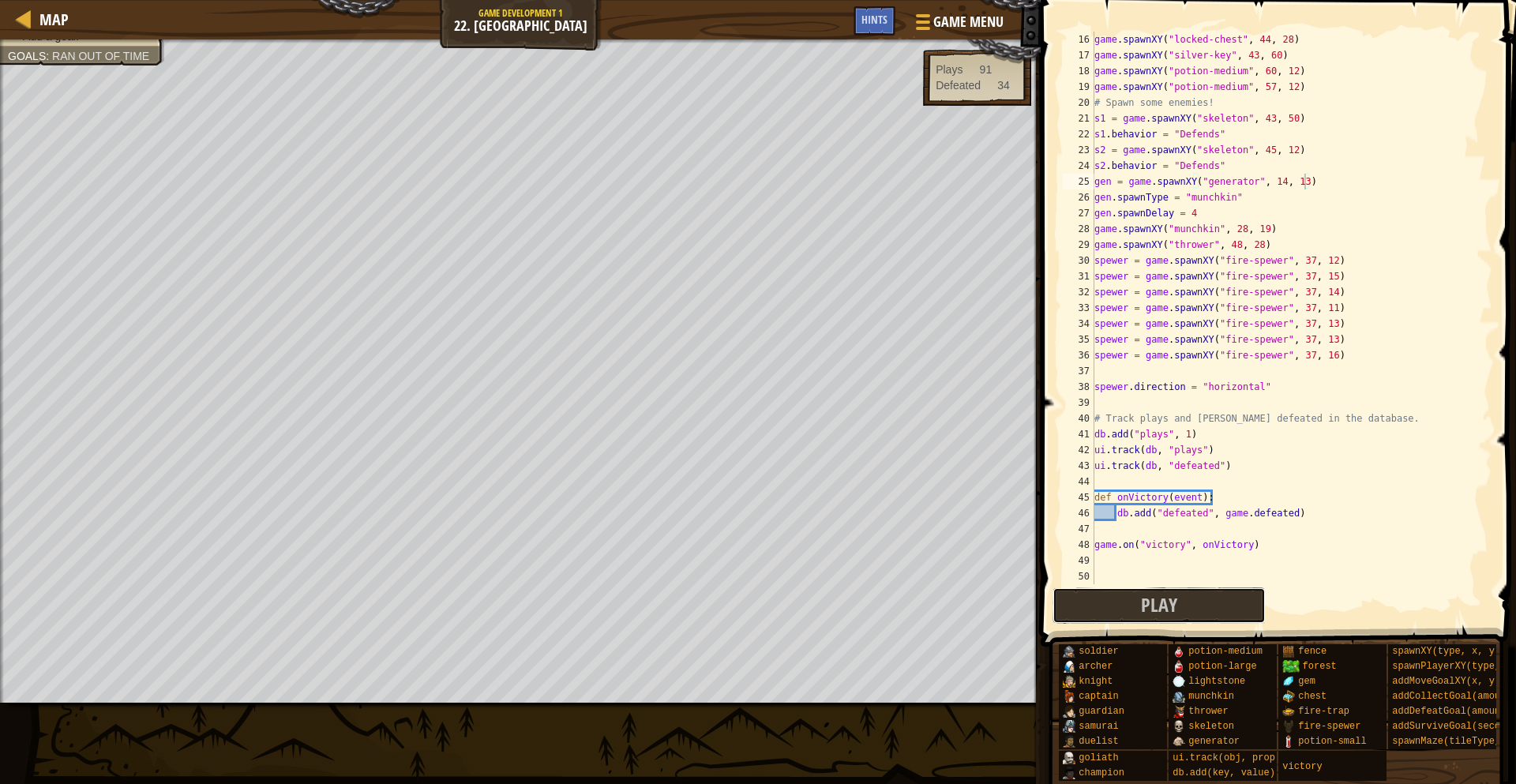
click at [1152, 597] on span "Play" at bounding box center [1158, 604] width 36 height 26
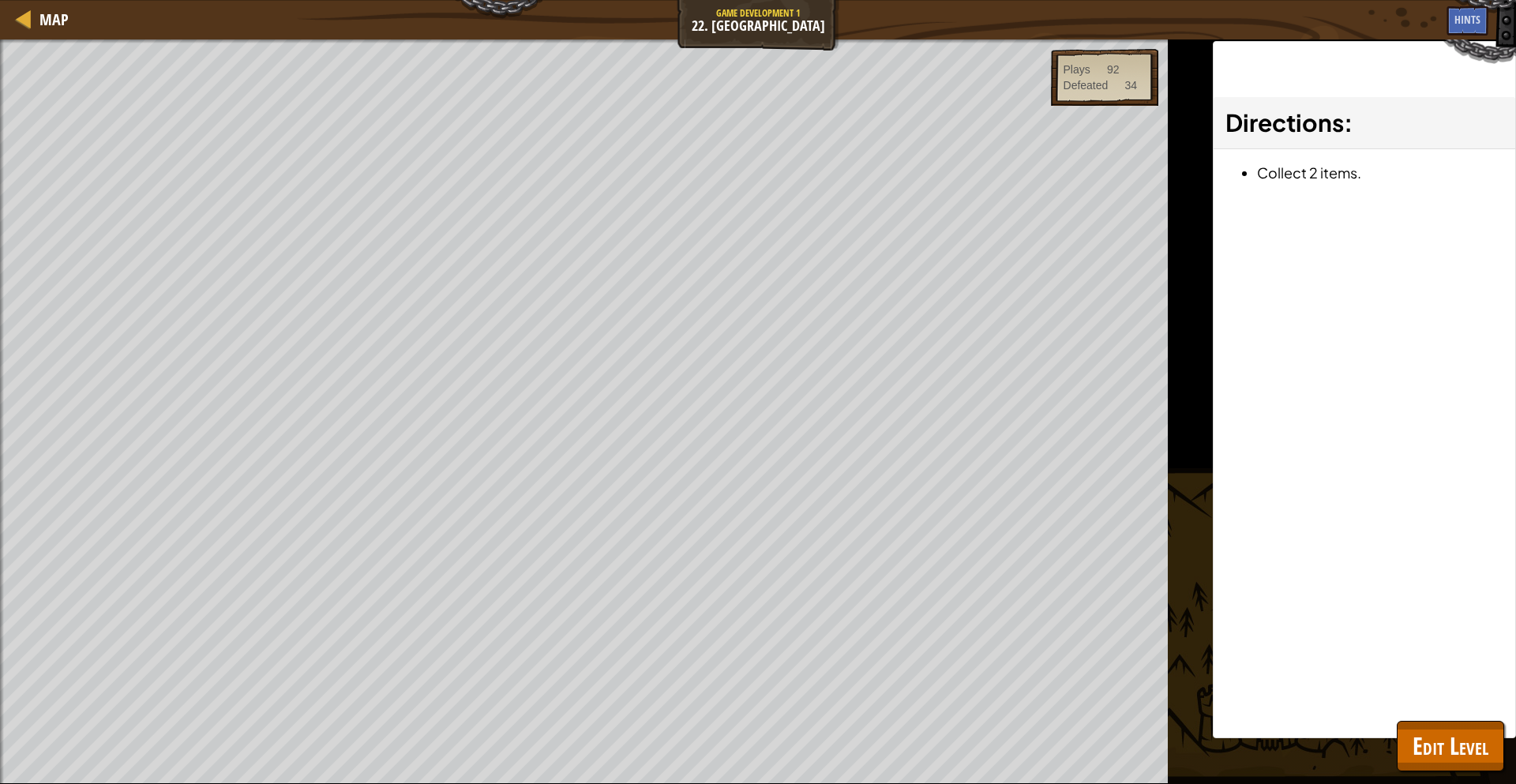
click at [556, 25] on div "Map Game Development 1 22. Game Grove Game Menu Done Hints 1 הההההההההההההההההה…" at bounding box center [758, 392] width 1516 height 784
click at [558, 6] on div "Map Game Development 1 22. Game Grove Game Menu Done Hints" at bounding box center [758, 19] width 1516 height 39
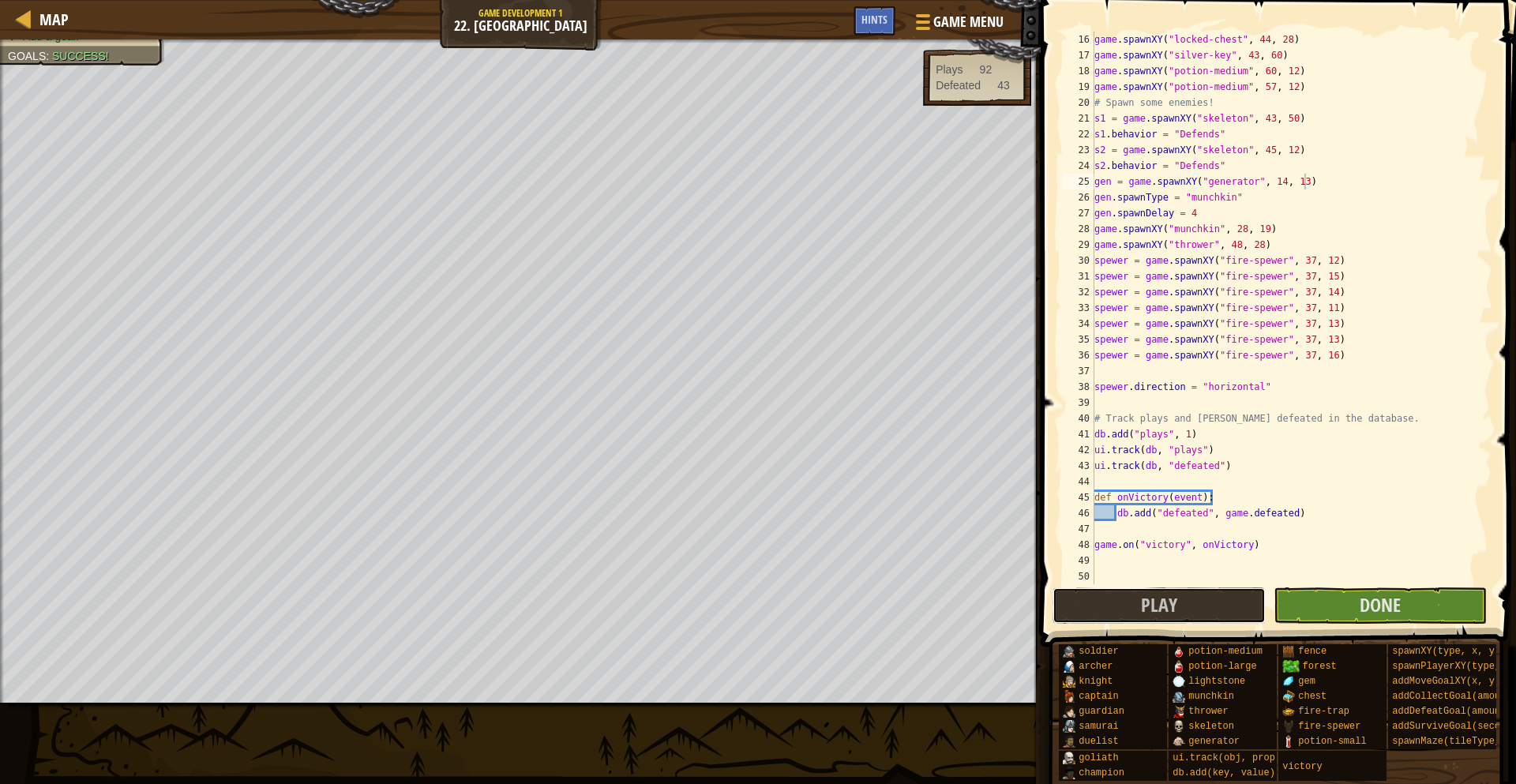
click at [1177, 612] on button "Play" at bounding box center [1159, 604] width 213 height 36
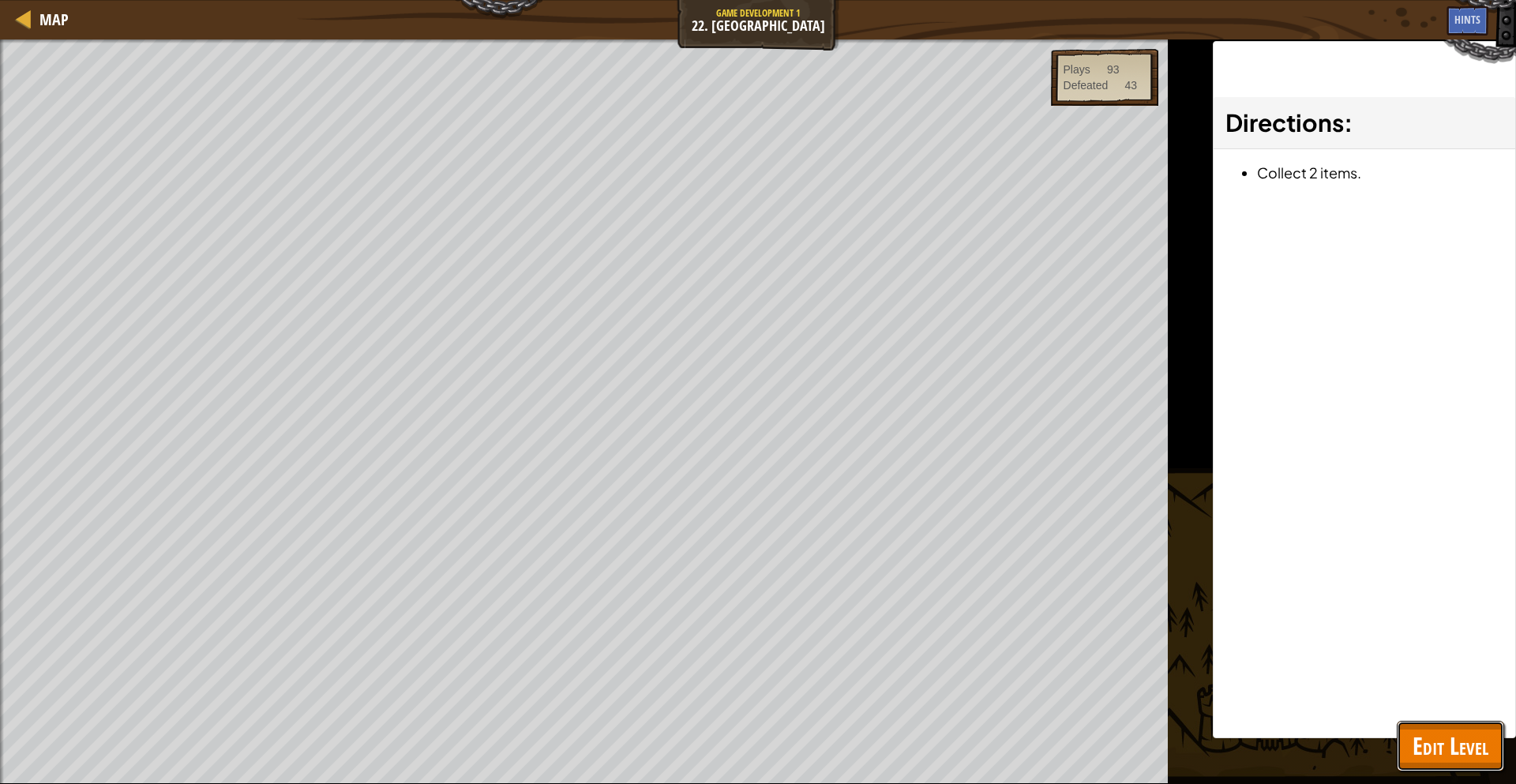
click at [1452, 723] on button "Edit Level" at bounding box center [1451, 746] width 107 height 50
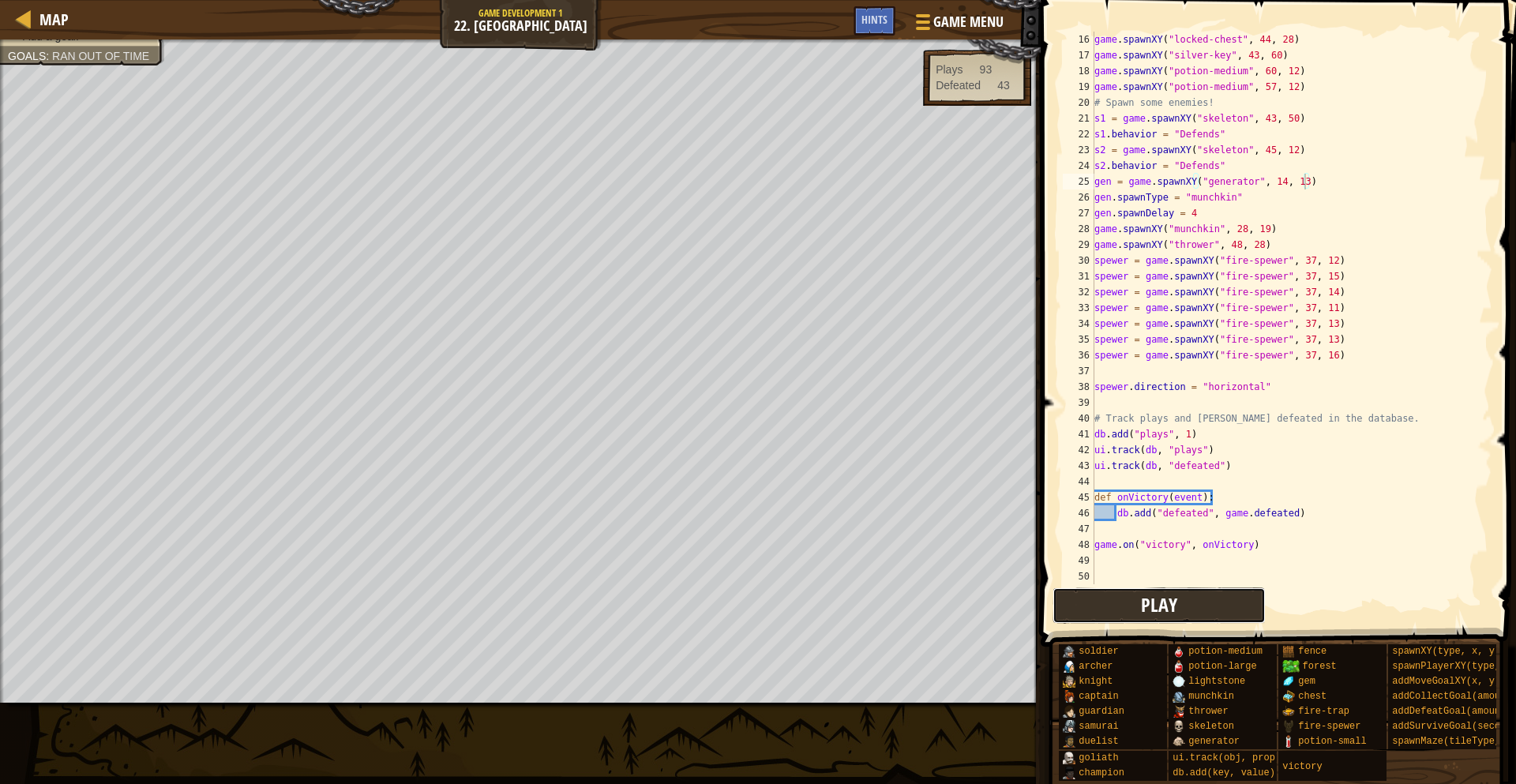
click at [1140, 603] on button "Play" at bounding box center [1159, 604] width 213 height 36
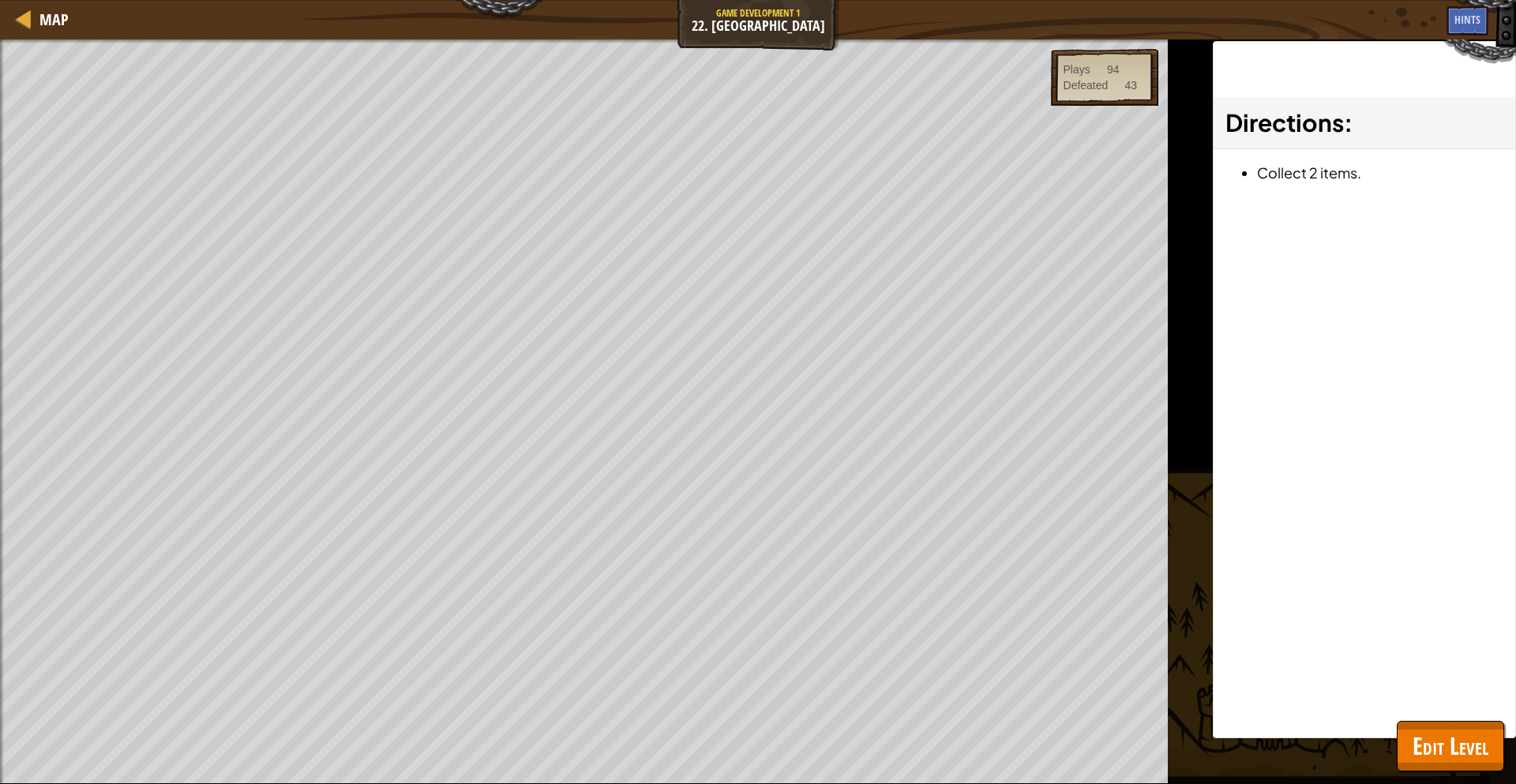
drag, startPoint x: 1394, startPoint y: 715, endPoint x: 1412, endPoint y: 728, distance: 22.2
click at [1396, 719] on div "Directions : Collect 2 items." at bounding box center [1364, 389] width 304 height 697
click at [1414, 731] on span "Edit Level" at bounding box center [1450, 745] width 76 height 33
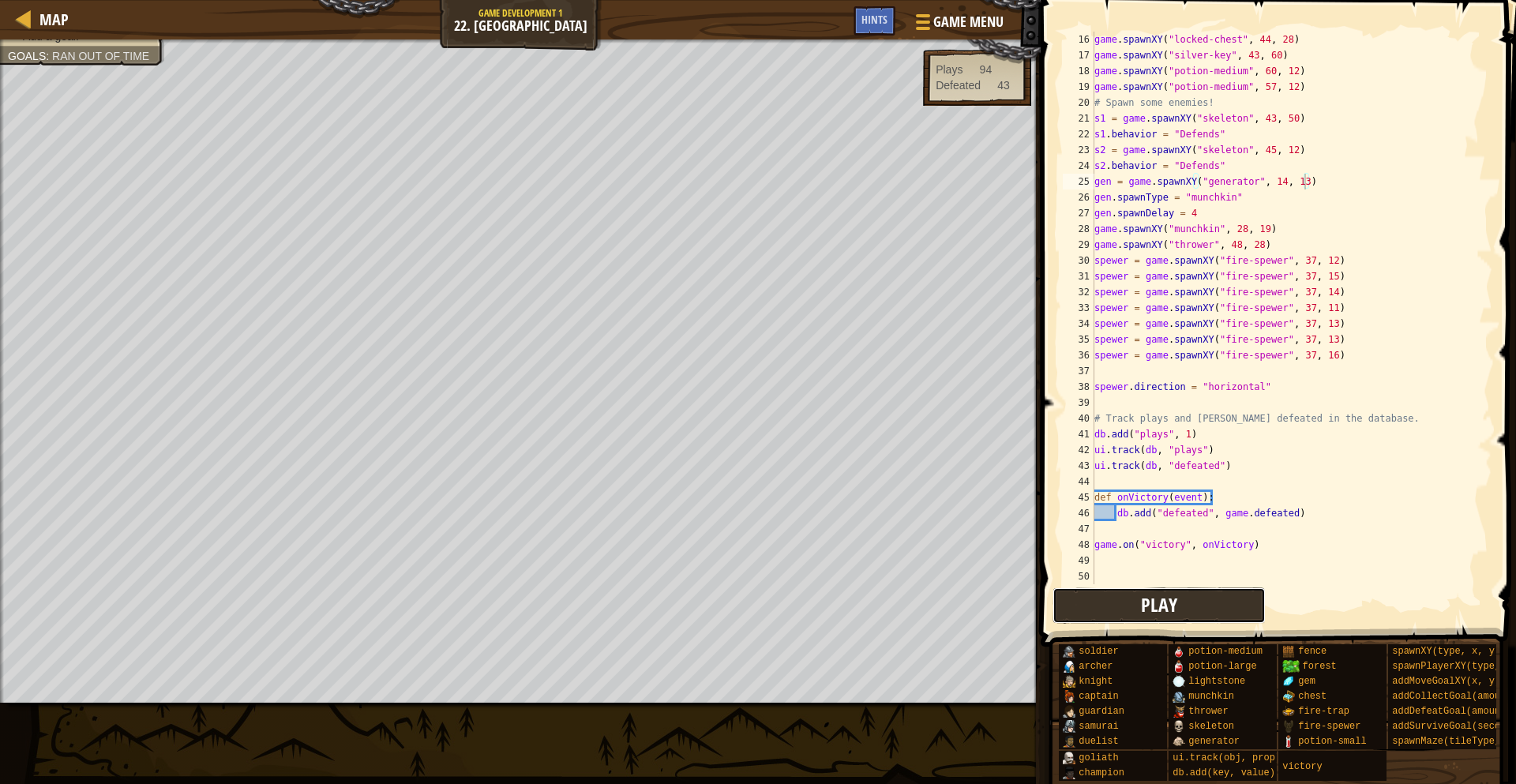
click at [1141, 612] on button "Play" at bounding box center [1159, 604] width 213 height 36
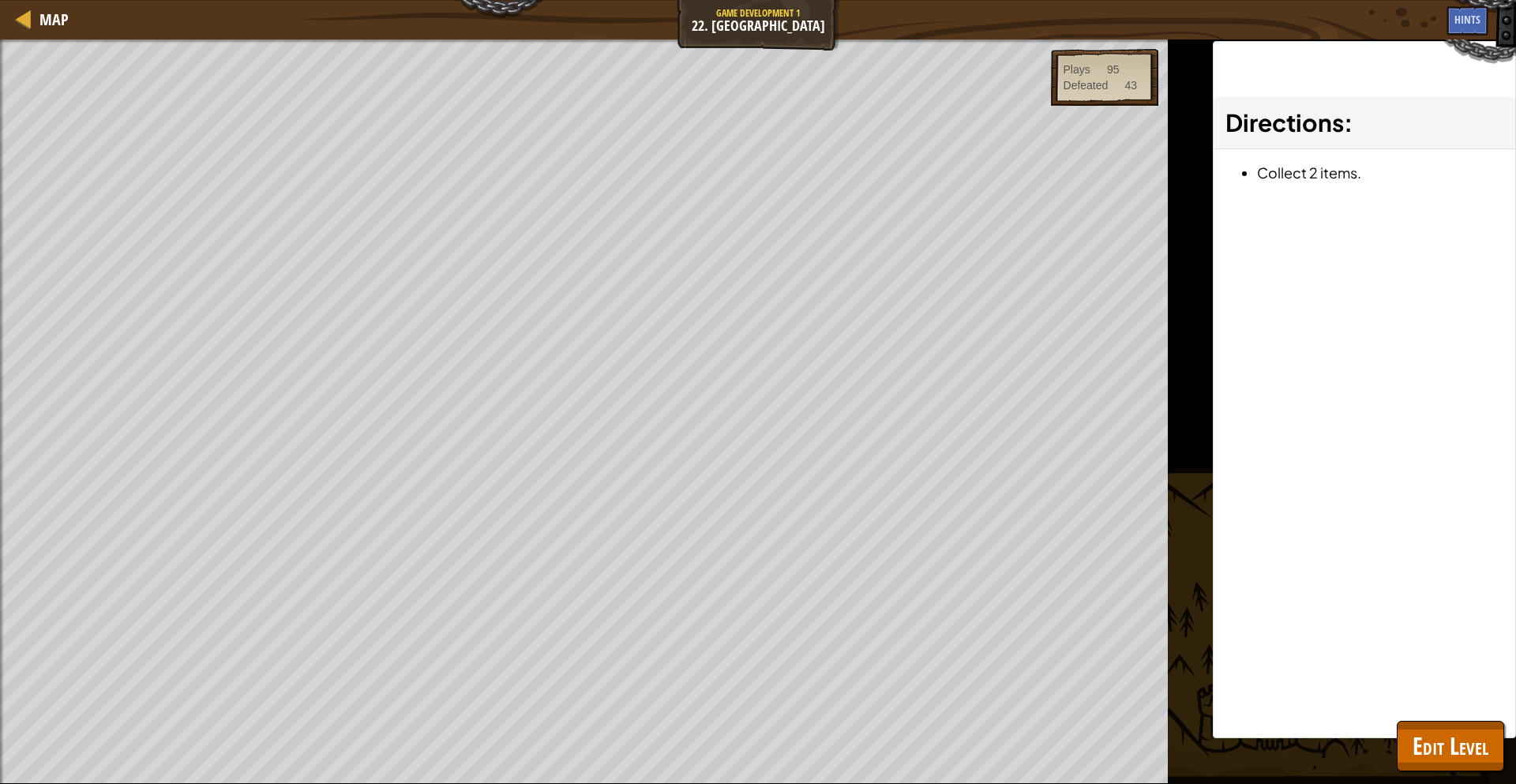
click at [1174, 572] on div "Beat your completed level. Spawn a maze. Spawn the hero. Add a goal. Goals : Ra…" at bounding box center [758, 411] width 1516 height 744
click at [1401, 731] on div "Map Game Development 1 22. Game Grove Game Menu Done Hints 1 הההההההההההההההההה…" at bounding box center [758, 392] width 1516 height 784
click at [1417, 762] on button "Edit Level" at bounding box center [1451, 746] width 107 height 50
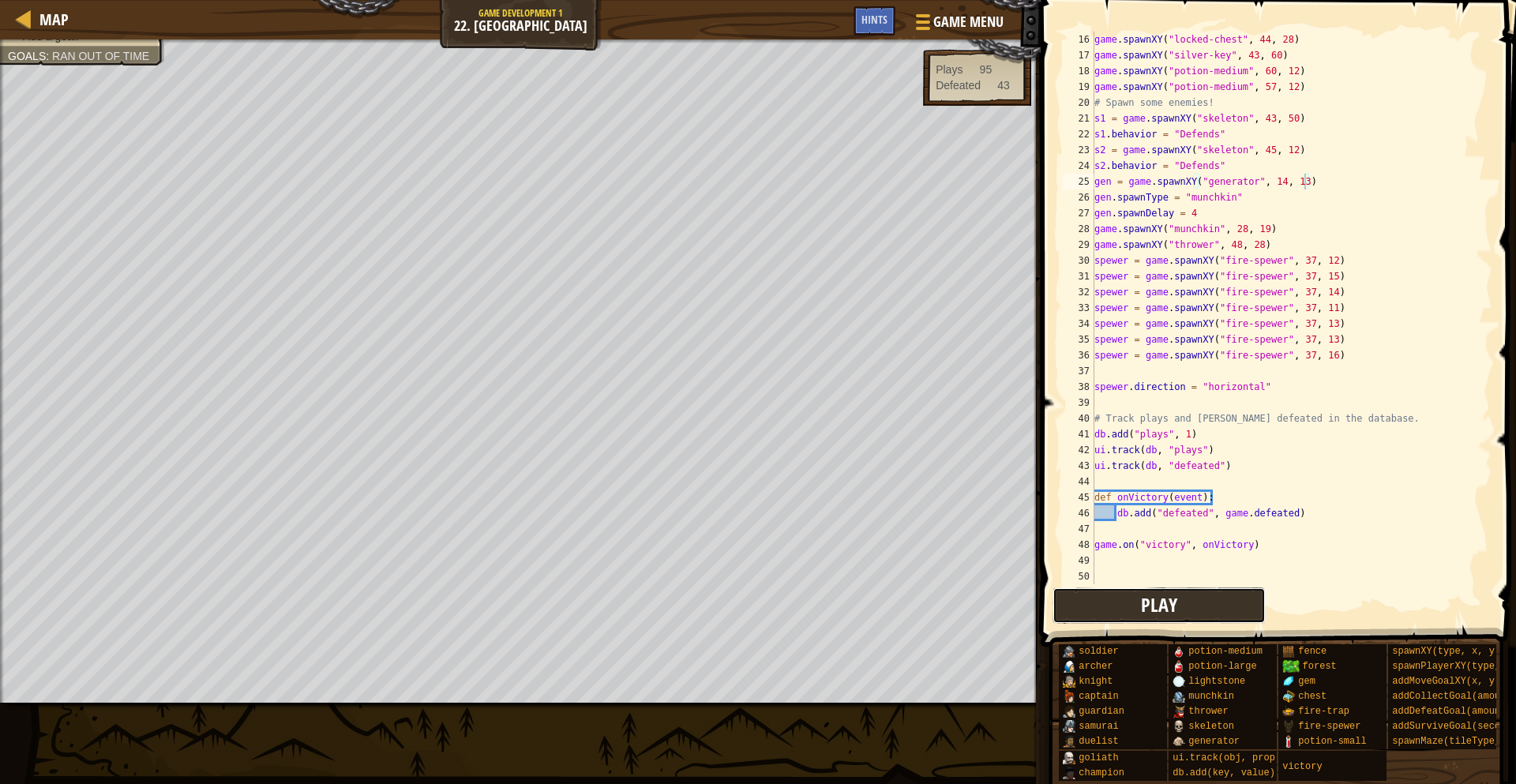
click at [1111, 596] on button "Play" at bounding box center [1159, 604] width 213 height 36
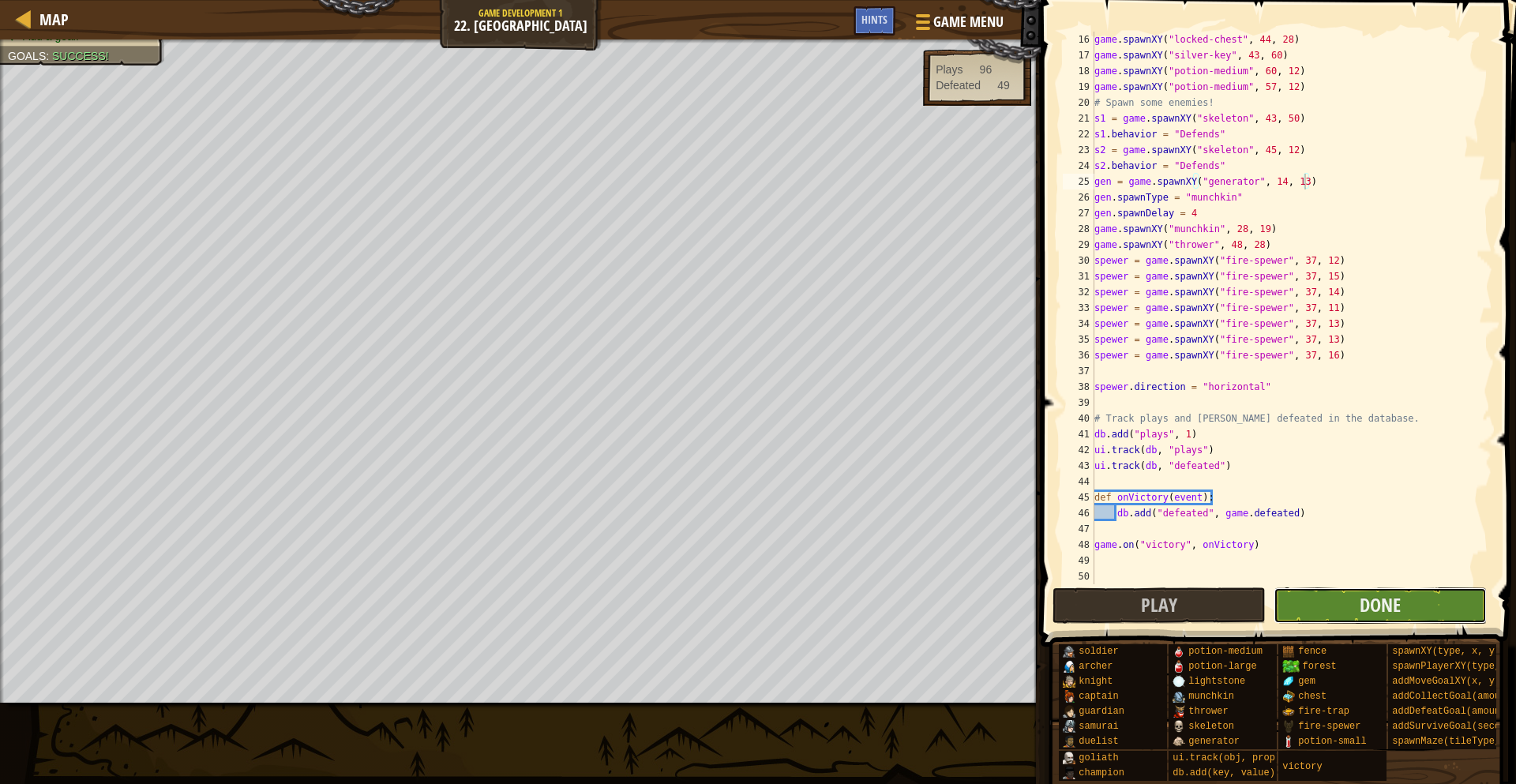
click at [1304, 606] on button "Done" at bounding box center [1380, 604] width 213 height 36
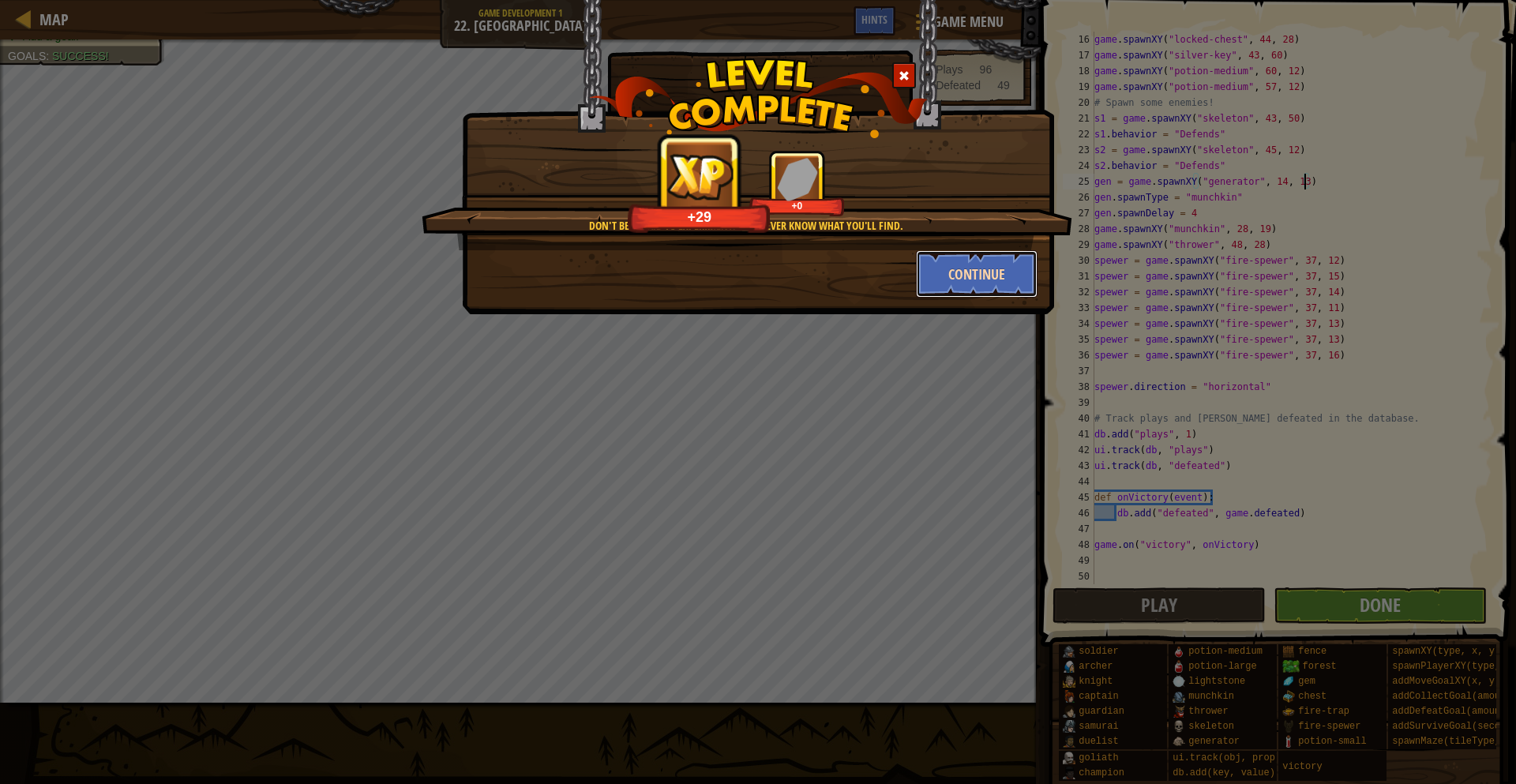
click at [976, 275] on button "Continue" at bounding box center [977, 273] width 122 height 47
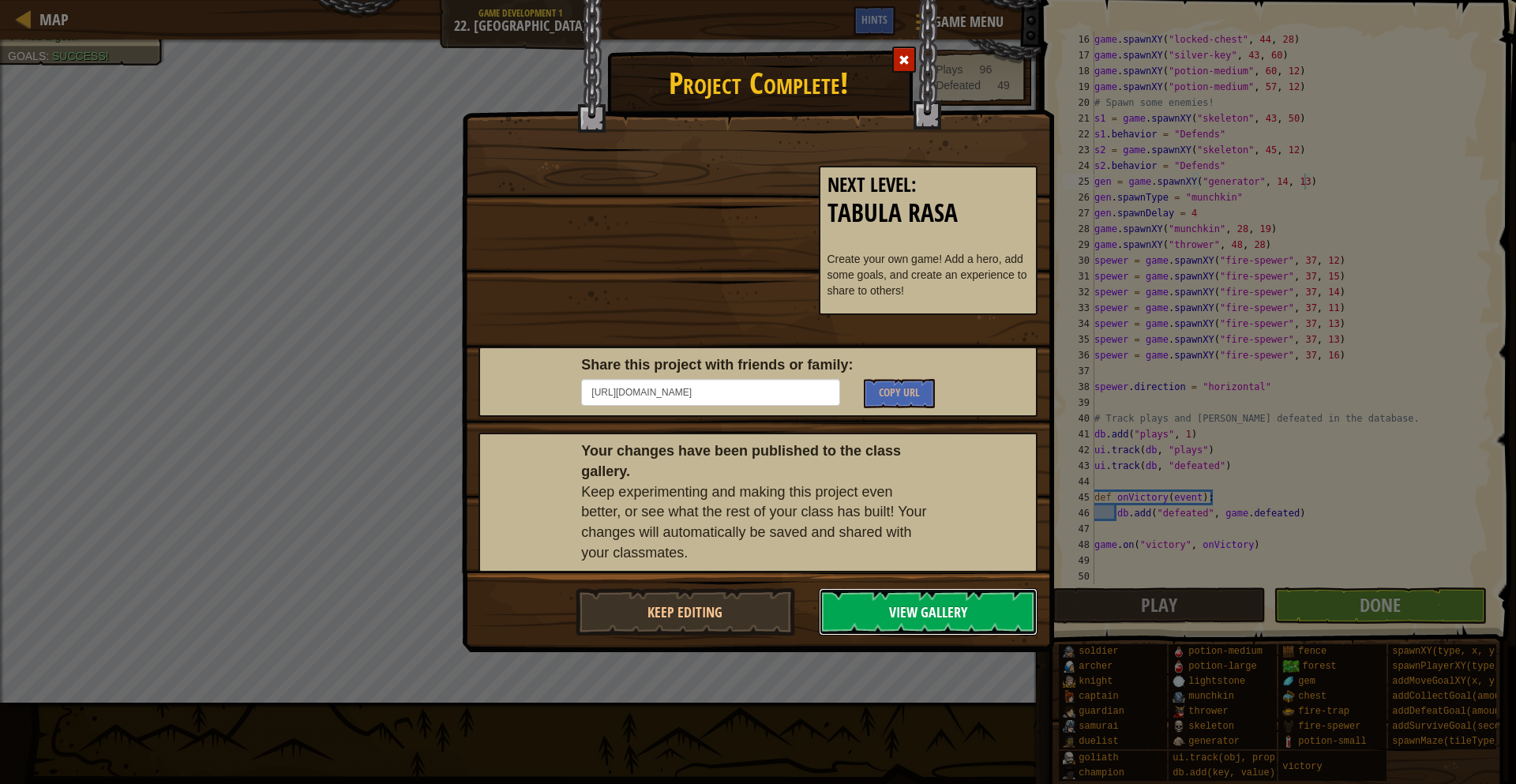
click at [929, 617] on button "View Gallery" at bounding box center [928, 611] width 220 height 47
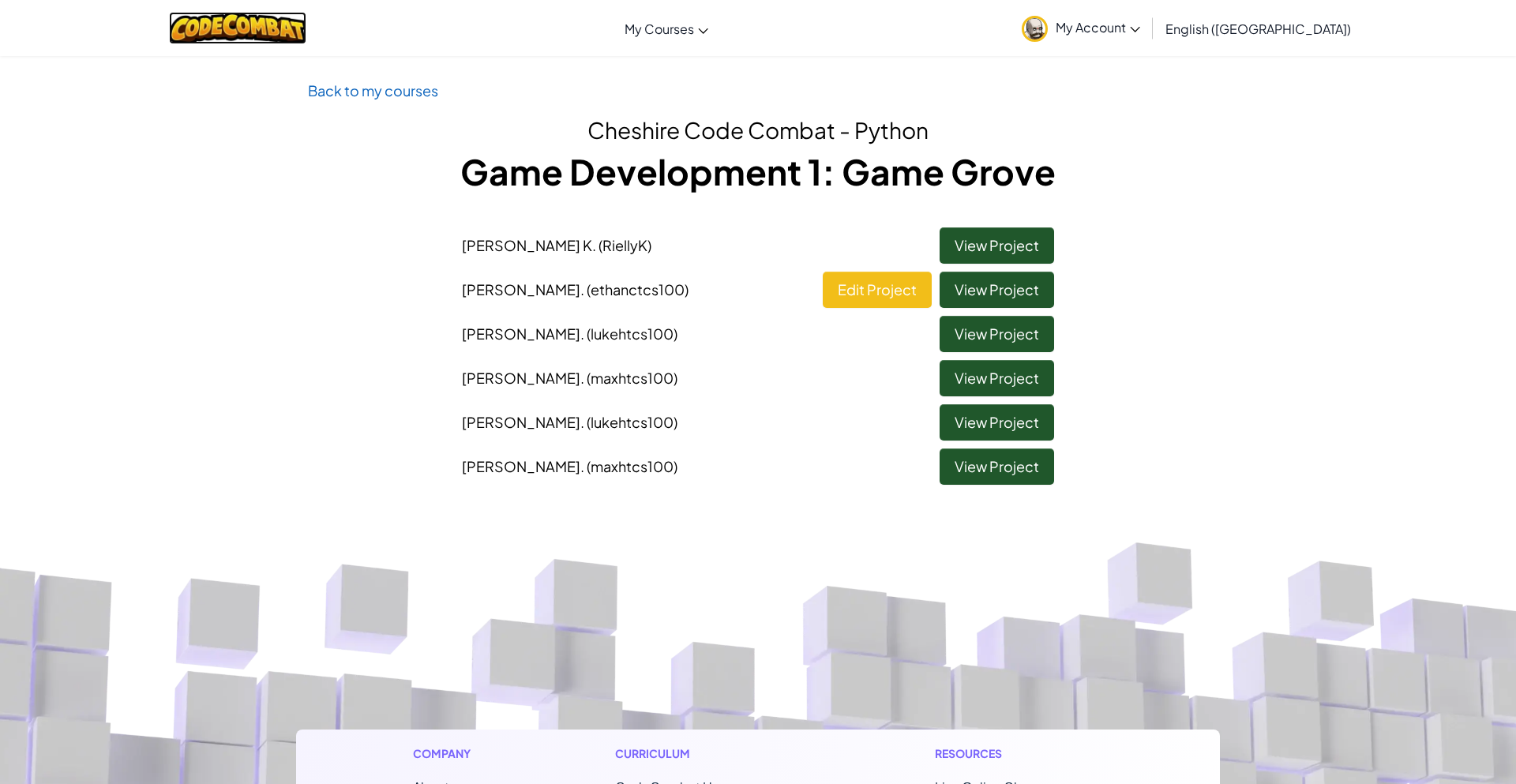
click at [263, 24] on img at bounding box center [238, 28] width 138 height 33
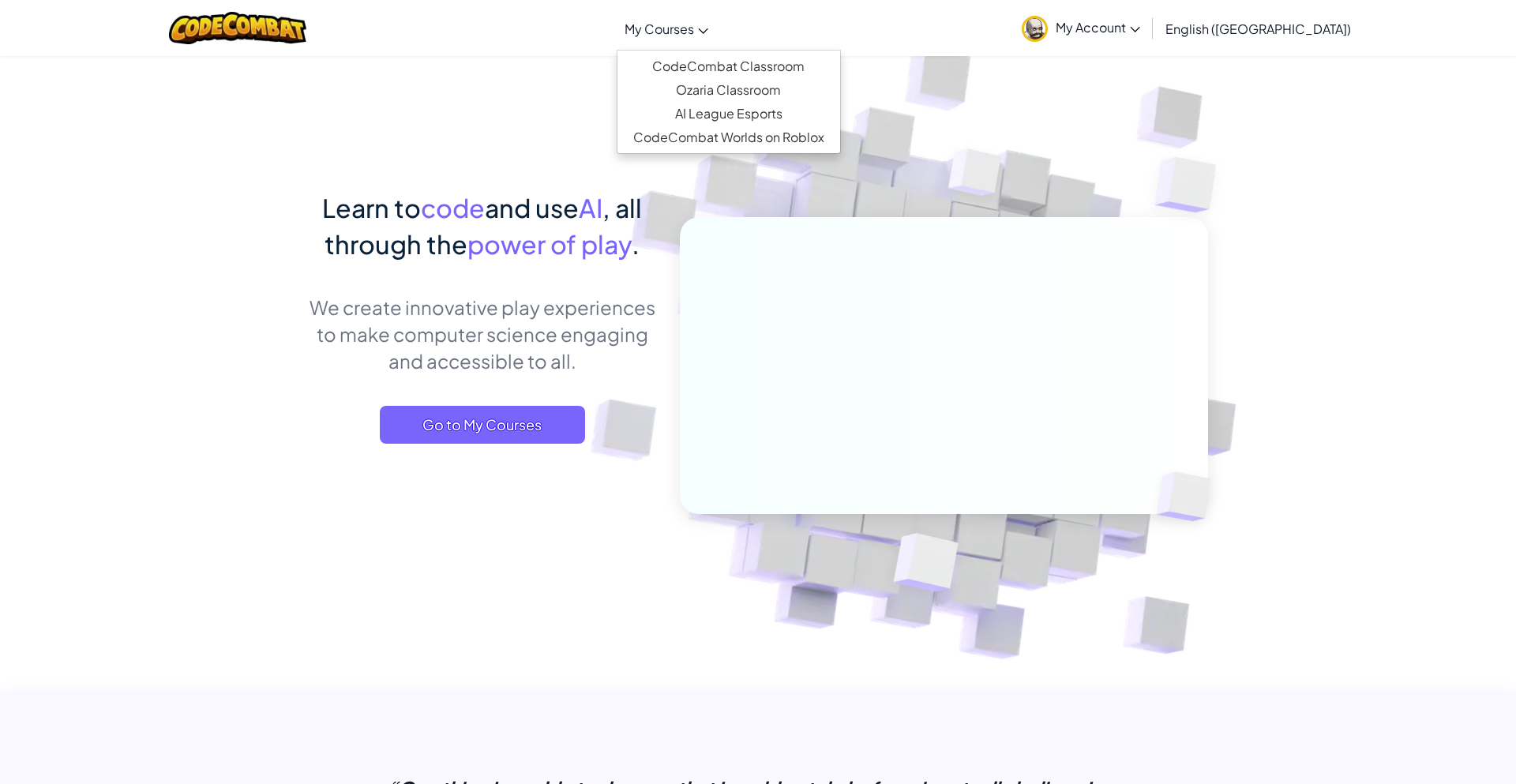
click at [716, 22] on link "My Courses" at bounding box center [666, 28] width 100 height 42
click at [721, 132] on link "CodeCombat Worlds on Roblox" at bounding box center [728, 137] width 223 height 24
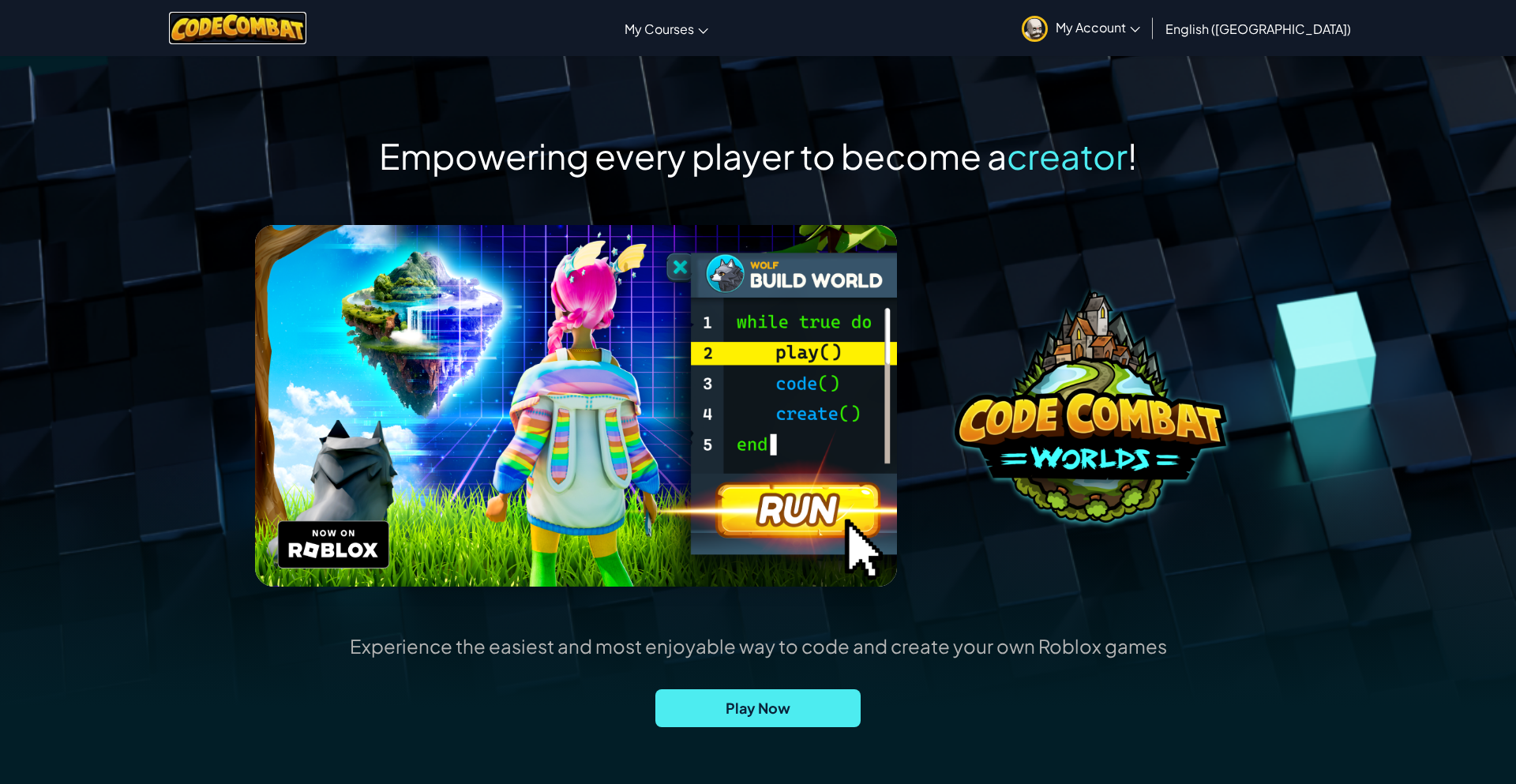
click at [288, 27] on img at bounding box center [238, 28] width 138 height 33
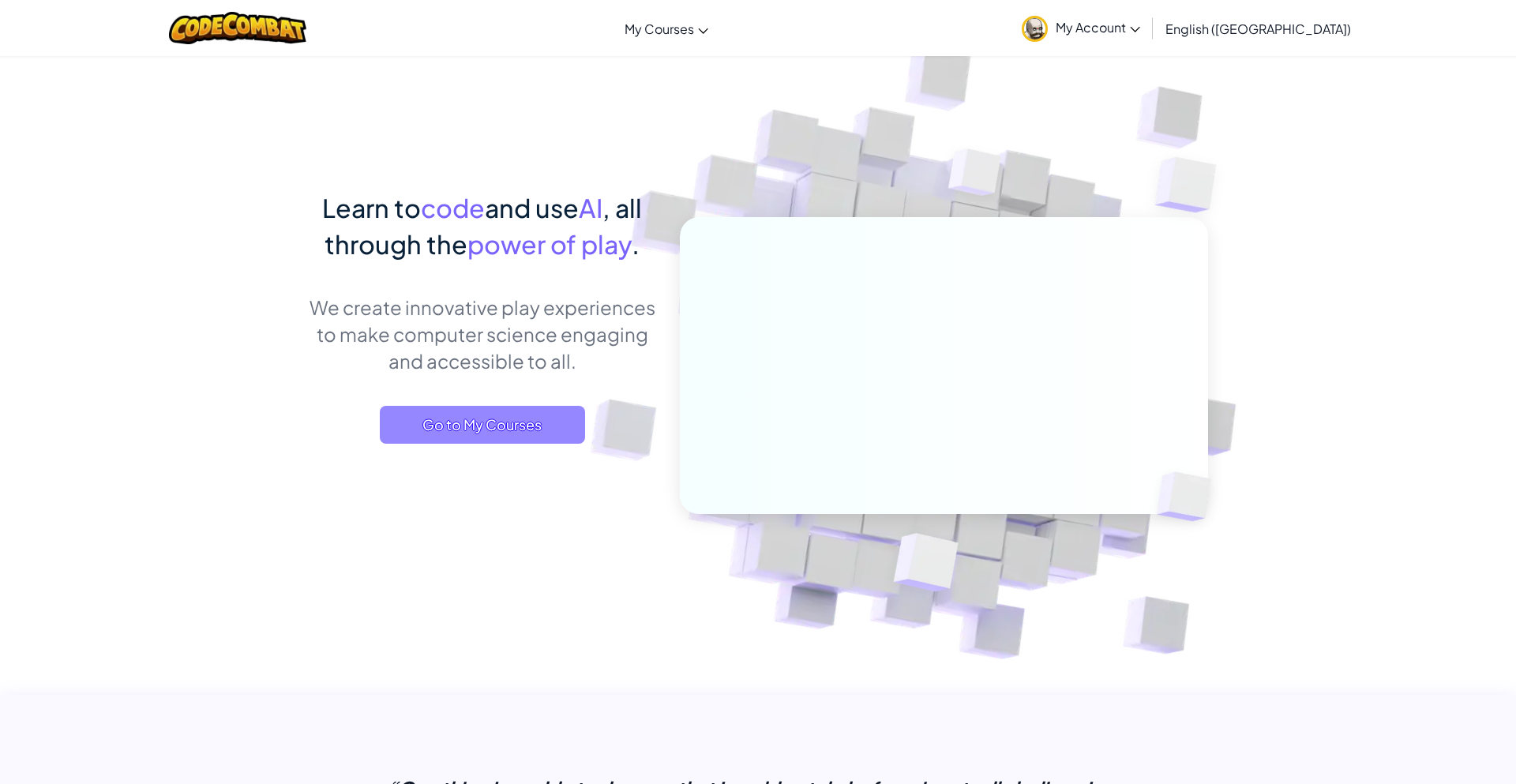
click at [498, 422] on span "Go to My Courses" at bounding box center [482, 424] width 205 height 38
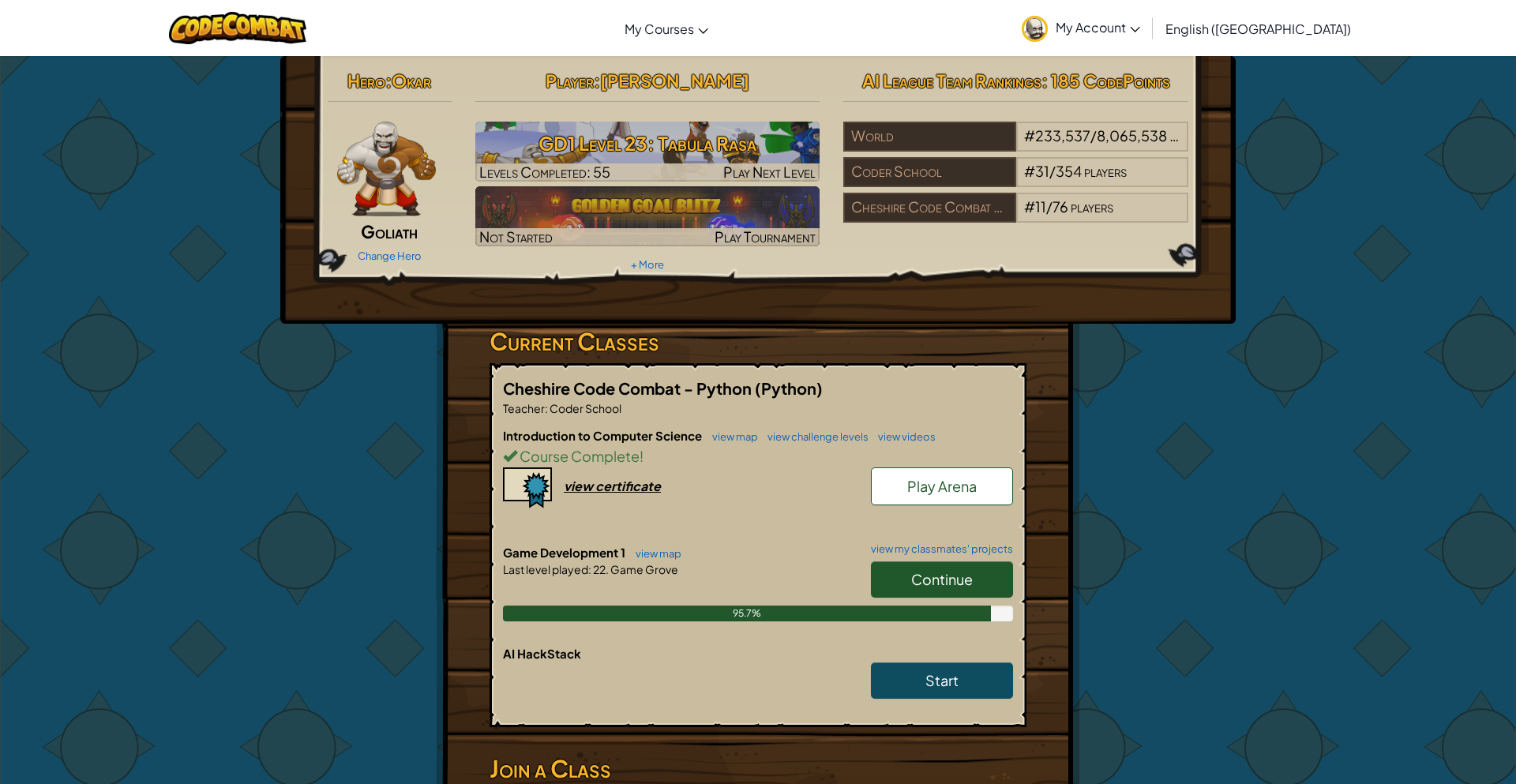
click at [899, 580] on link "Continue" at bounding box center [942, 579] width 142 height 36
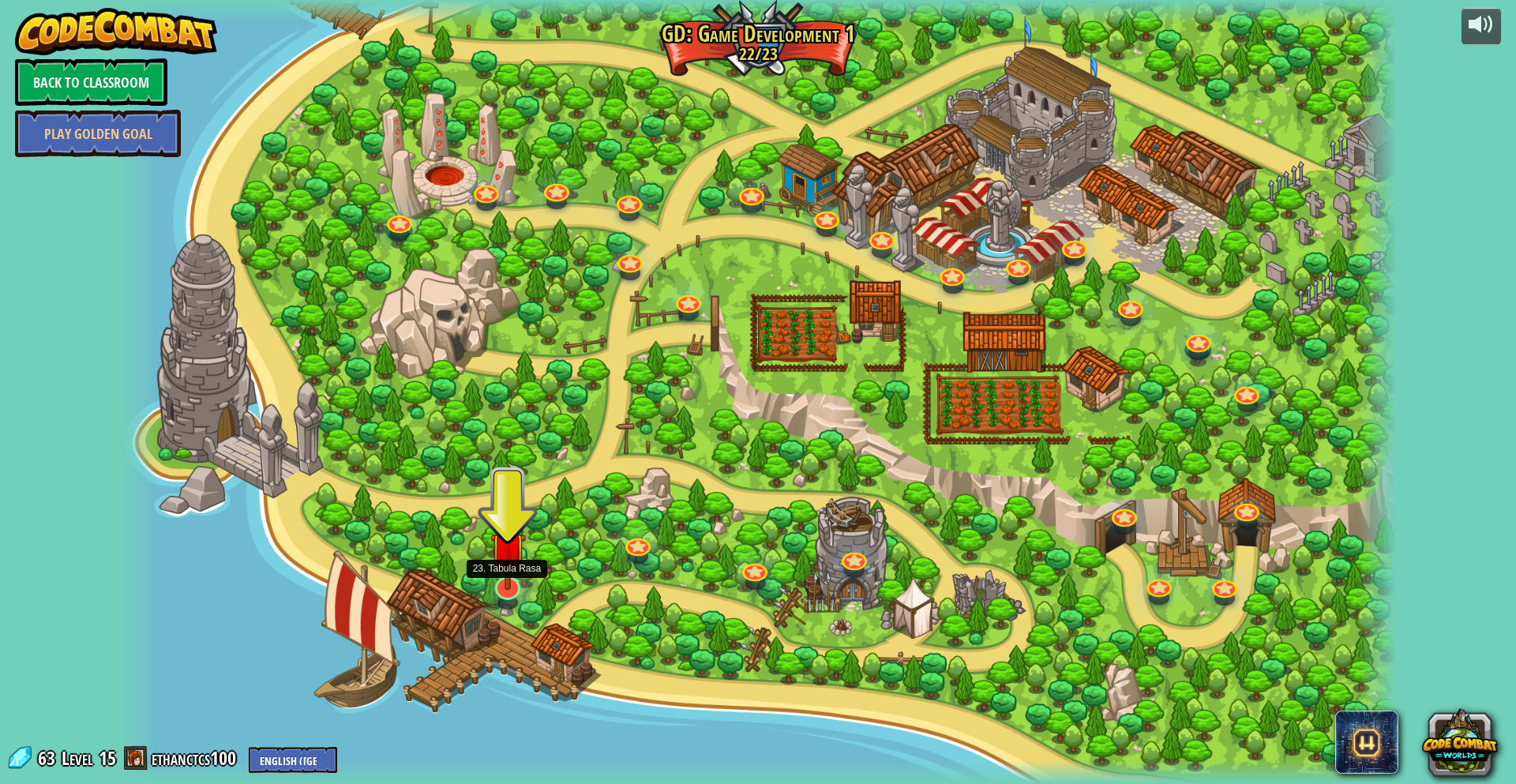
click at [521, 579] on img at bounding box center [508, 550] width 35 height 81
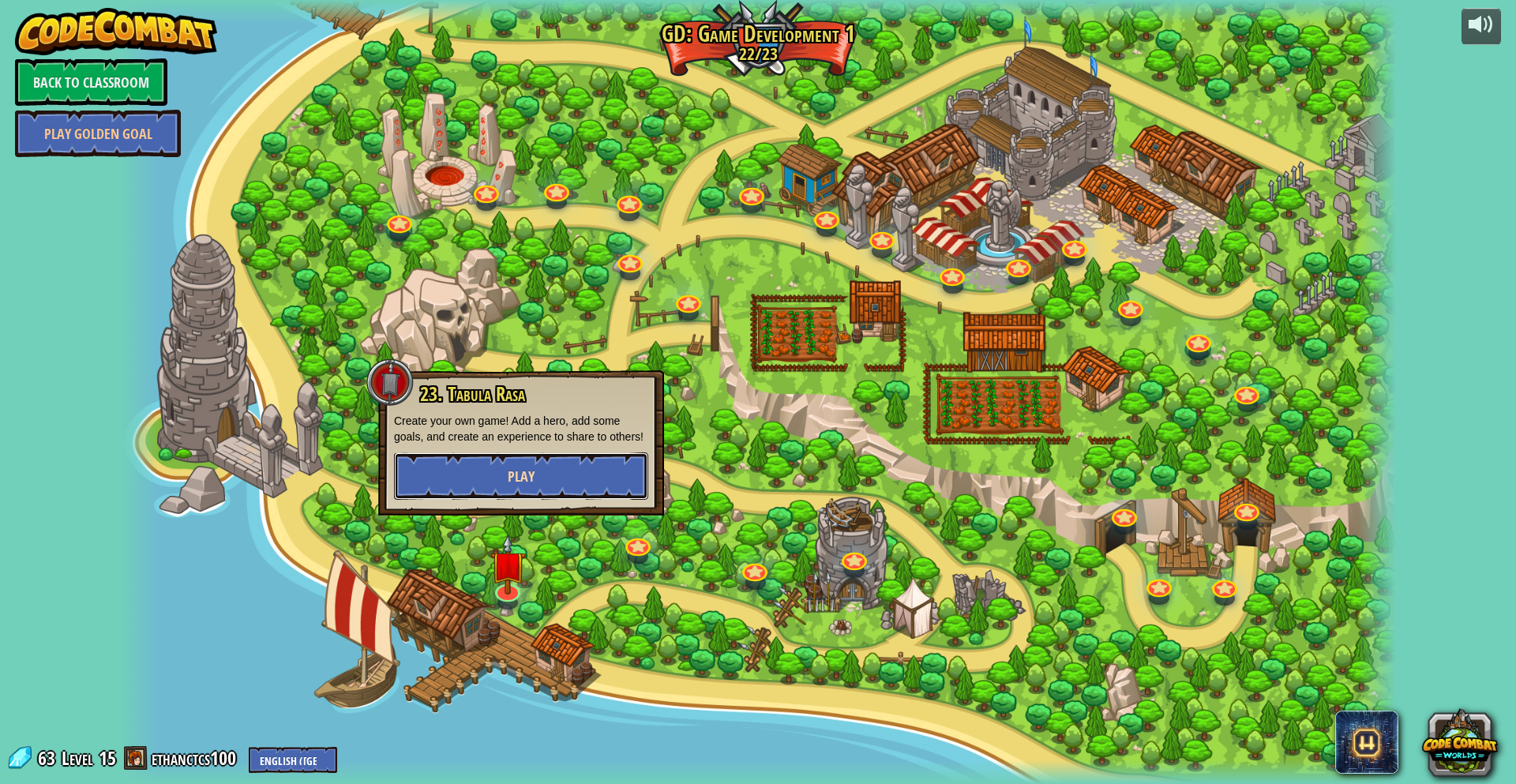
click at [543, 497] on button "Play" at bounding box center [521, 475] width 254 height 47
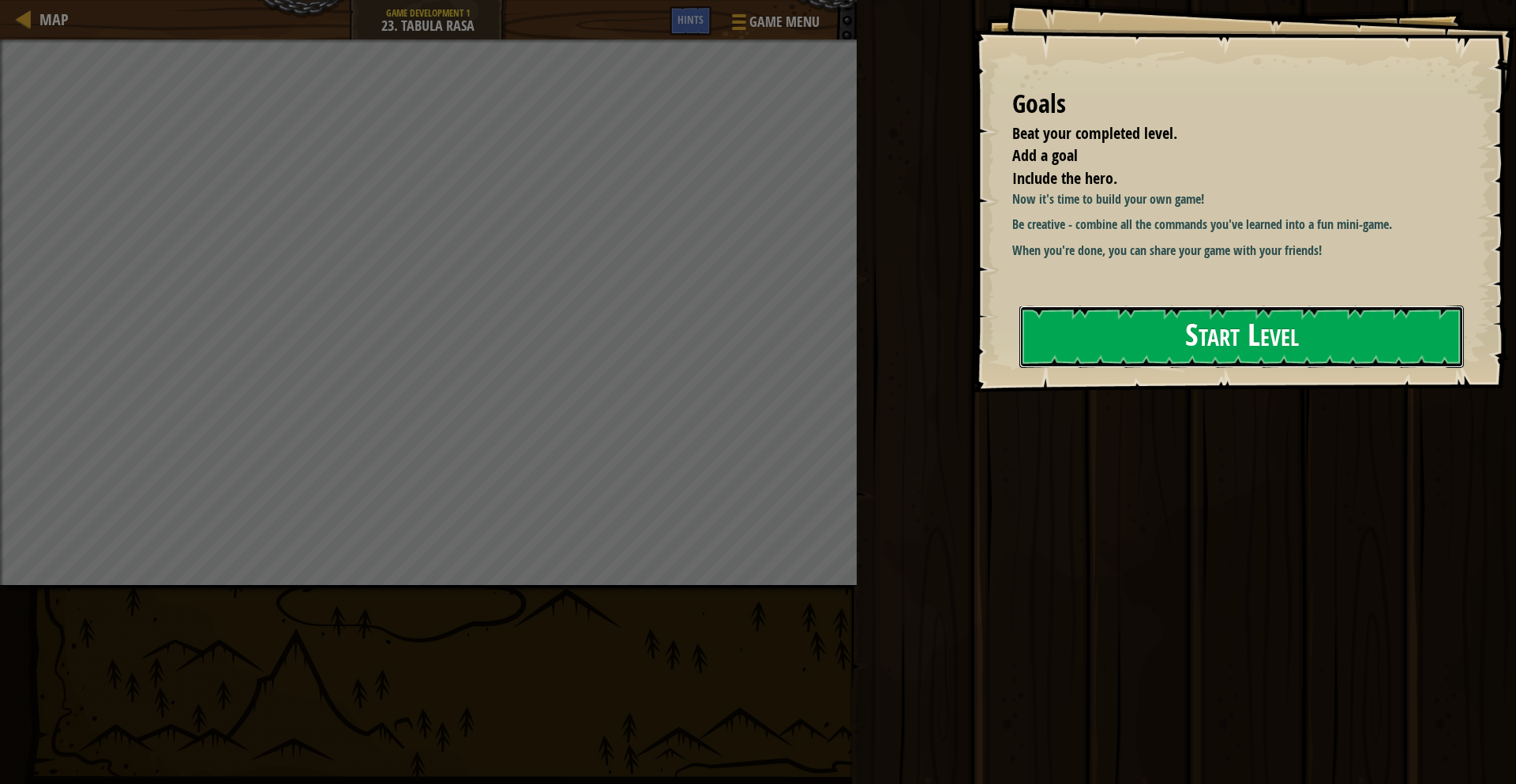
click at [1291, 315] on button "Start Level" at bounding box center [1241, 337] width 445 height 62
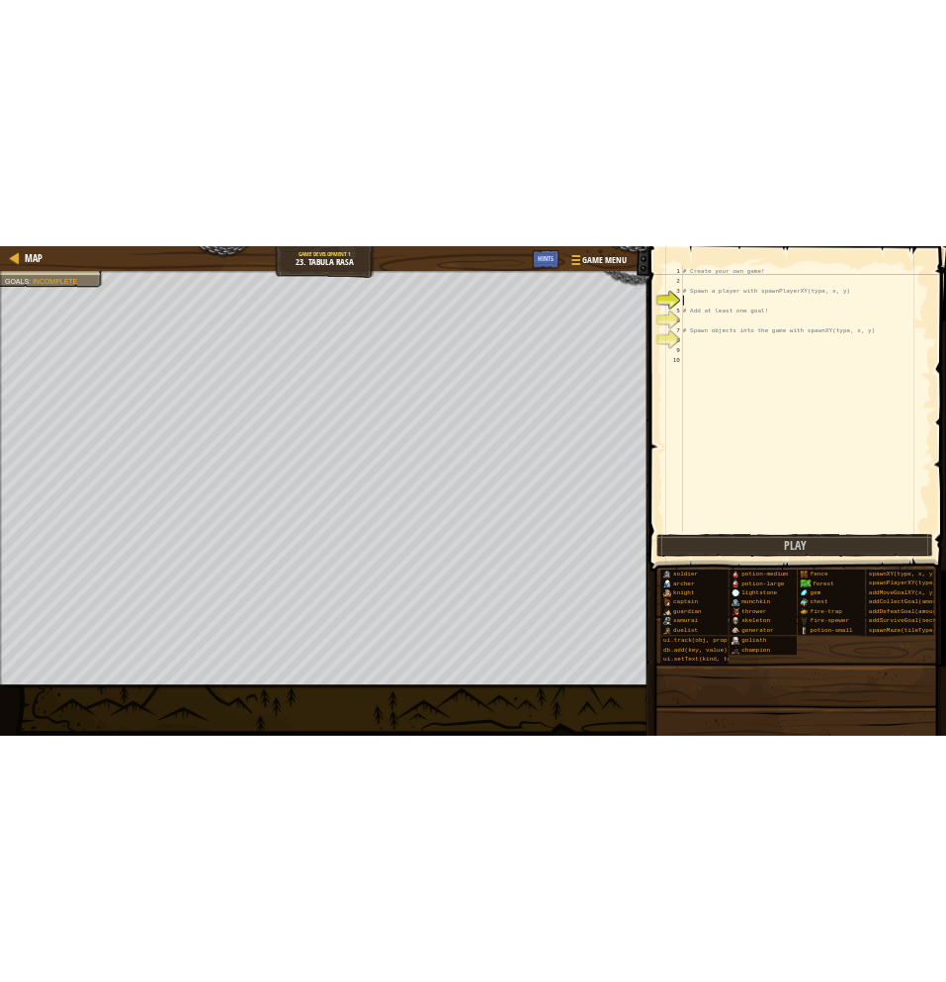
scroll to position [9, 0]
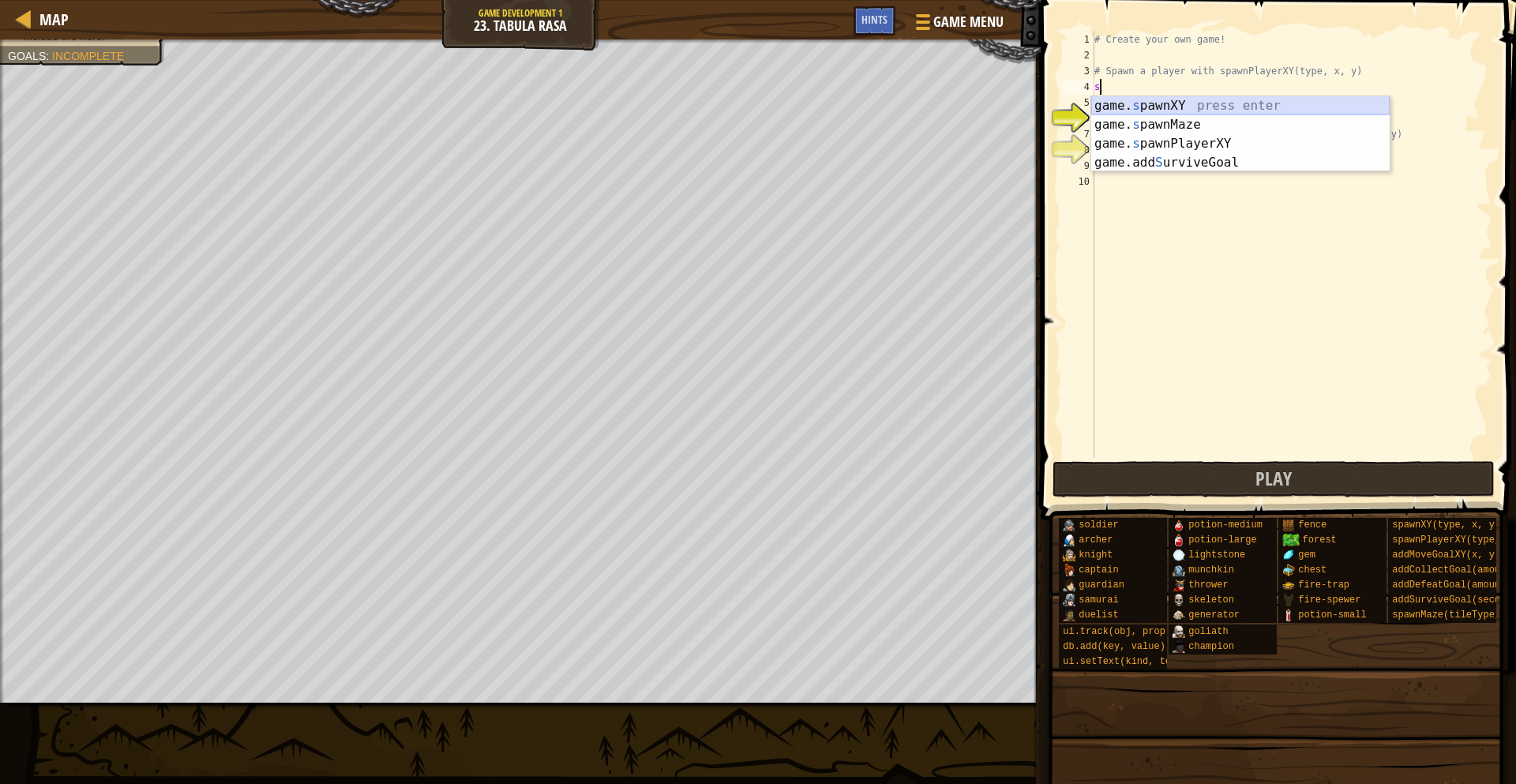
click at [1119, 105] on div "game. s pawnXY press enter game. s pawnMaze press enter game. s pawnPlayerXY pr…" at bounding box center [1240, 153] width 299 height 113
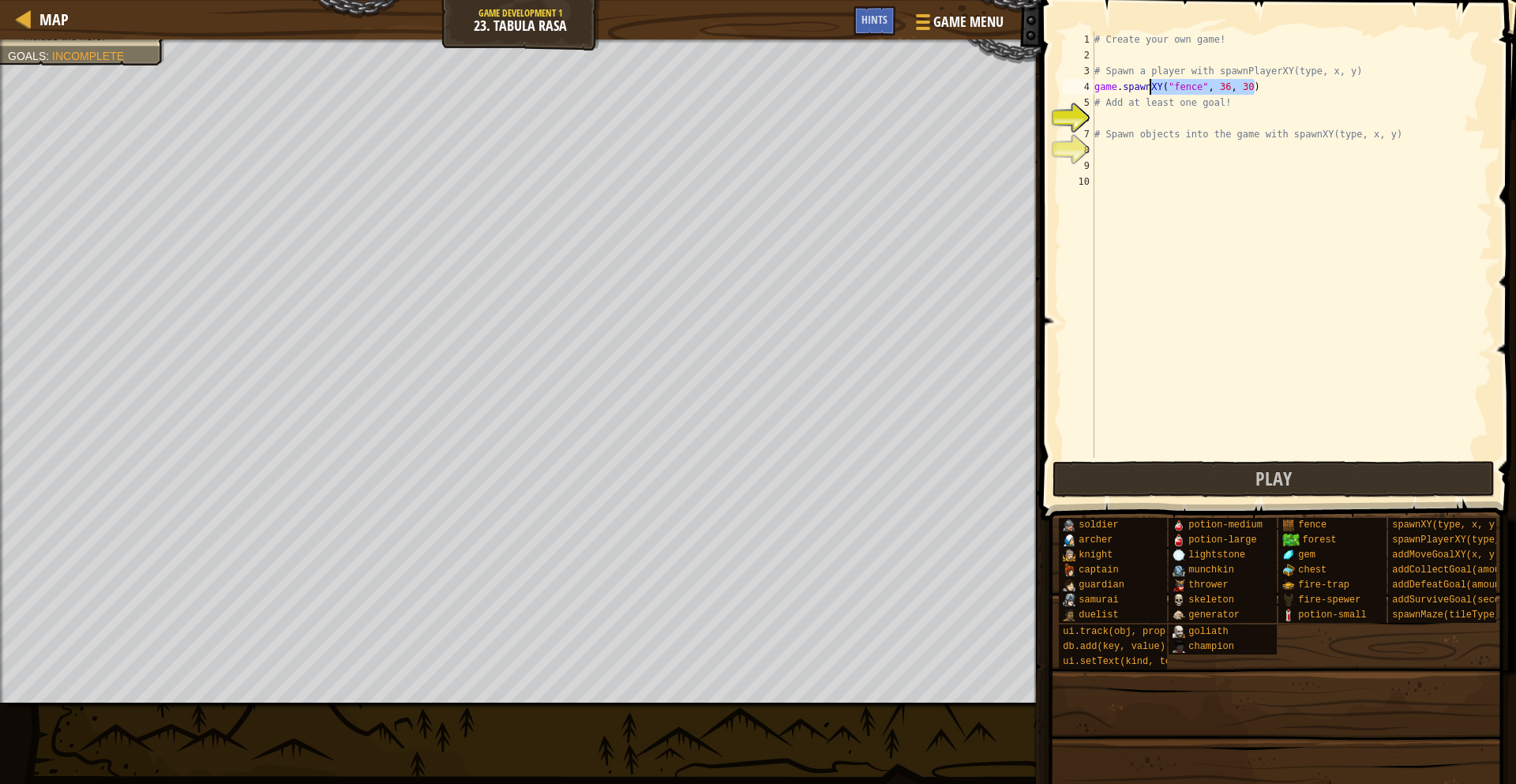
drag, startPoint x: 1263, startPoint y: 90, endPoint x: 1152, endPoint y: 91, distance: 111.0
click at [1152, 91] on div "# Create your own game! # Spawn a player with spawnPlayerXY(type, x, y) game . …" at bounding box center [1292, 260] width 401 height 457
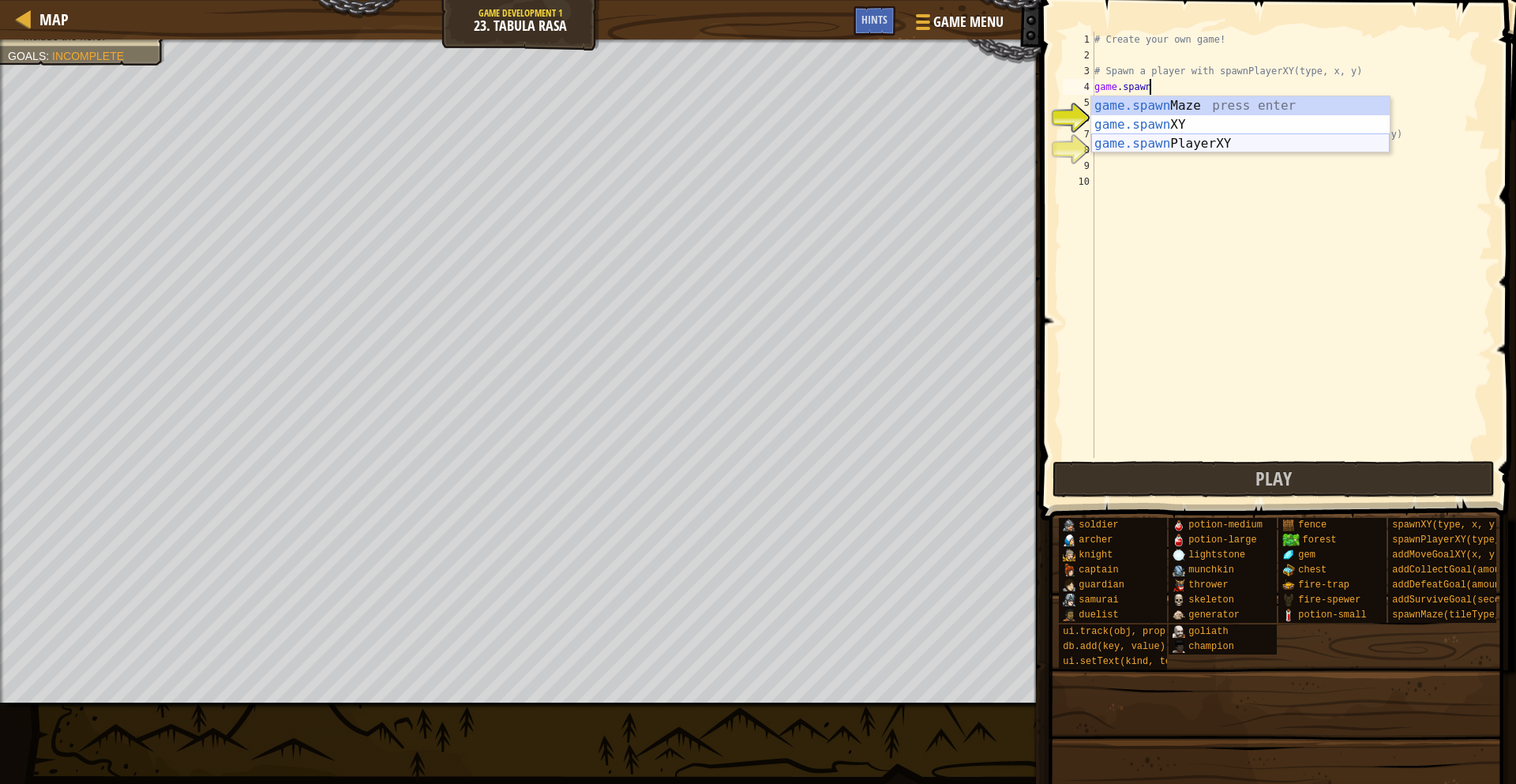
click at [1200, 140] on div "game.spawn Maze press enter game.spawn XY press enter game.spawn PlayerXY press…" at bounding box center [1240, 144] width 299 height 95
type textarea "player = game.spawnPlayerXY("captain", 36, 30)"
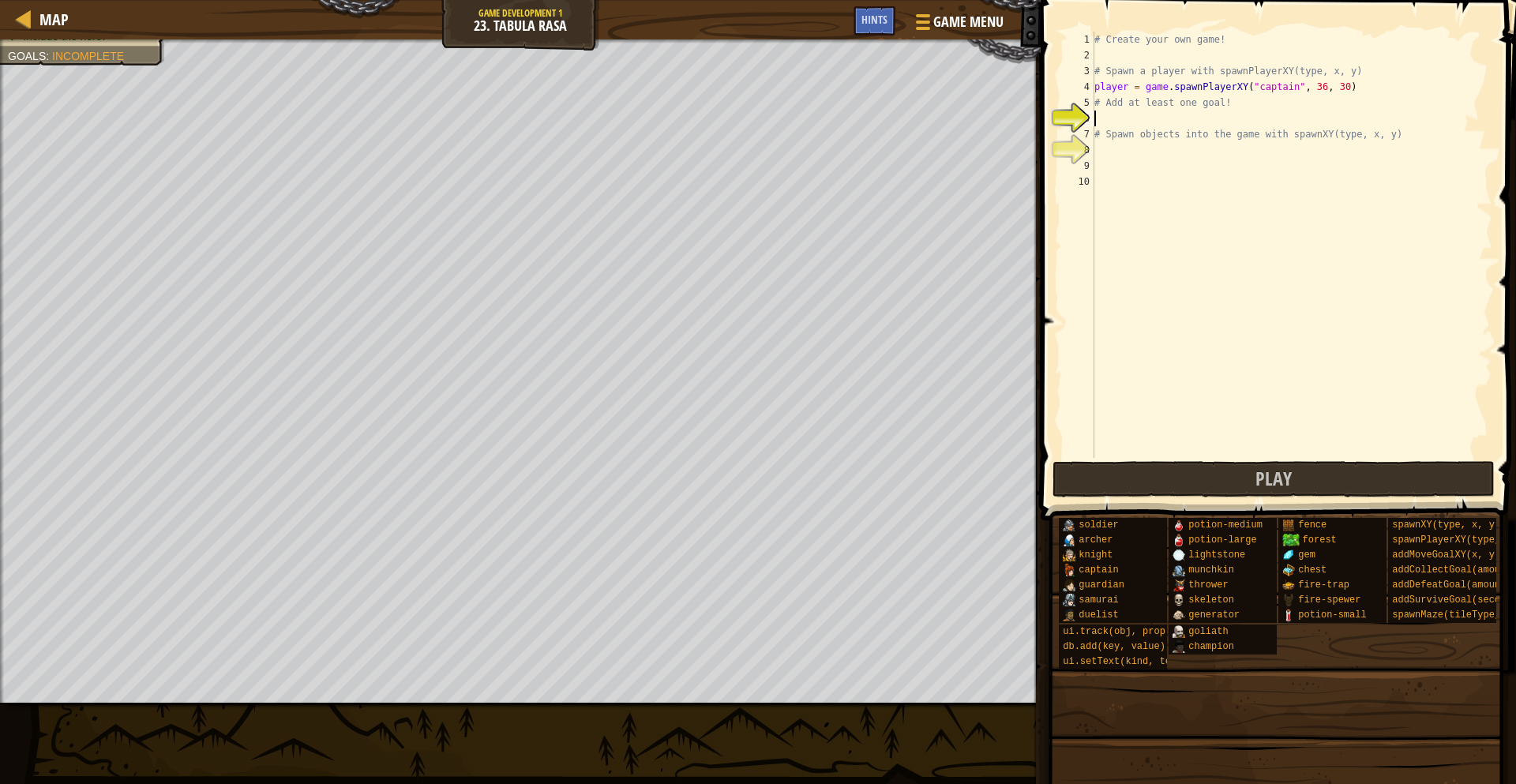
click at [1107, 118] on div "# Create your own game! # Spawn a player with spawnPlayerXY(type, x, y) player …" at bounding box center [1292, 260] width 401 height 457
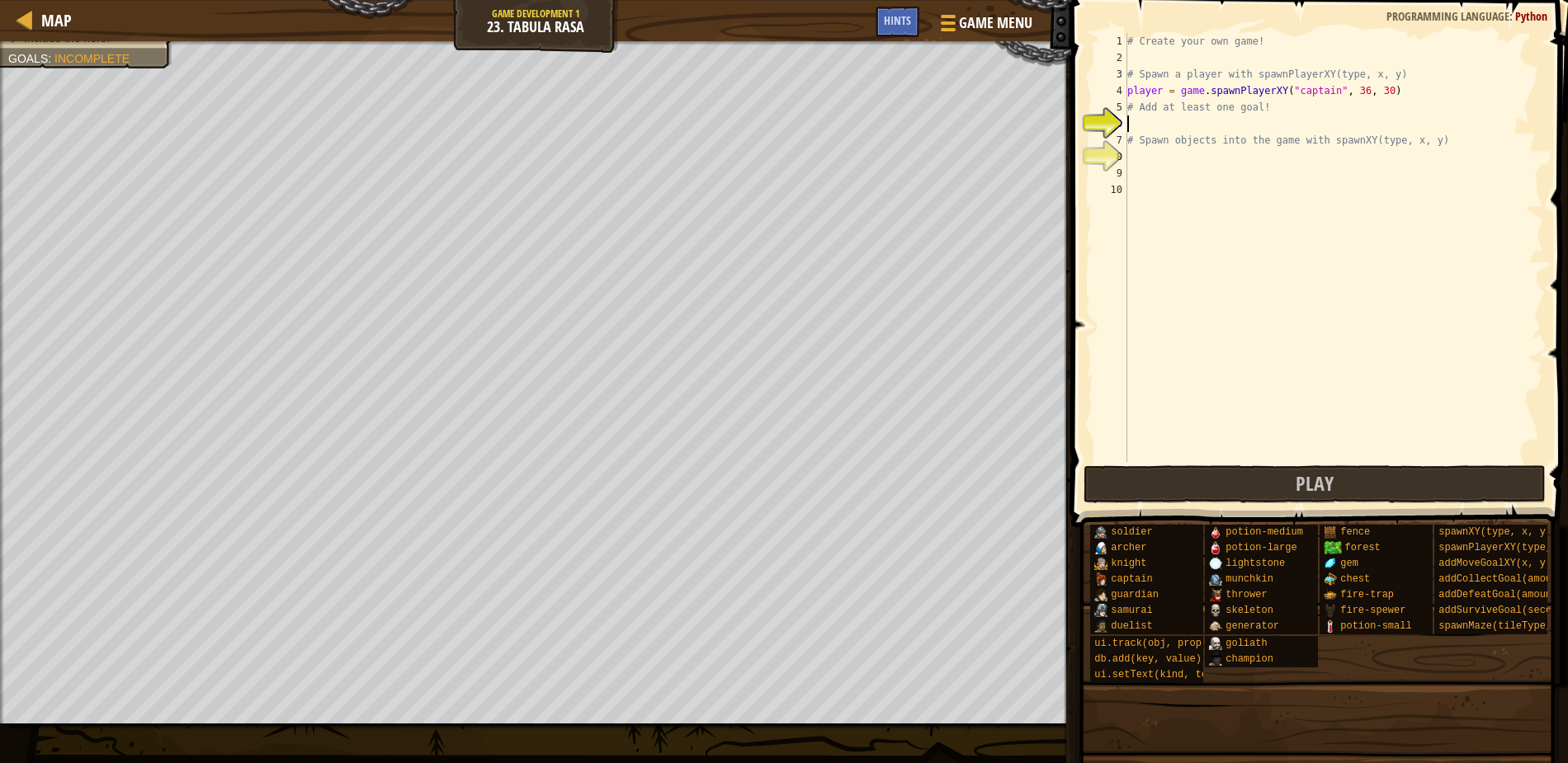
click at [643, 0] on html "Map Game Development 1 23. Tabula Rasa Game Menu Done Hints 1 ההההההההההההההההה…" at bounding box center [784, 0] width 1568 height 0
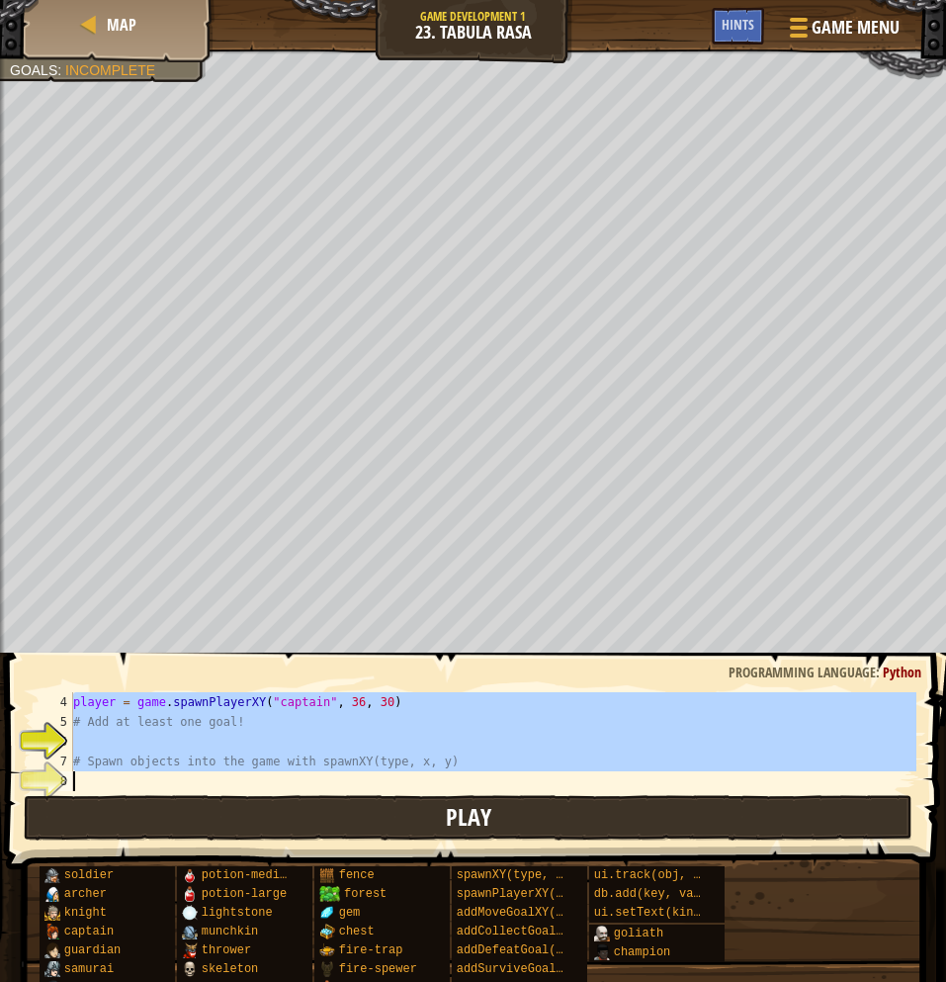
scroll to position [99, 0]
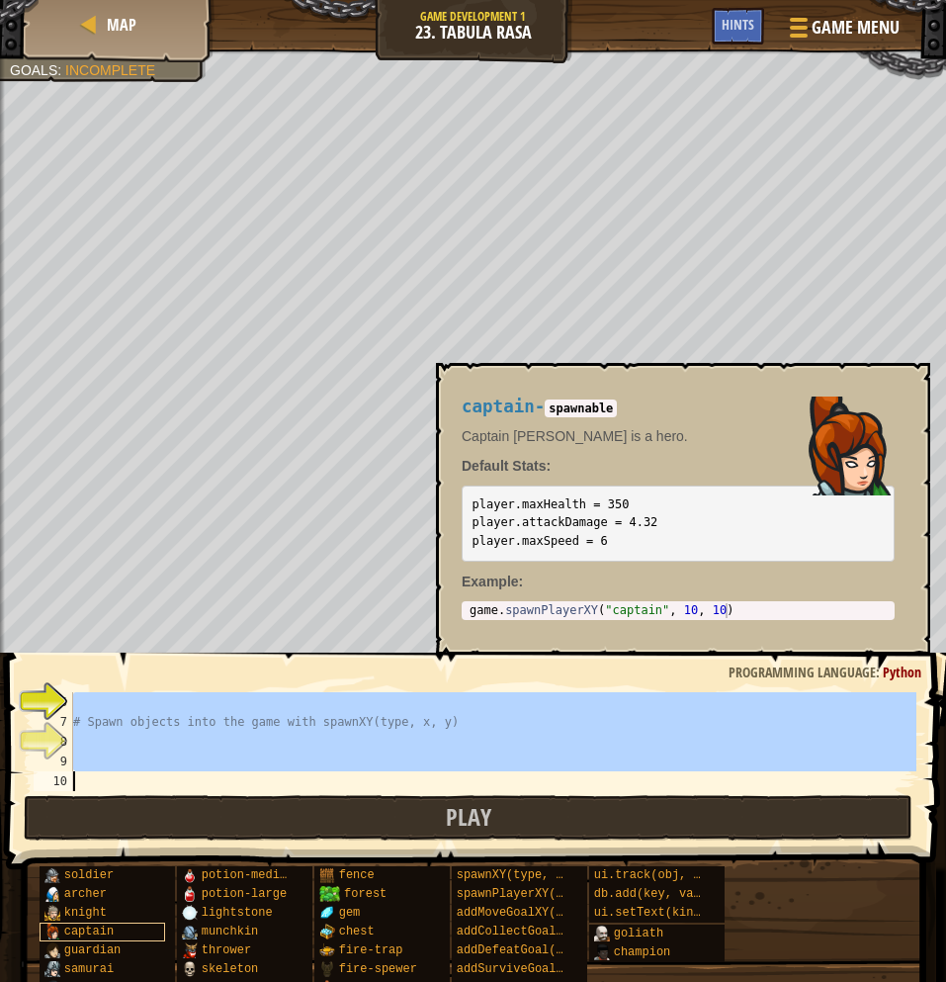
drag, startPoint x: 232, startPoint y: 706, endPoint x: 57, endPoint y: 939, distance: 291.6
click at [57, 939] on div "Hints Game 6 7 8 9 10 # Spawn objects into the game with spawnXY(type, x, y) הה…" at bounding box center [473, 811] width 946 height 319
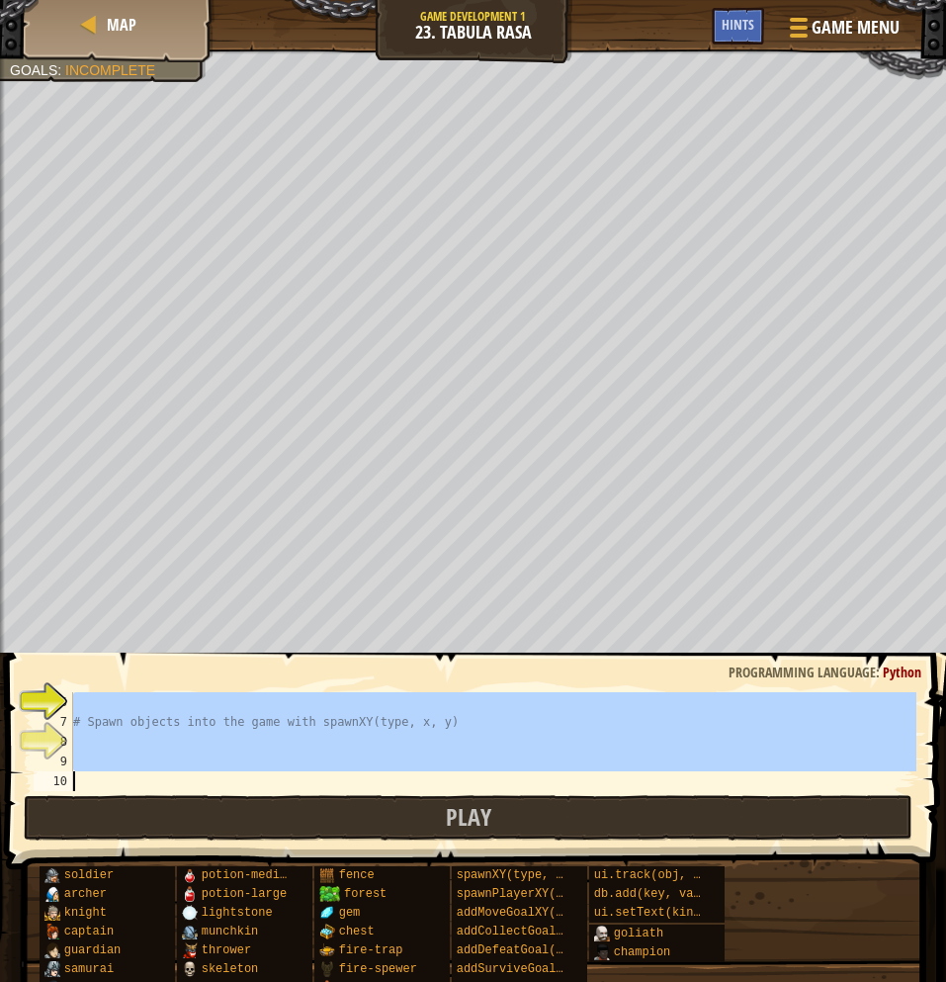
type textarea "# Create your own game!"
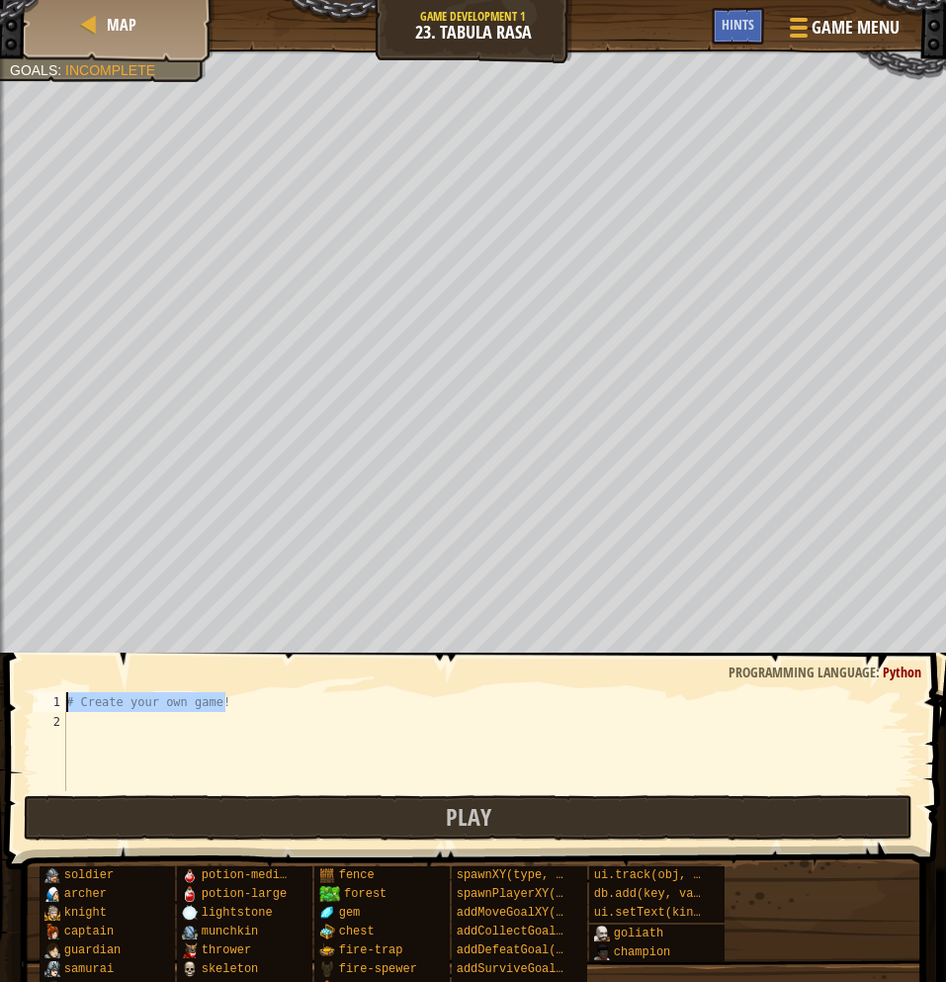
drag, startPoint x: 239, startPoint y: 699, endPoint x: 58, endPoint y: 701, distance: 180.9
click at [58, 701] on div "# Create your own game! 1 2 # Create your own game! ההההההההההההההההההההההההההה…" at bounding box center [473, 741] width 887 height 99
click at [68, 698] on div at bounding box center [489, 761] width 854 height 138
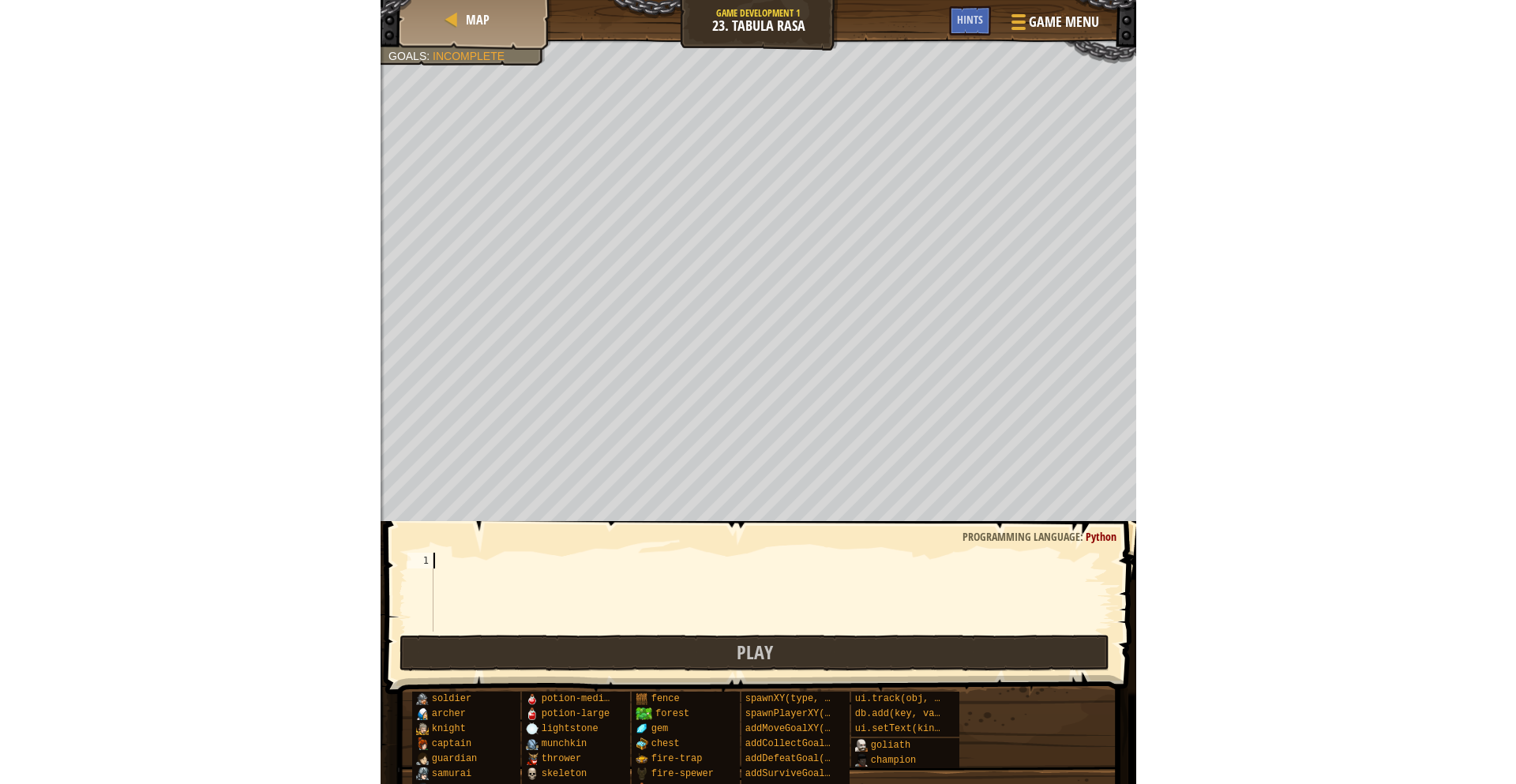
scroll to position [711, 0]
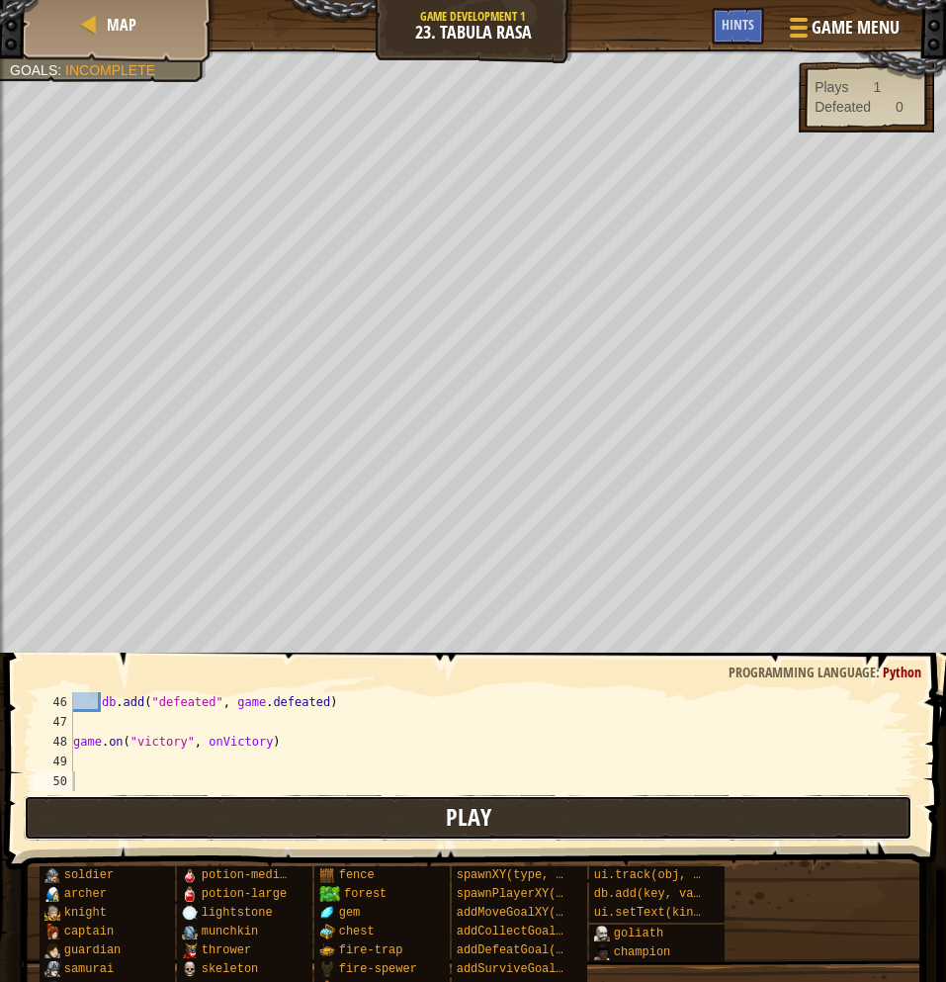
click at [356, 819] on button "Play" at bounding box center [468, 817] width 889 height 45
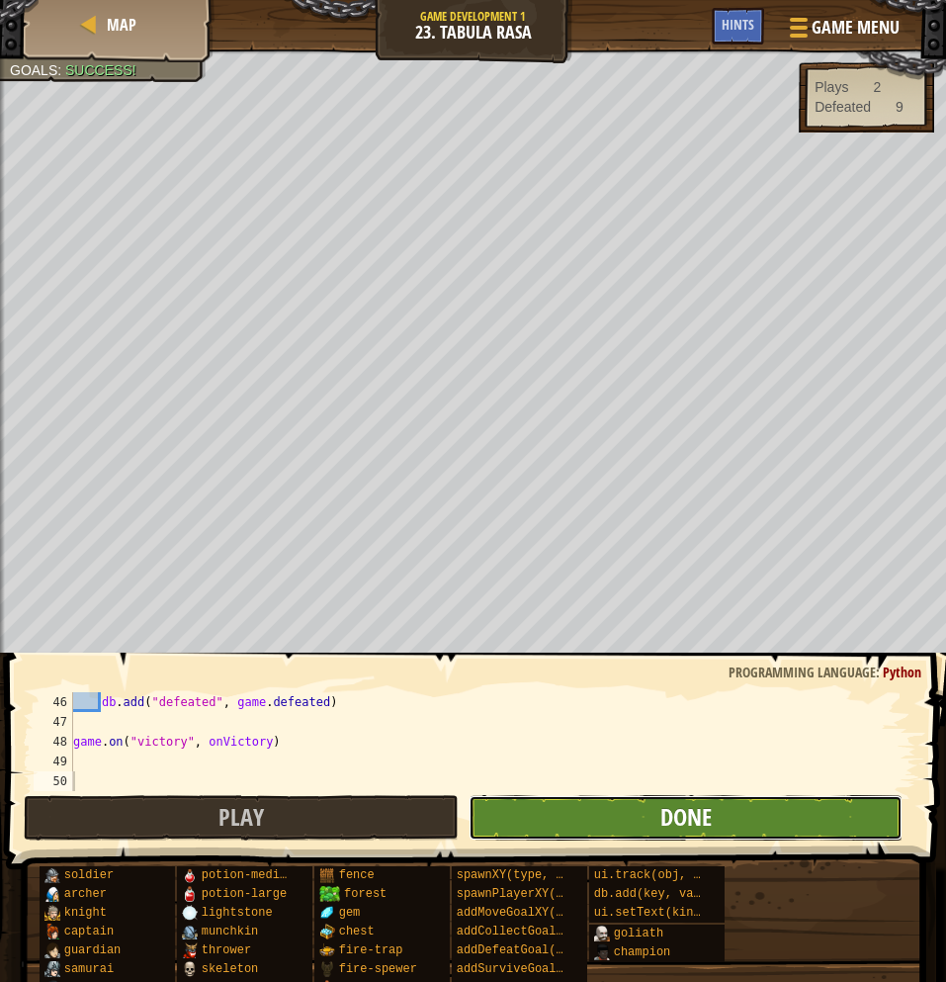
click at [662, 814] on span "Done" at bounding box center [685, 817] width 51 height 32
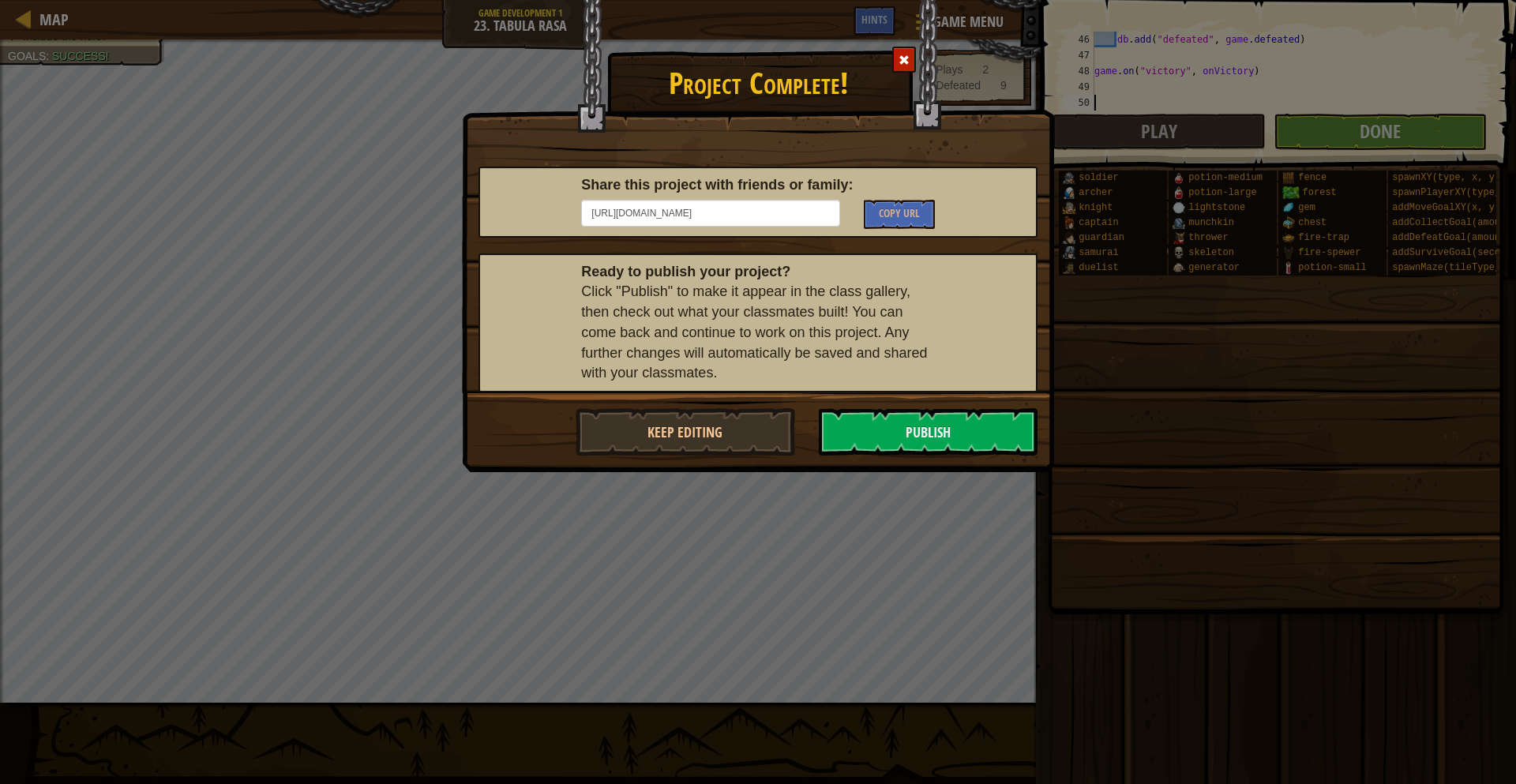
scroll to position [252, 0]
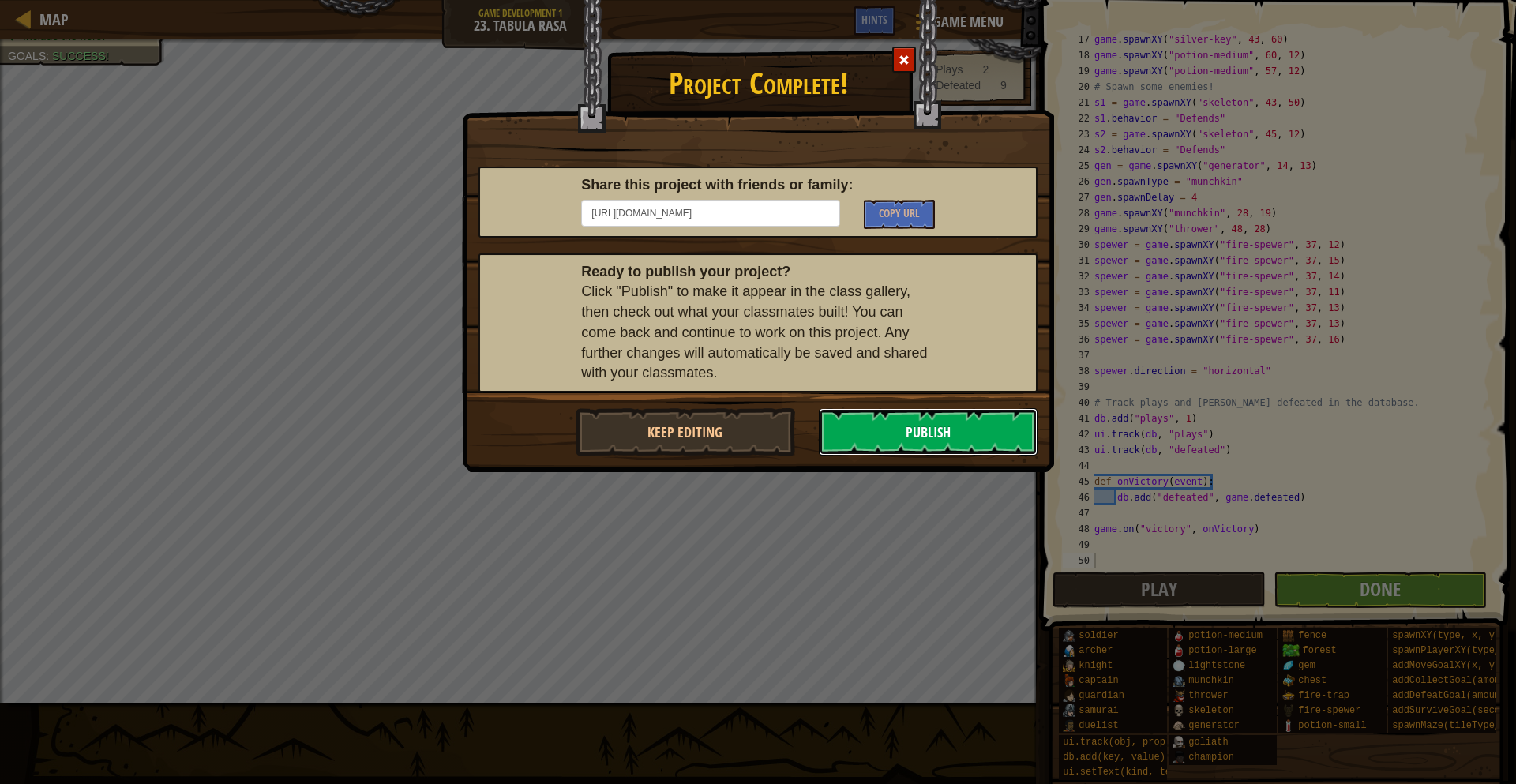
drag, startPoint x: 897, startPoint y: 433, endPoint x: 914, endPoint y: 448, distance: 22.7
click at [899, 451] on button "Publish" at bounding box center [928, 431] width 220 height 47
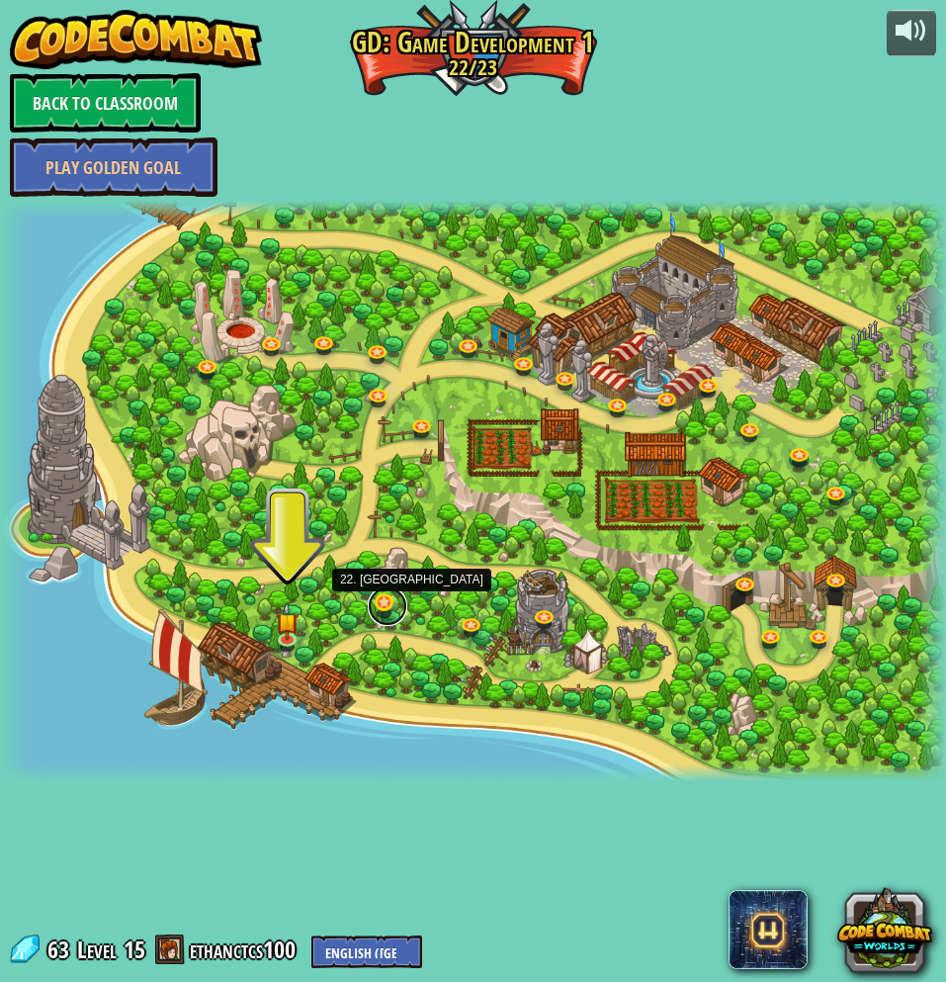
click at [382, 603] on link at bounding box center [388, 606] width 40 height 40
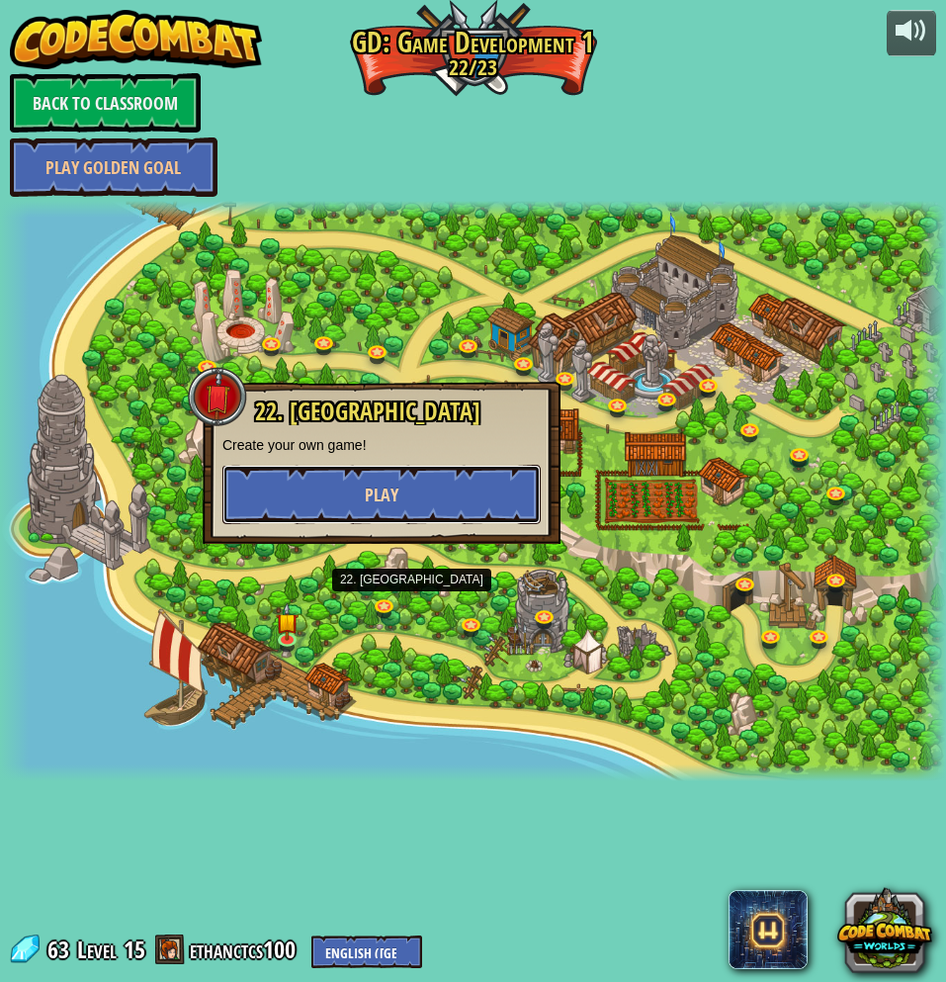
click at [362, 499] on button "Play" at bounding box center [381, 494] width 318 height 59
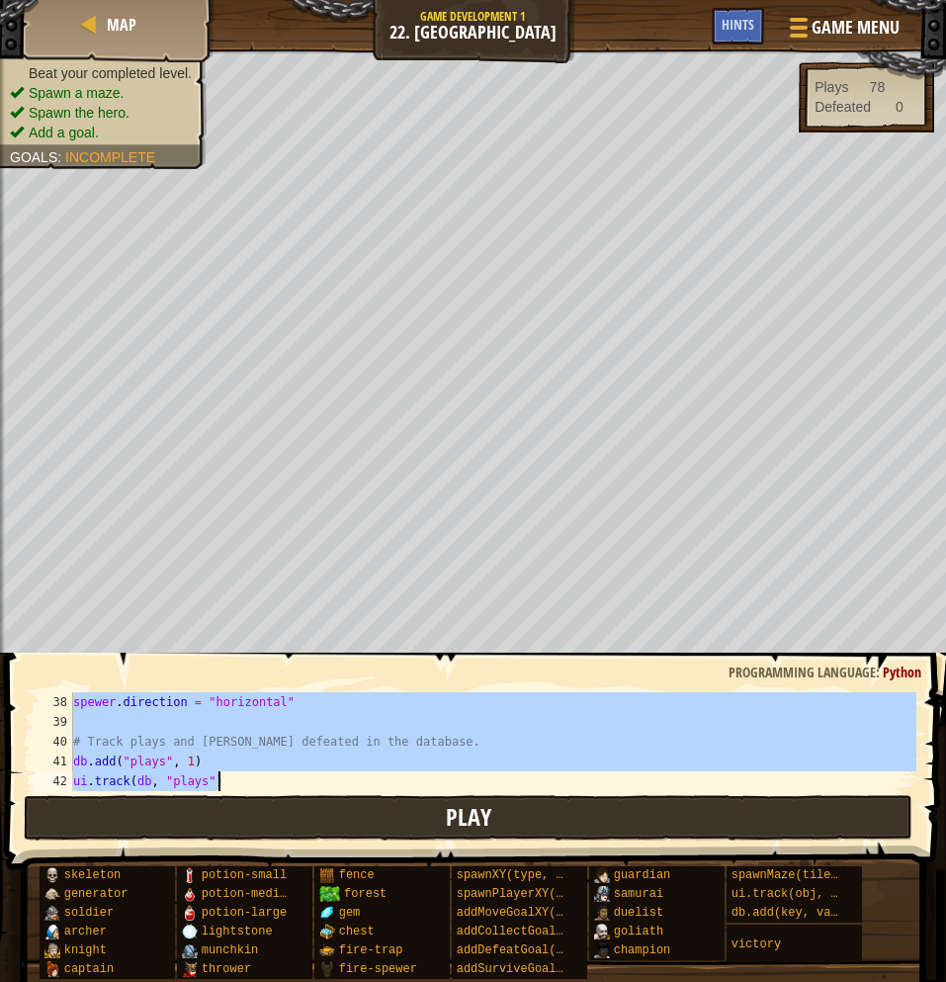
scroll to position [890, 0]
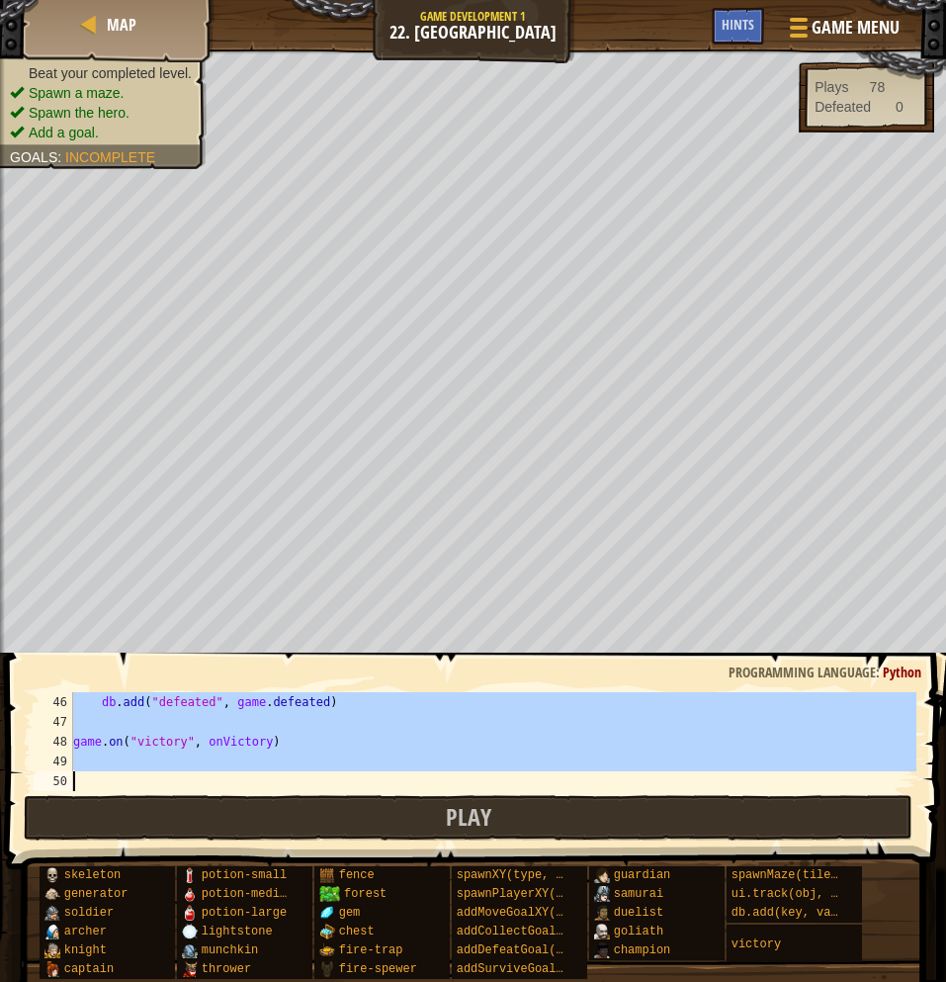
drag, startPoint x: 414, startPoint y: 700, endPoint x: 315, endPoint y: 774, distance: 123.6
click at [315, 774] on div "db . add ( "defeated" , game . defeated ) game . on ( "victory" , onVictory )" at bounding box center [492, 761] width 847 height 138
click at [397, 746] on div "db . add ( "defeated" , game . defeated ) game . on ( "victory" , onVictory )" at bounding box center [492, 741] width 847 height 99
type textarea "game.on("victory", onVictory)"
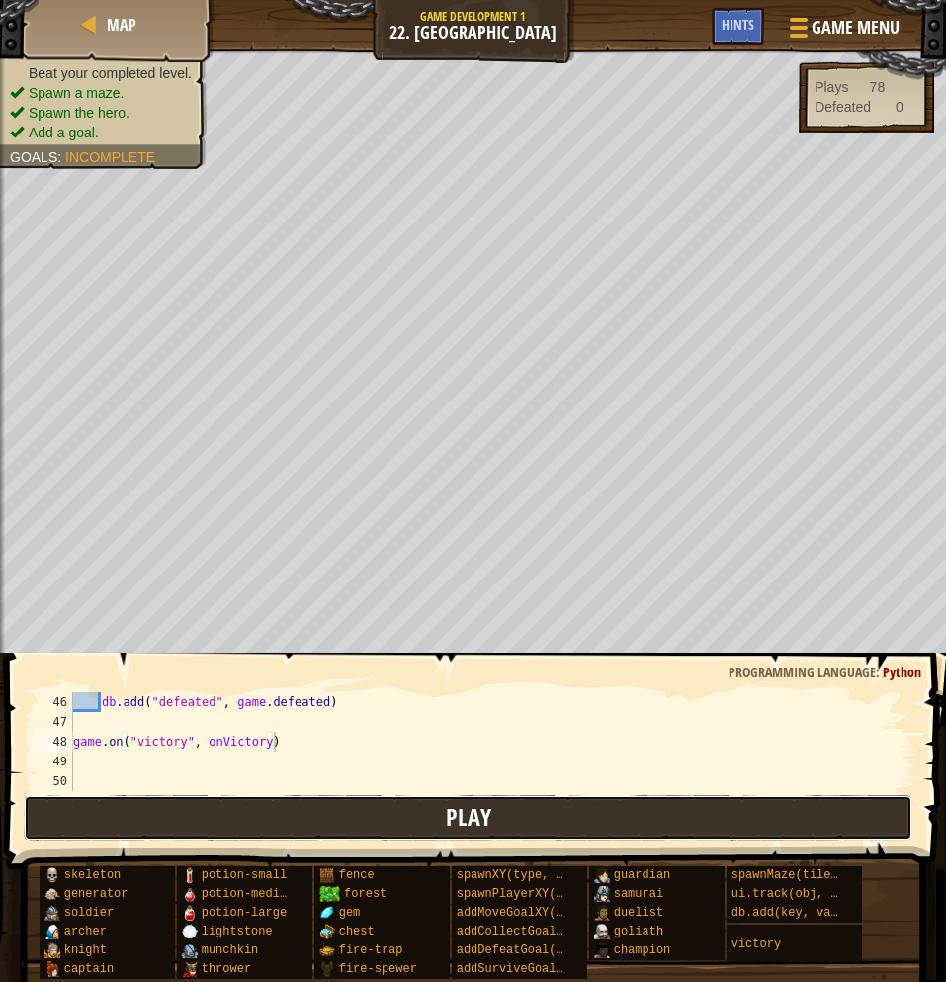
click at [782, 799] on button "Play" at bounding box center [468, 817] width 889 height 45
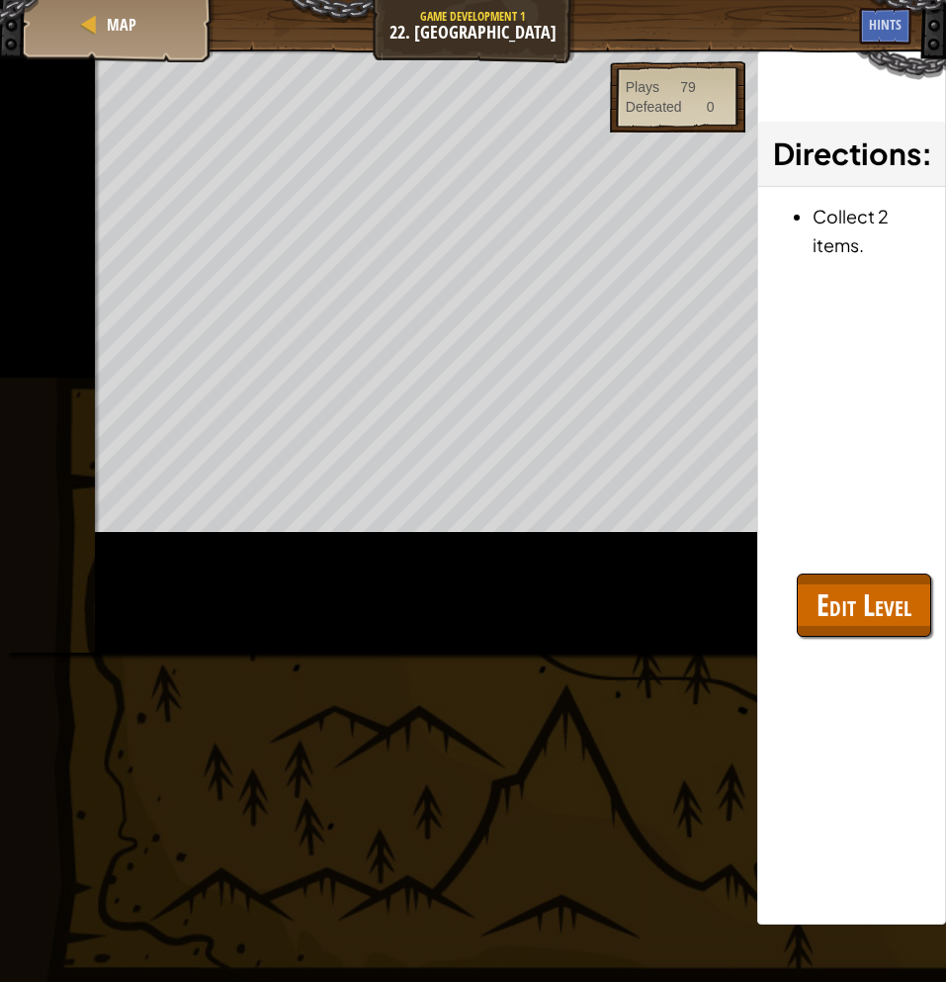
click at [777, 277] on div "Map Game Development 1 22. Game Grove Game Menu Done Hints 1 הההההההההההההההההה…" at bounding box center [473, 491] width 946 height 982
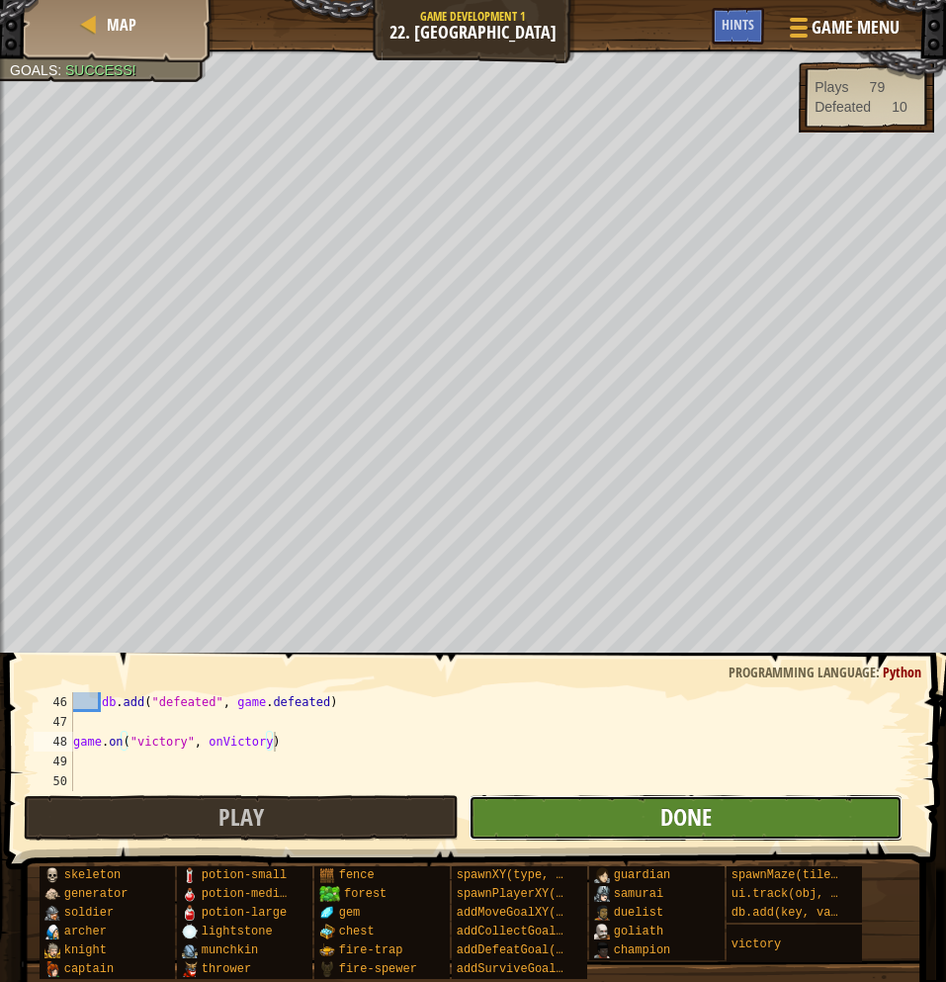
click at [682, 818] on span "Done" at bounding box center [685, 817] width 51 height 32
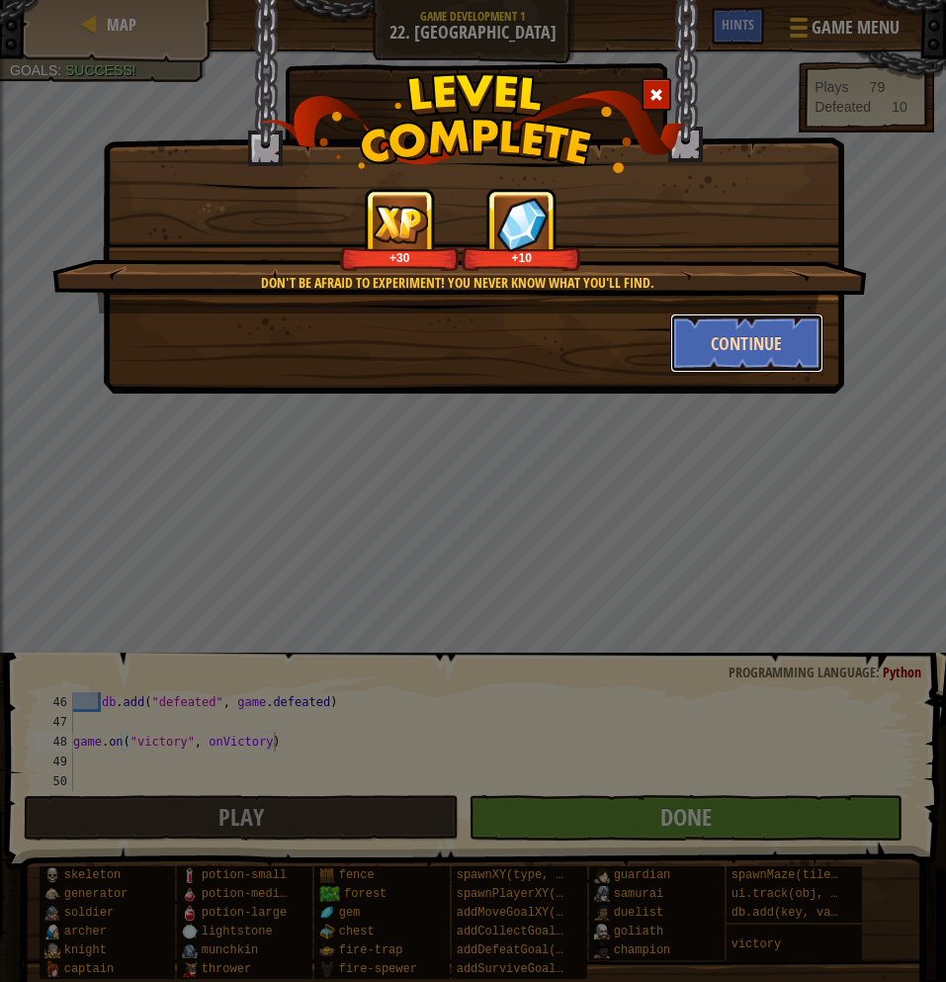
click at [769, 356] on button "Continue" at bounding box center [746, 342] width 153 height 59
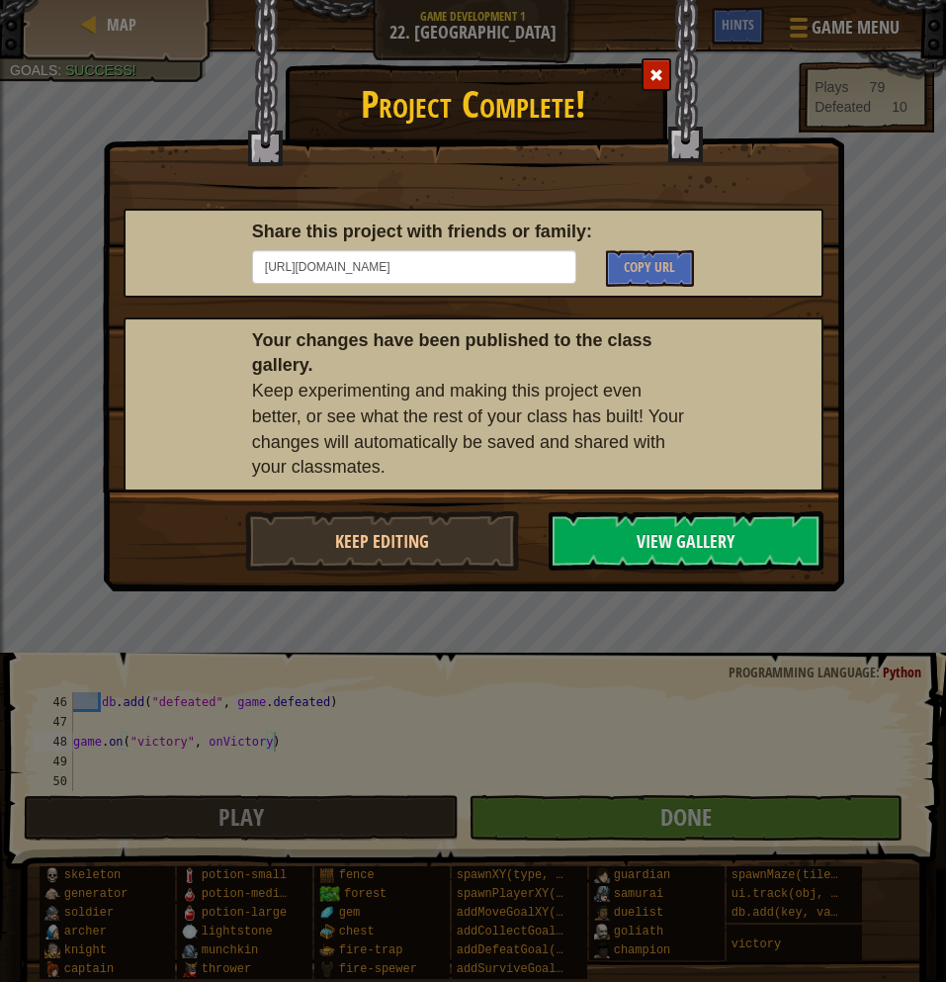
click at [657, 79] on span at bounding box center [656, 75] width 14 height 14
